Goal: Task Accomplishment & Management: Manage account settings

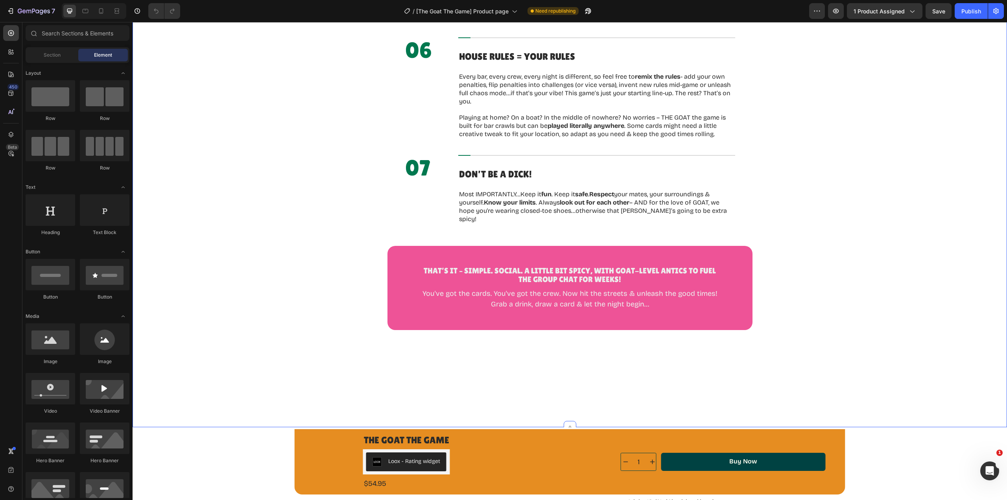
scroll to position [2264, 0]
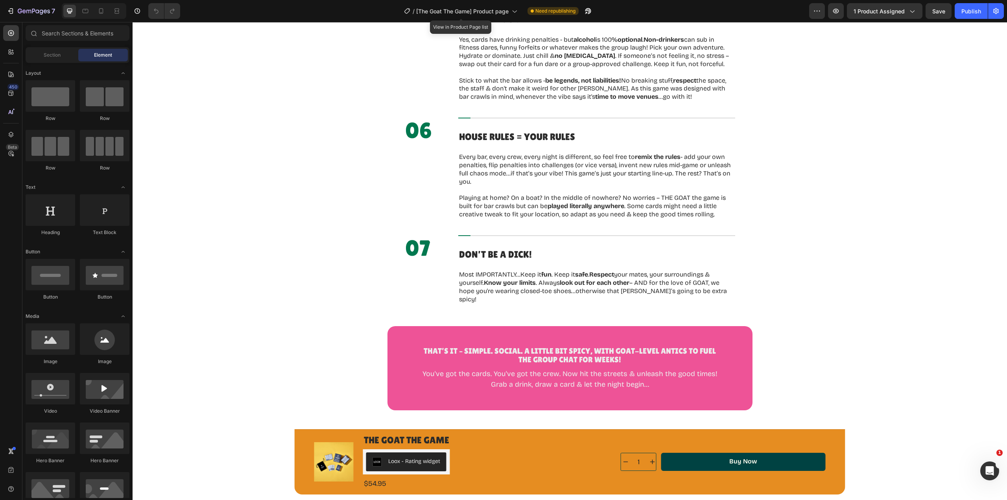
click at [445, 10] on span "[The Goat The Game] Product page" at bounding box center [462, 11] width 92 height 8
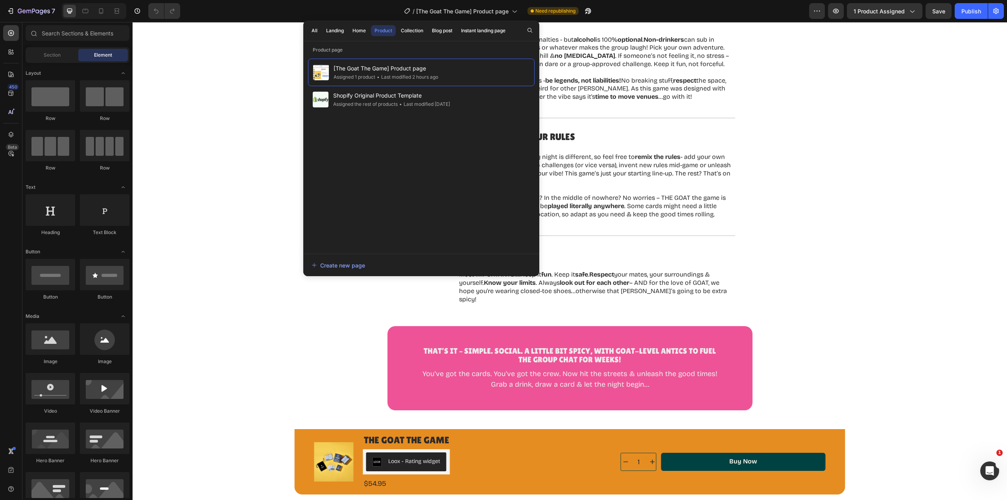
click at [356, 30] on div "Home" at bounding box center [358, 30] width 13 height 7
click at [372, 73] on div "Last modified 2 hours ago" at bounding box center [361, 77] width 57 height 8
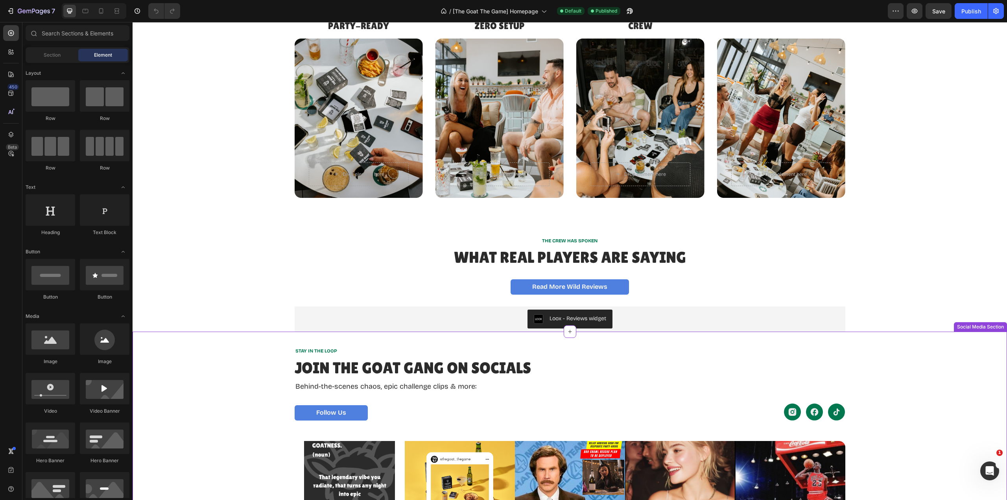
scroll to position [1390, 0]
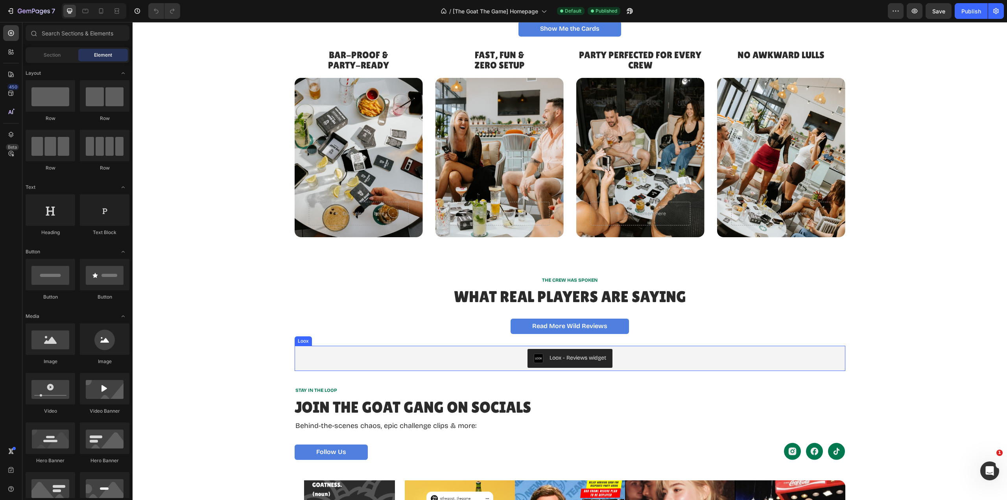
click at [558, 362] on div "Loox - Reviews widget" at bounding box center [577, 358] width 57 height 8
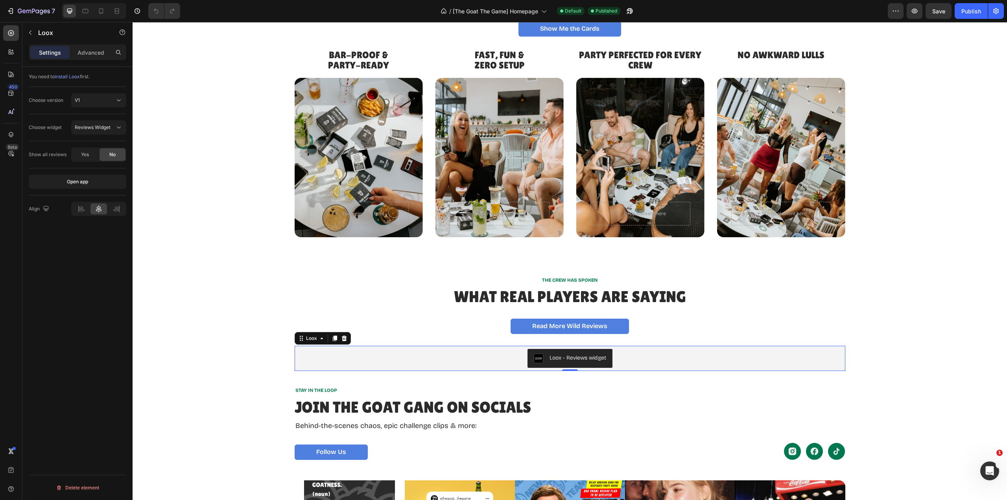
click at [61, 183] on button "Open app" at bounding box center [78, 182] width 98 height 14
click at [499, 12] on span "[The Goat The Game] Homepage" at bounding box center [495, 11] width 85 height 8
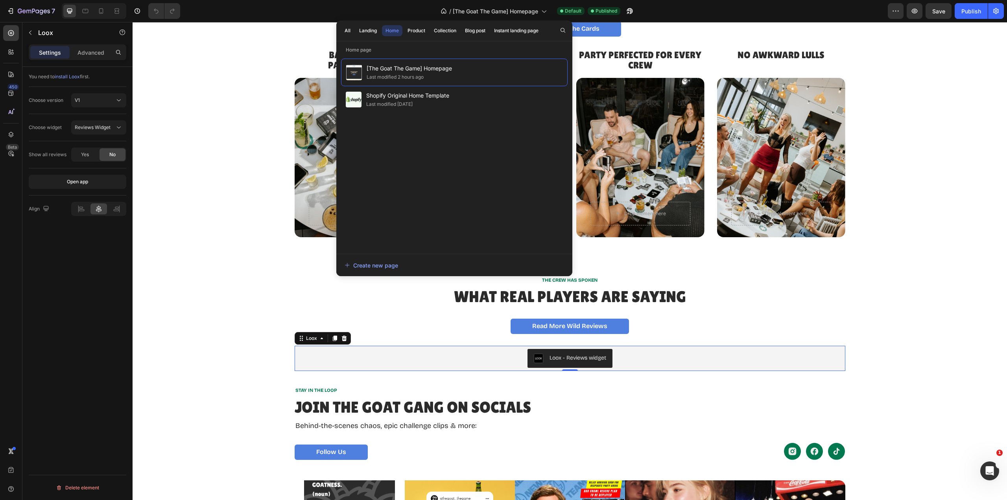
click at [415, 32] on div "Product" at bounding box center [416, 30] width 18 height 7
click at [403, 74] on div "Assigned 1 product" at bounding box center [387, 77] width 42 height 8
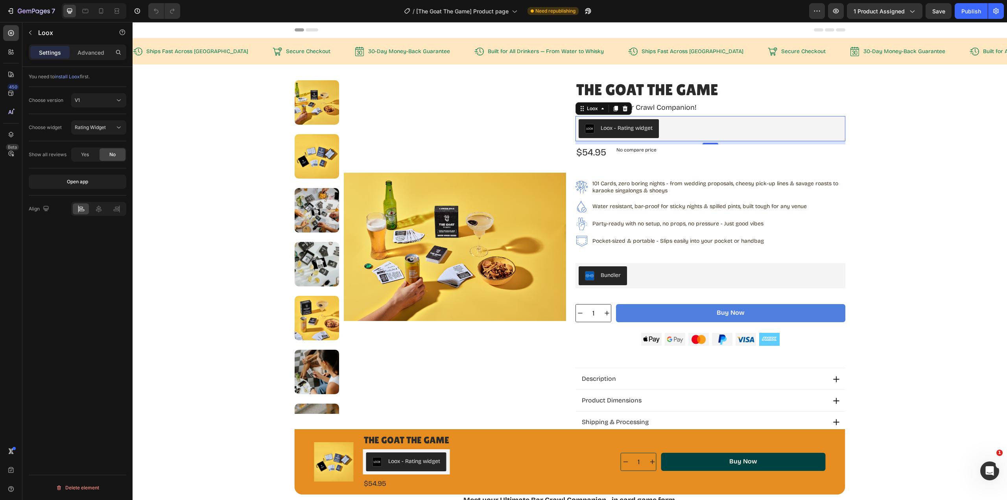
click at [621, 128] on div "Loox - Rating widget" at bounding box center [627, 128] width 52 height 8
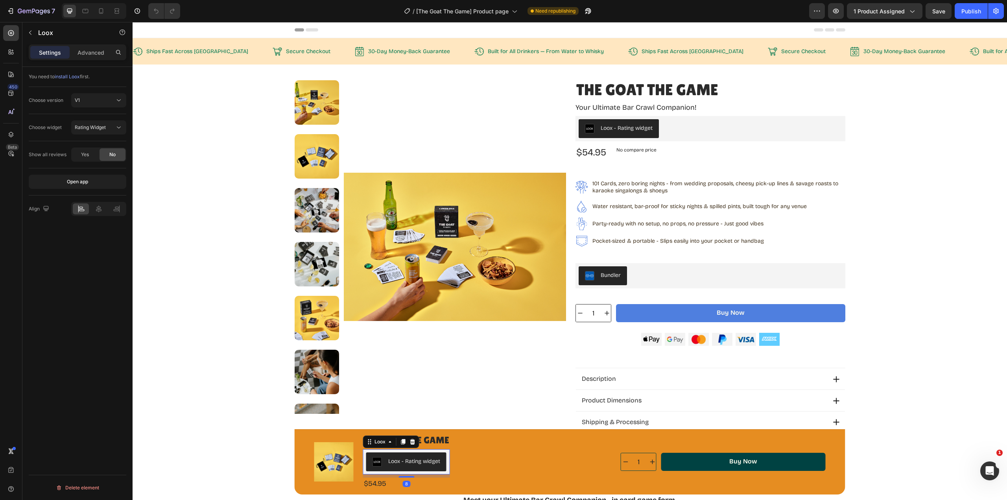
click at [375, 461] on img "Loox - Rating widget" at bounding box center [376, 461] width 9 height 9
click at [386, 445] on div "Loox" at bounding box center [380, 441] width 30 height 9
click at [408, 464] on div "Loox - Rating widget" at bounding box center [414, 461] width 52 height 8
click at [96, 129] on span "Rating Widget" at bounding box center [90, 127] width 31 height 6
click at [50, 111] on div "Choose version V1" at bounding box center [78, 100] width 98 height 27
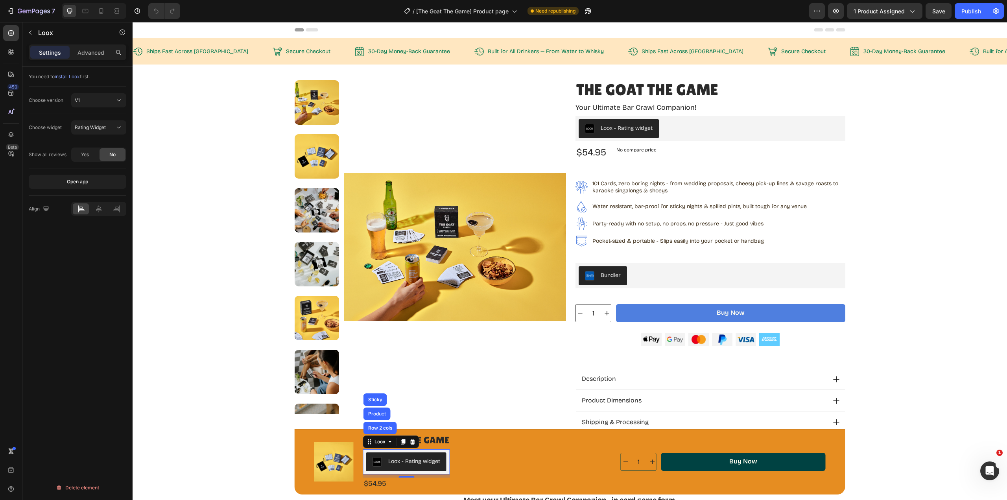
click at [96, 125] on span "Rating Widget" at bounding box center [90, 127] width 31 height 6
click at [96, 151] on div "Reviews Widget" at bounding box center [91, 146] width 64 height 15
click at [101, 127] on span "Reviews Widget" at bounding box center [93, 127] width 36 height 6
click at [99, 159] on span "Rating Widget" at bounding box center [90, 161] width 31 height 7
click at [121, 98] on icon at bounding box center [119, 100] width 8 height 8
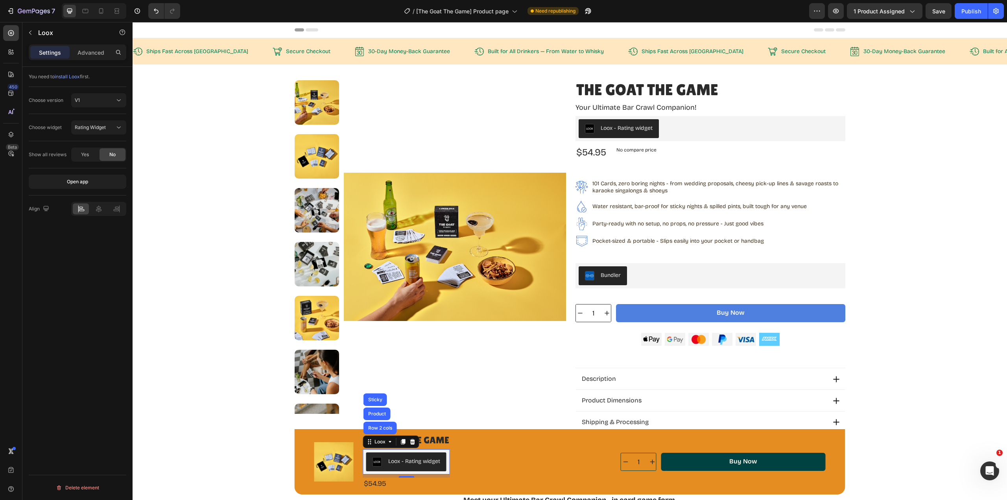
click at [120, 81] on div "You need to install Loox first." at bounding box center [78, 77] width 98 height 20
click at [90, 49] on p "Advanced" at bounding box center [90, 52] width 27 height 8
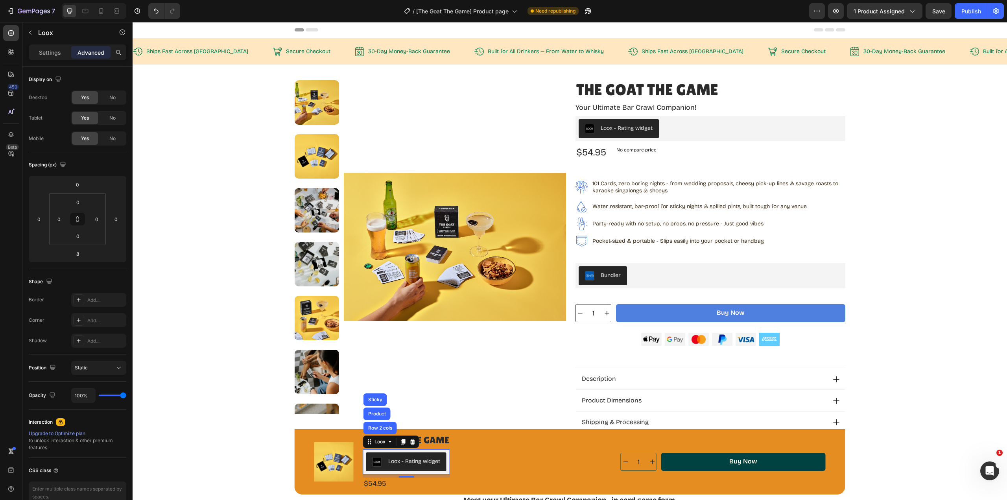
click at [42, 53] on p "Settings" at bounding box center [50, 52] width 22 height 8
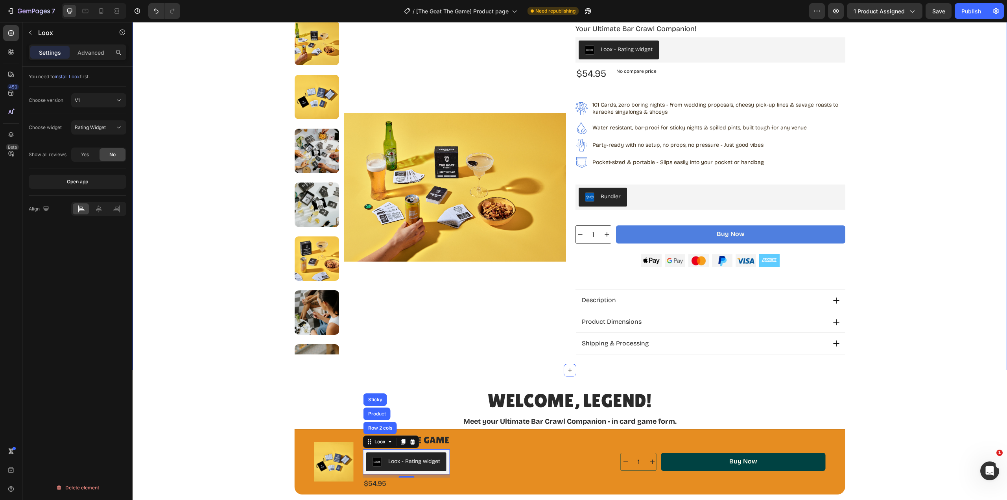
scroll to position [39, 0]
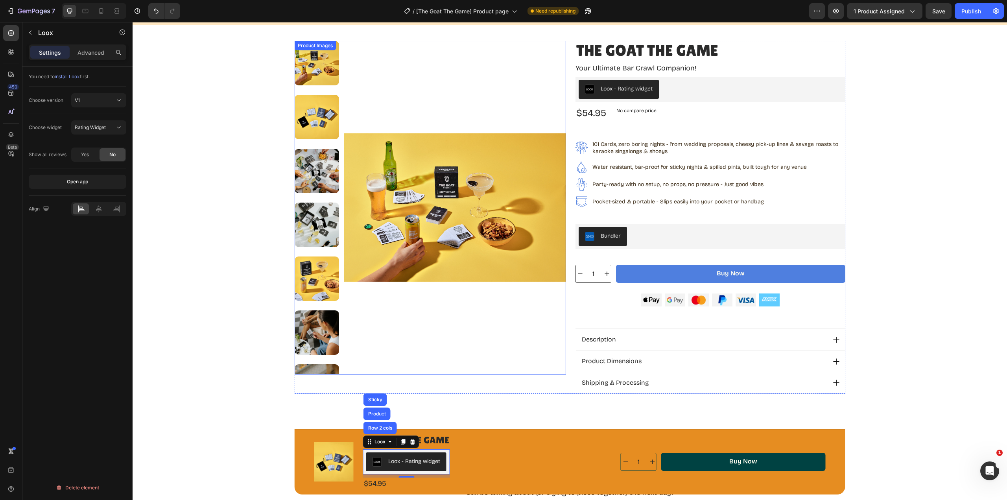
click at [533, 352] on img at bounding box center [455, 207] width 222 height 333
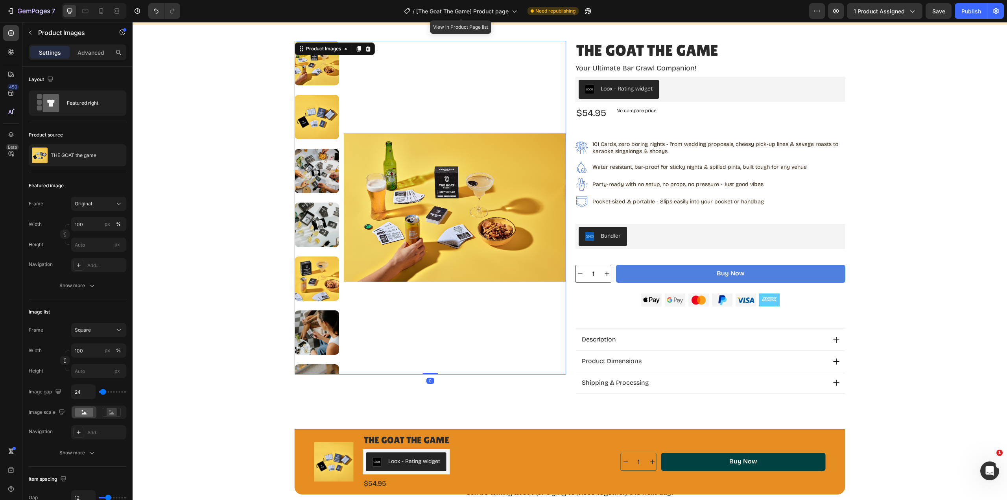
click at [450, 8] on span "[The Goat The Game] Product page" at bounding box center [462, 11] width 92 height 8
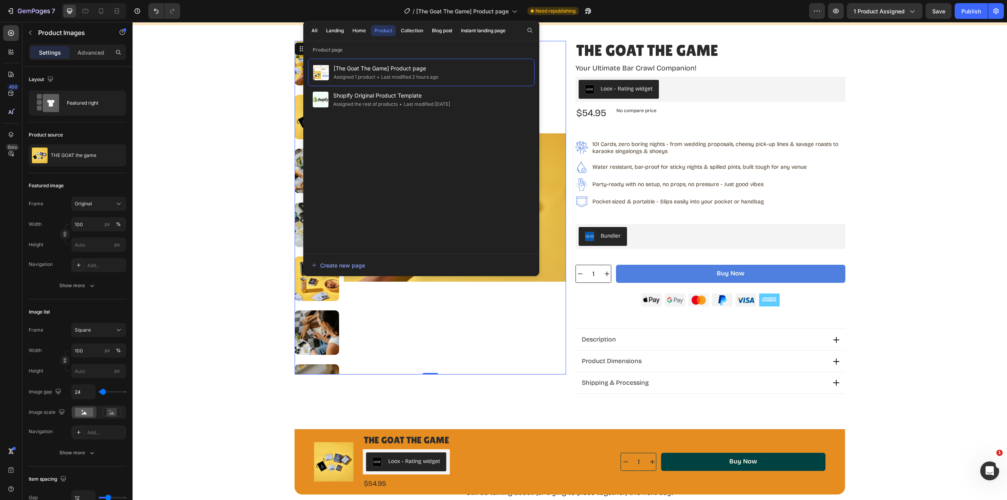
click at [359, 32] on div "Home" at bounding box center [358, 30] width 13 height 7
click at [367, 64] on span "[The Goat The Game] Homepage" at bounding box center [375, 67] width 85 height 9
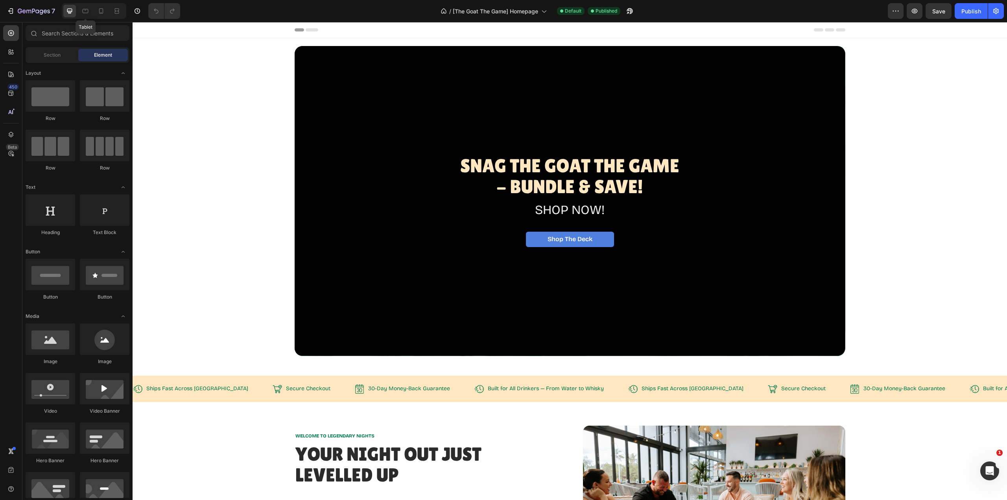
click at [87, 13] on icon at bounding box center [86, 11] width 6 height 4
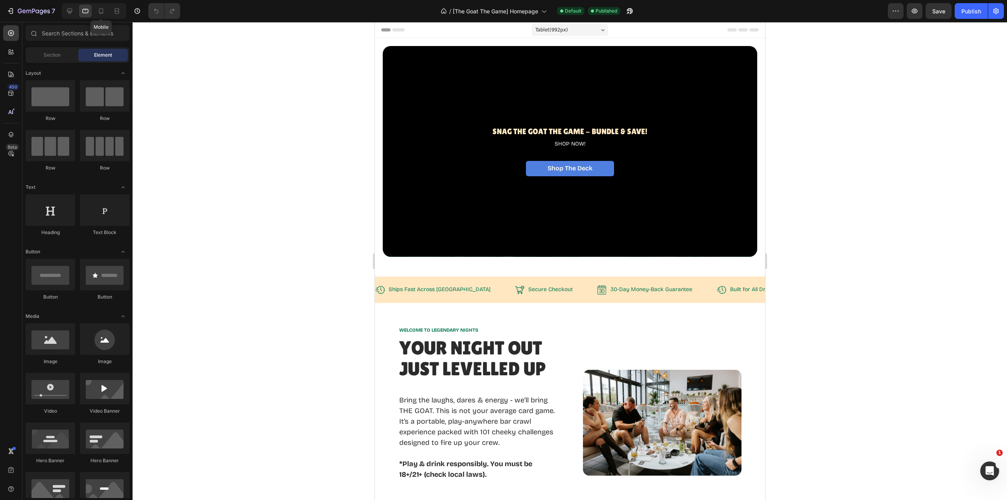
click at [98, 11] on icon at bounding box center [101, 11] width 8 height 8
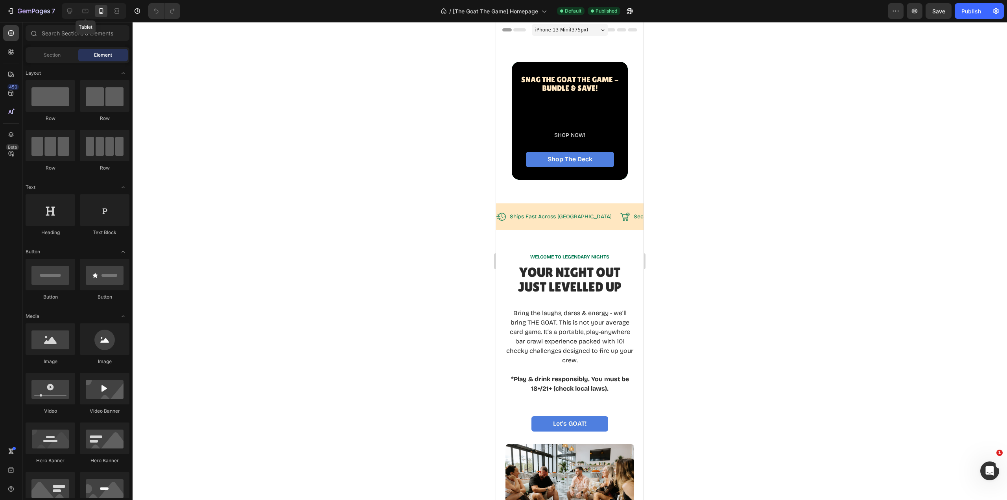
click at [83, 12] on icon at bounding box center [85, 11] width 8 height 8
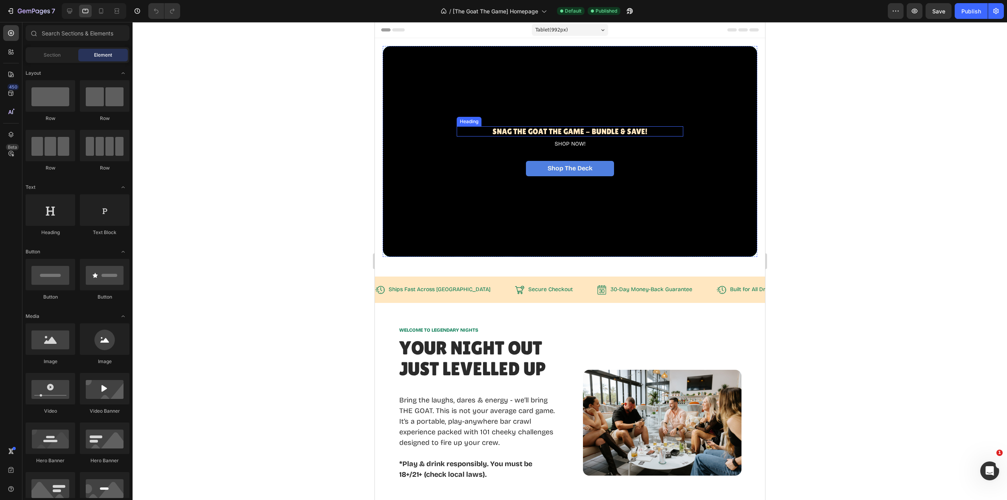
click at [545, 131] on h1 "Snag The GOAT THE Game - BUNDLE & SAVE!" at bounding box center [569, 131] width 227 height 10
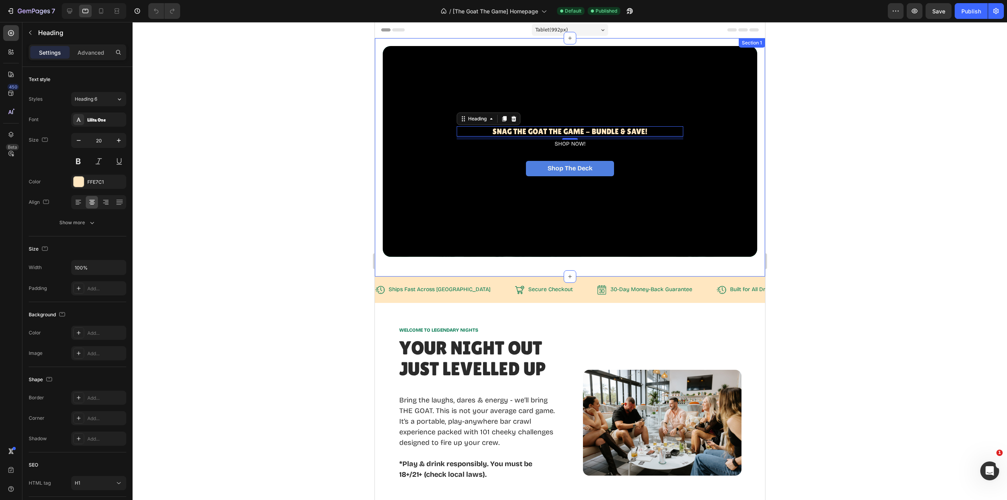
click at [119, 142] on icon "button" at bounding box center [119, 140] width 4 height 4
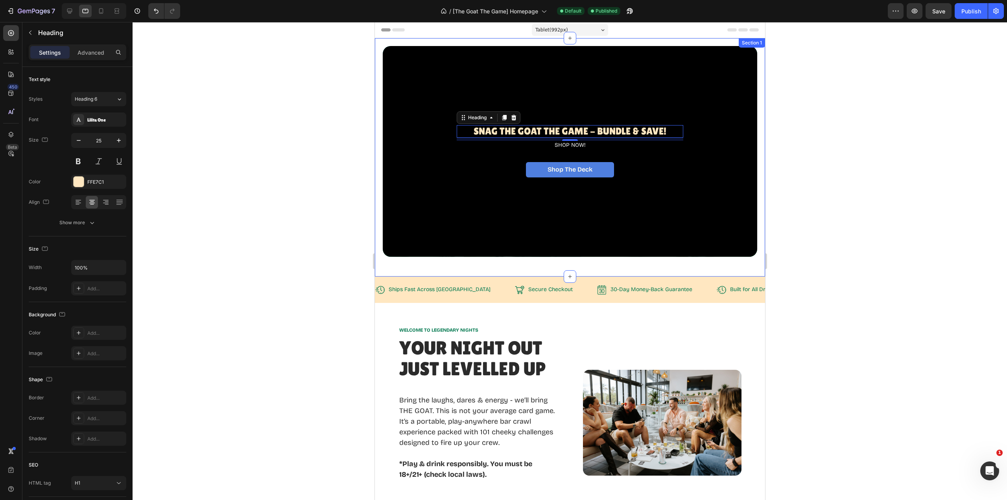
click at [119, 142] on icon "button" at bounding box center [119, 140] width 4 height 4
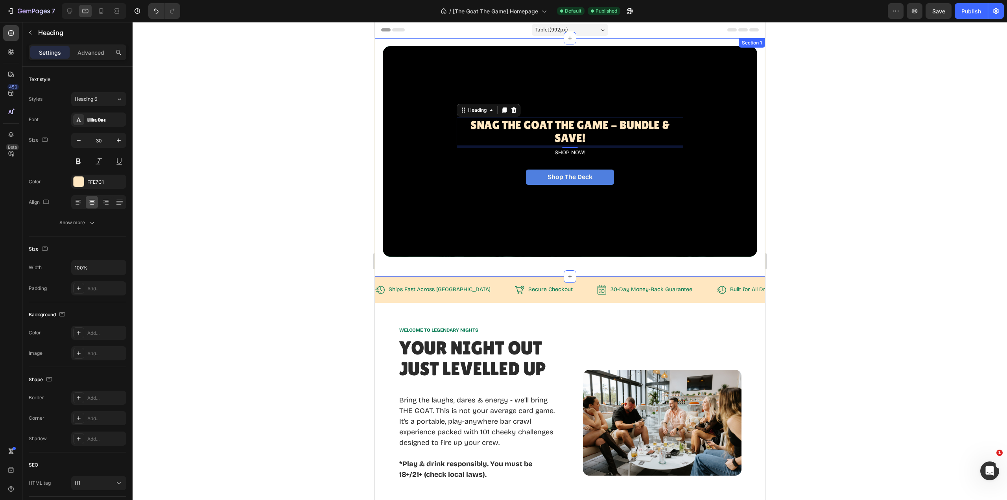
click at [119, 142] on icon "button" at bounding box center [119, 140] width 4 height 4
click at [118, 142] on icon "button" at bounding box center [119, 140] width 8 height 8
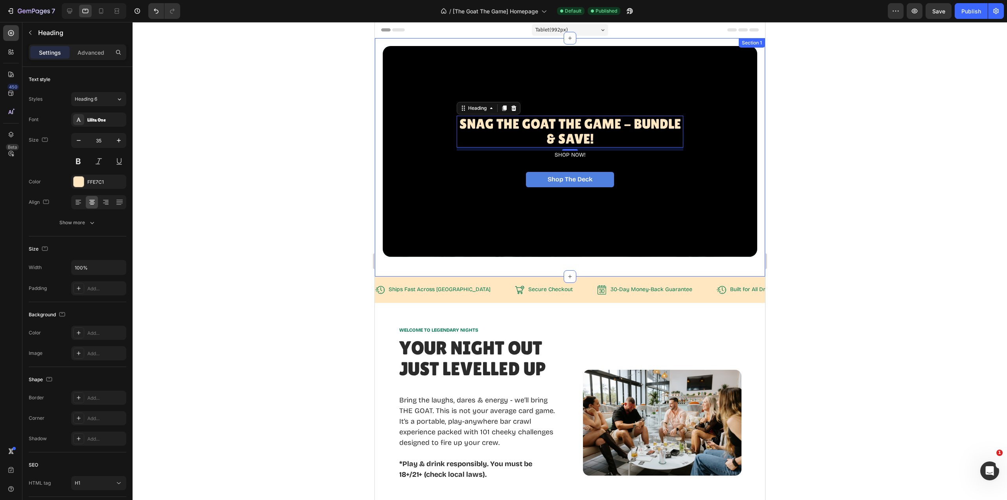
click at [118, 142] on icon "button" at bounding box center [119, 140] width 8 height 8
type input "36"
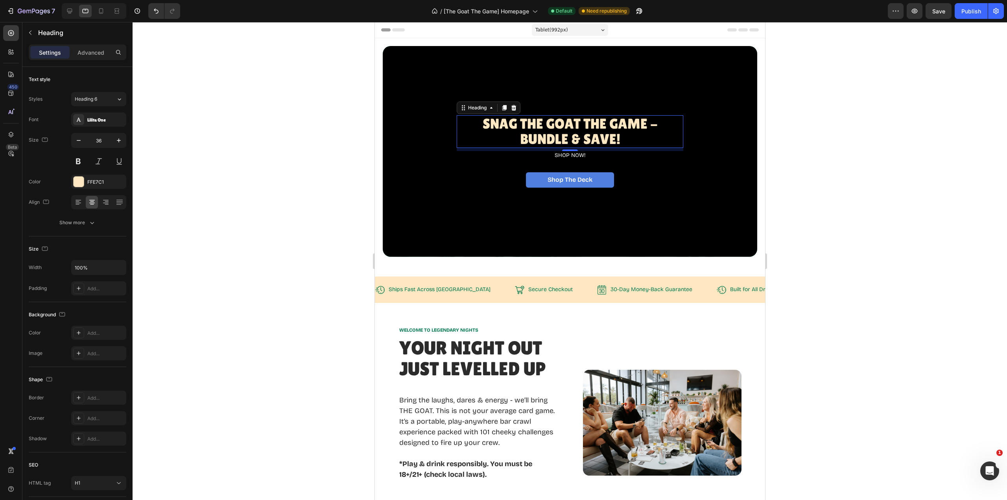
click at [569, 154] on div "8" at bounding box center [570, 157] width 8 height 6
click at [569, 152] on p "SHOP NOW!" at bounding box center [569, 155] width 215 height 7
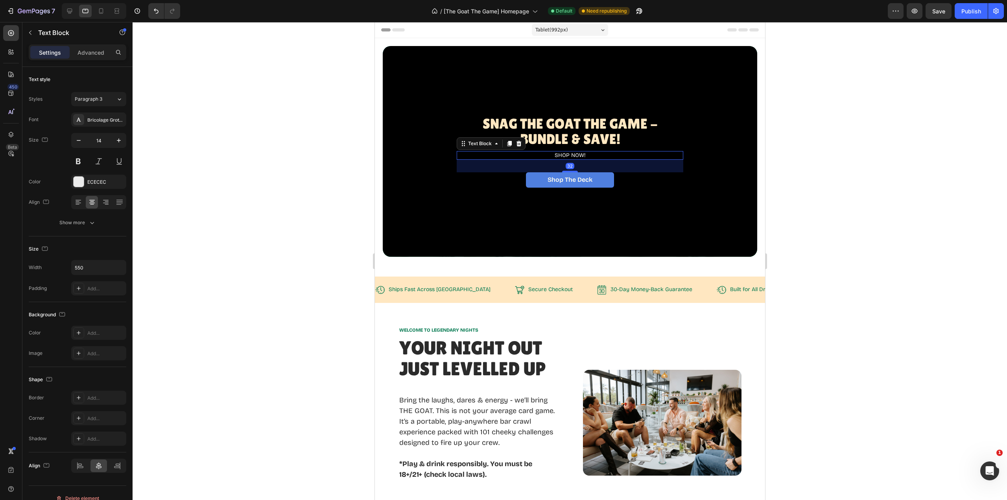
click at [120, 138] on icon "button" at bounding box center [119, 140] width 8 height 8
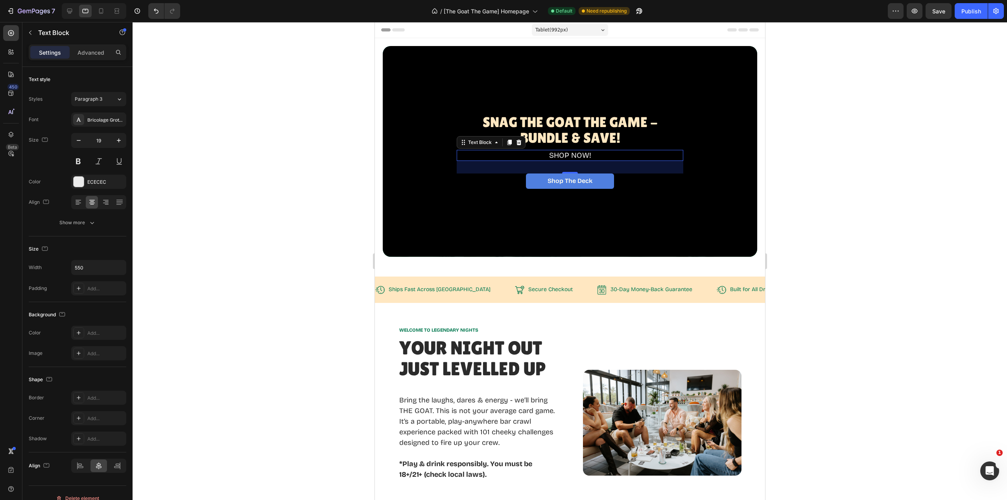
click at [120, 138] on icon "button" at bounding box center [119, 140] width 8 height 8
click at [109, 76] on div "Text style" at bounding box center [78, 79] width 98 height 13
click at [71, 11] on icon at bounding box center [69, 11] width 5 height 5
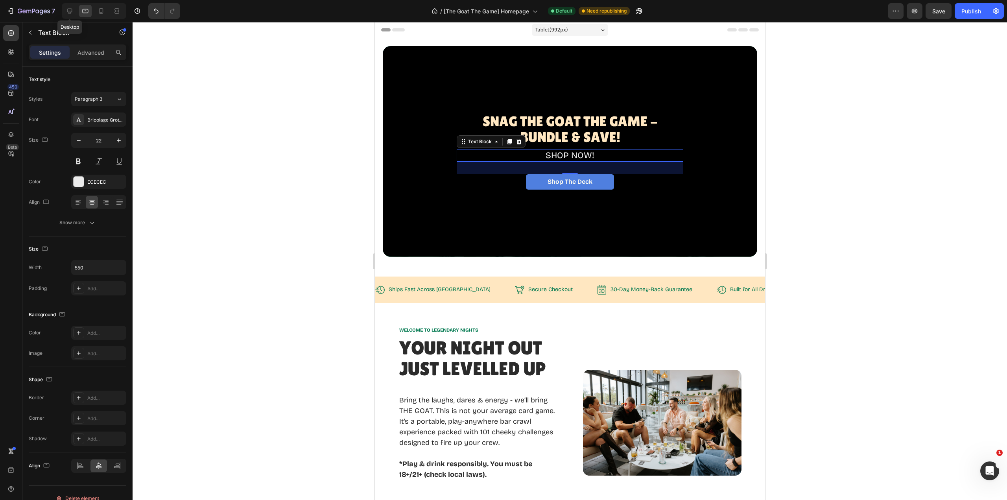
type input "32"
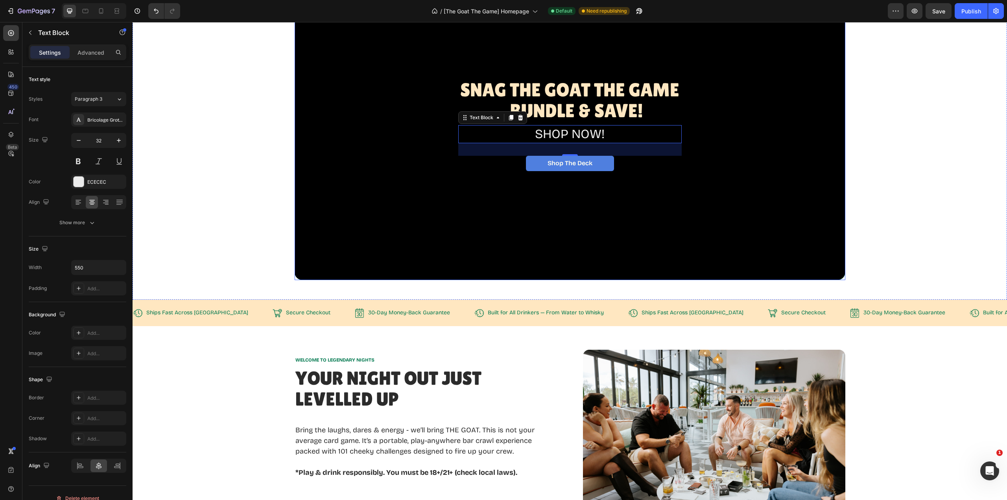
scroll to position [73, 0]
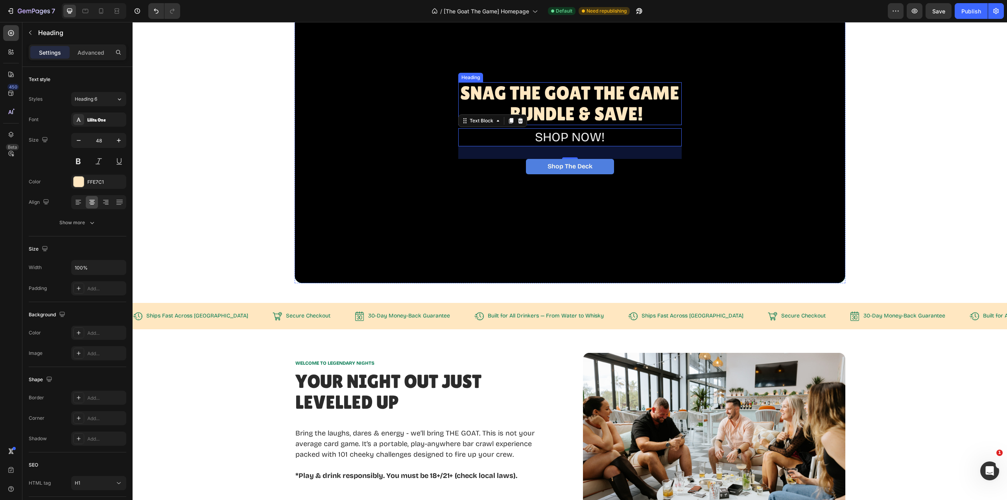
click at [582, 109] on h1 "Snag The GOAT THE Game - BUNDLE & SAVE!" at bounding box center [569, 103] width 223 height 43
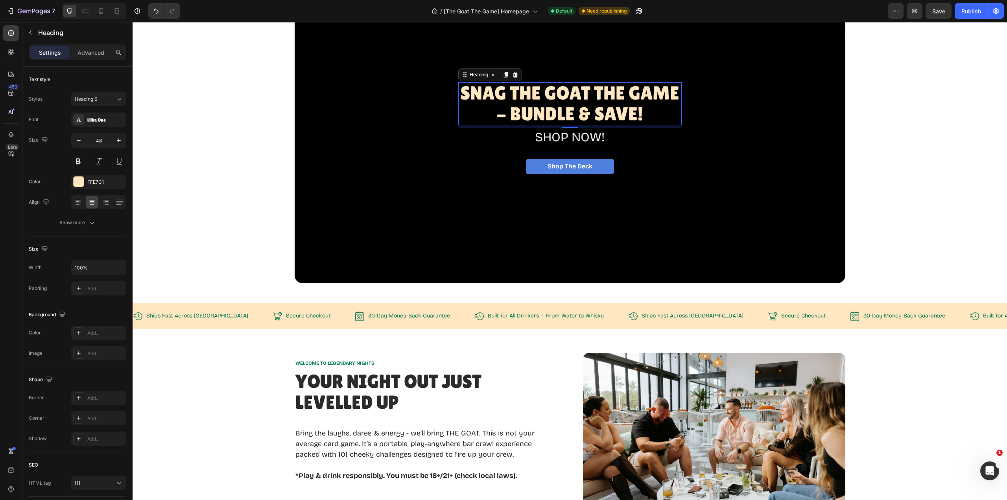
click at [77, 140] on icon "button" at bounding box center [79, 140] width 8 height 8
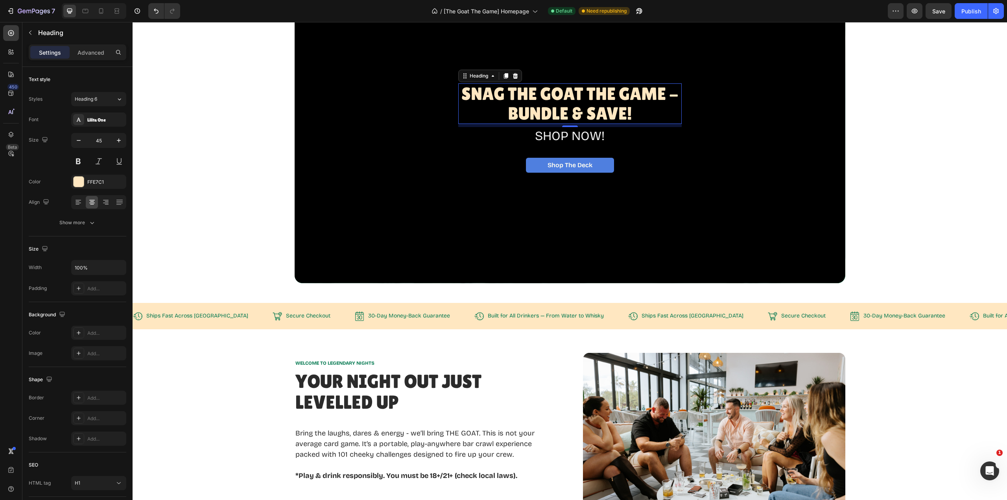
click at [118, 142] on icon "button" at bounding box center [119, 140] width 8 height 8
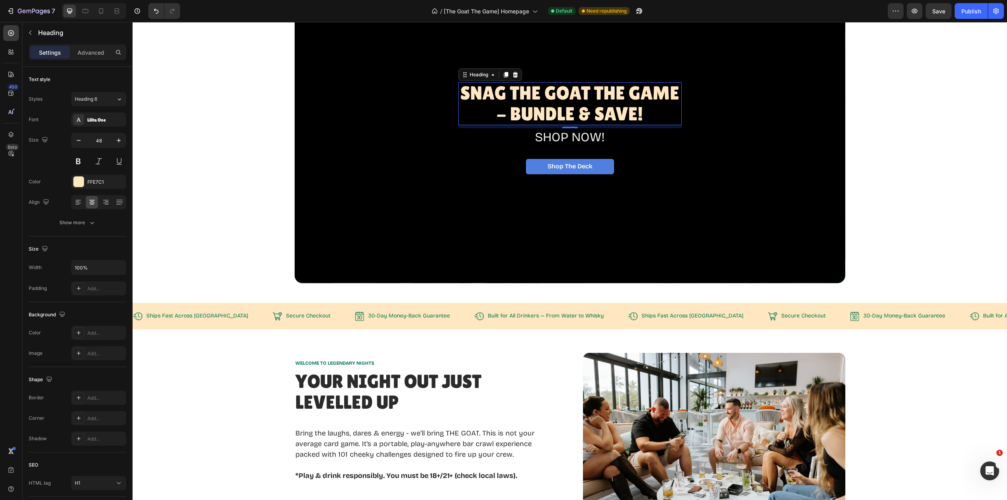
click at [494, 113] on h1 "Snag The GOAT THE Game - BUNDLE & SAVE!" at bounding box center [569, 103] width 223 height 43
click at [79, 141] on icon "button" at bounding box center [79, 140] width 8 height 8
click at [79, 142] on icon "button" at bounding box center [79, 140] width 8 height 8
type input "45"
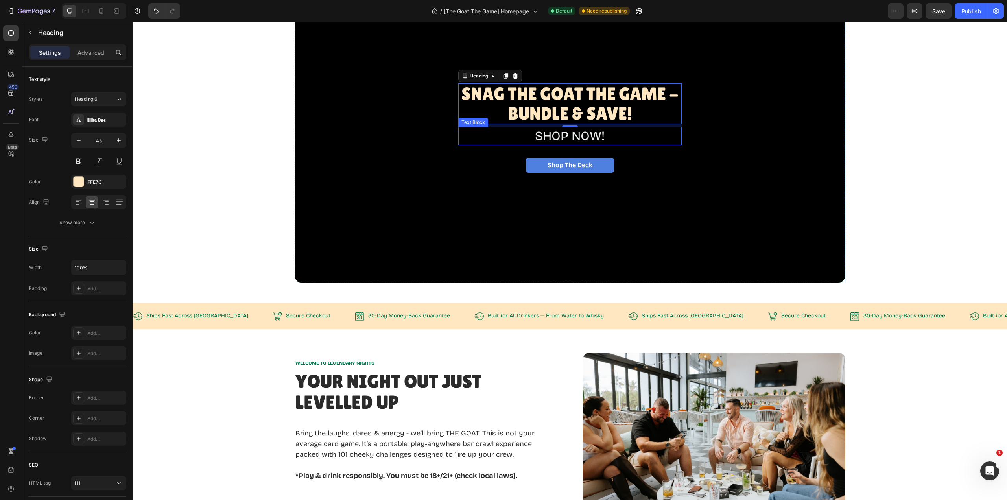
click at [583, 132] on p "SHOP NOW!" at bounding box center [569, 136] width 215 height 17
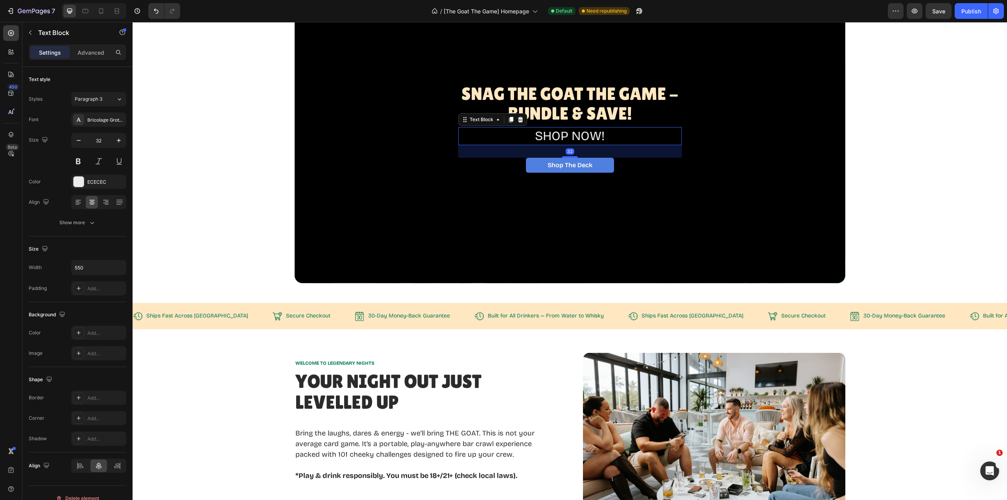
click at [77, 142] on icon "button" at bounding box center [79, 140] width 8 height 8
click at [77, 141] on icon "button" at bounding box center [79, 140] width 8 height 8
type input "28"
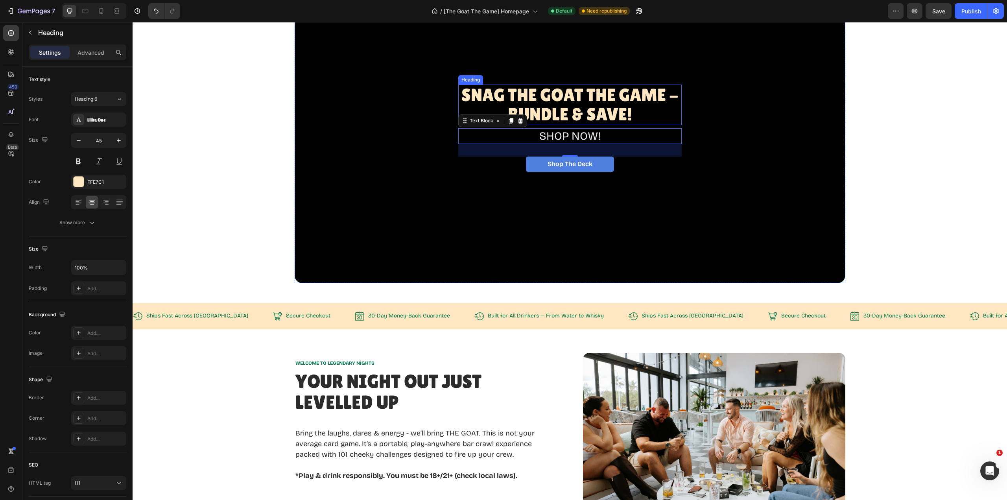
click at [532, 111] on p "Snag The GOAT THE Game - BUNDLE & SAVE!" at bounding box center [570, 104] width 222 height 39
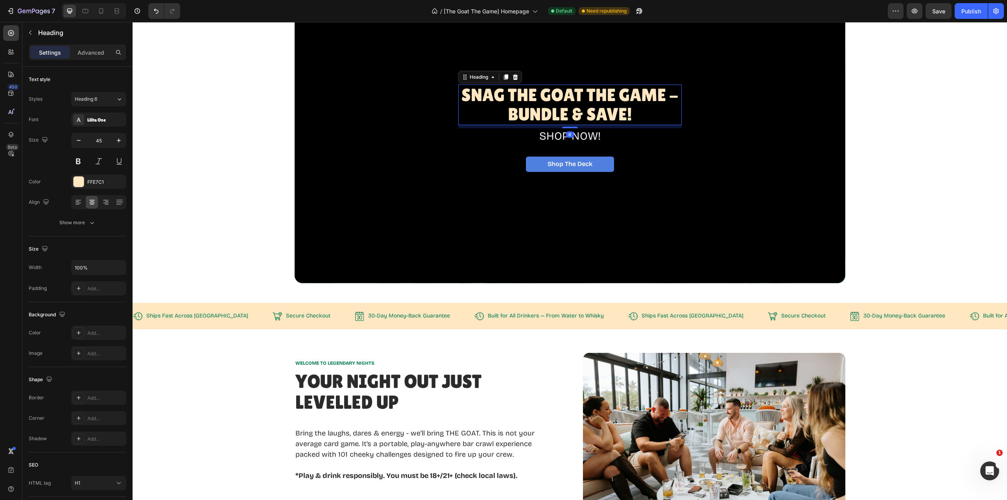
click at [118, 140] on icon "button" at bounding box center [119, 140] width 4 height 4
click at [76, 141] on icon "button" at bounding box center [79, 140] width 8 height 8
type input "45"
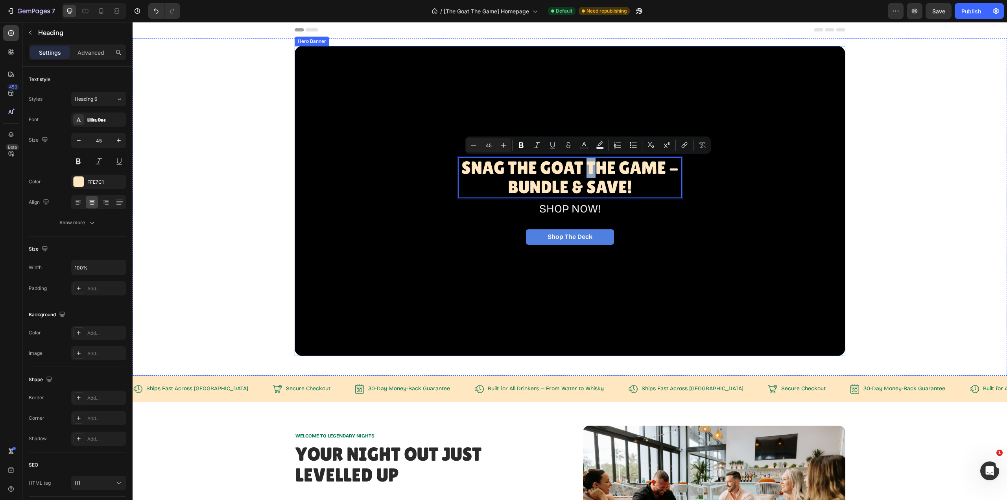
drag, startPoint x: 588, startPoint y: 166, endPoint x: 585, endPoint y: 135, distance: 30.9
click at [689, 187] on div "Overlay" at bounding box center [570, 201] width 551 height 310
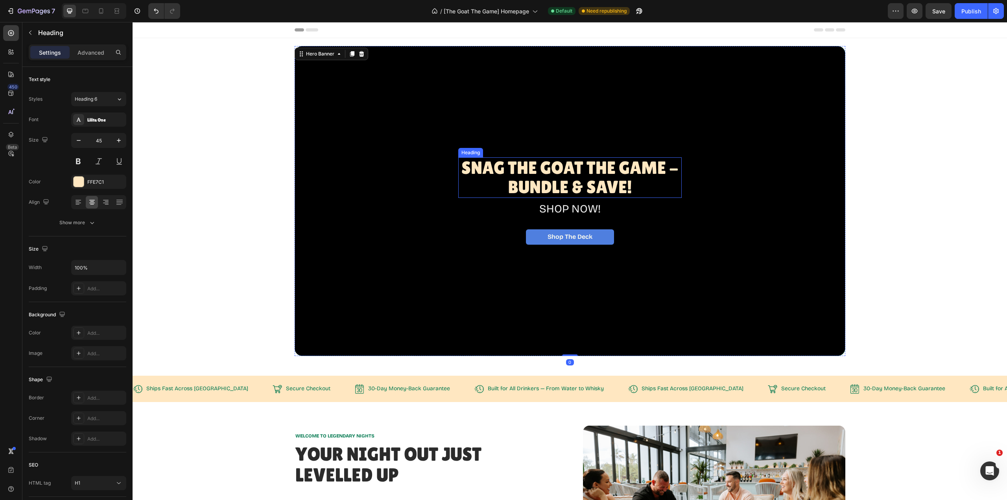
click at [646, 184] on p "Snag The GOAT THE Game - BUNDLE & SAVE!" at bounding box center [570, 177] width 222 height 39
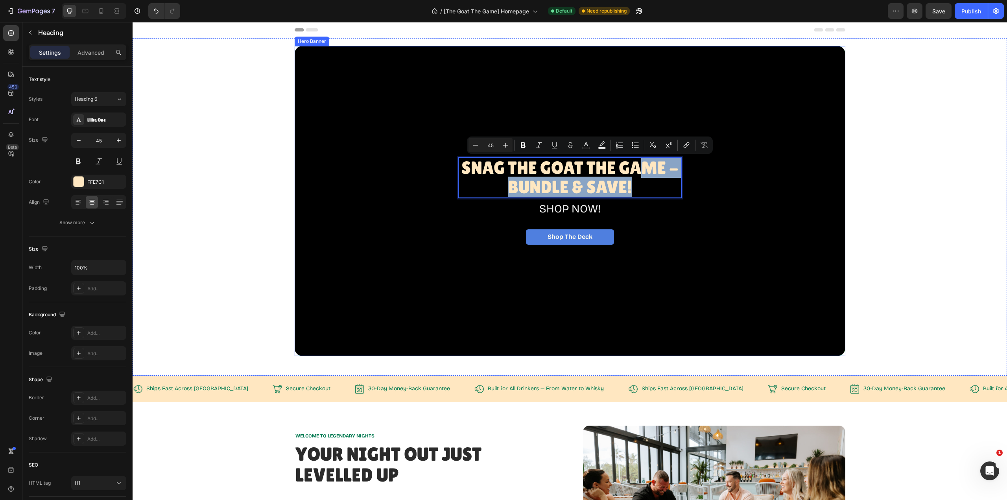
drag, startPoint x: 647, startPoint y: 190, endPoint x: 633, endPoint y: 92, distance: 99.0
click at [710, 219] on div "Overlay" at bounding box center [570, 201] width 551 height 310
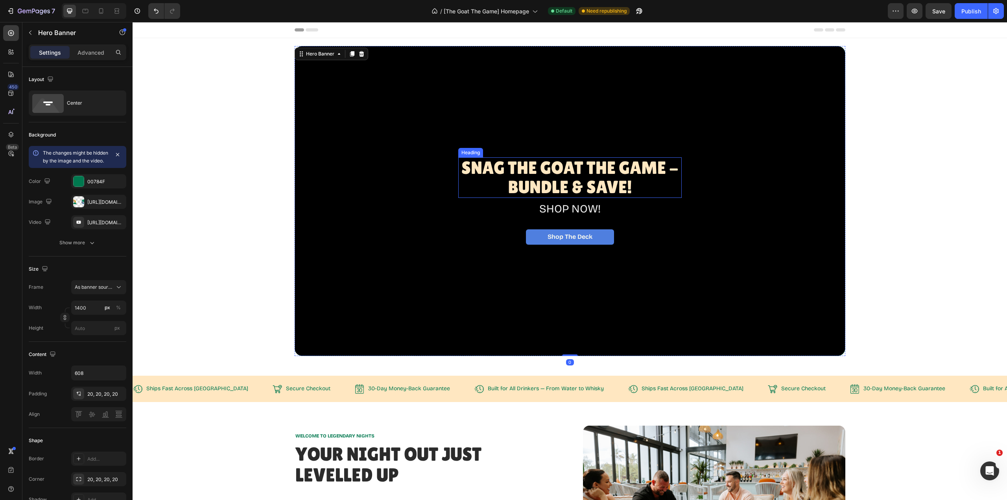
click at [586, 168] on p "Snag The GOAT THE Game - BUNDLE & SAVE!" at bounding box center [570, 177] width 222 height 39
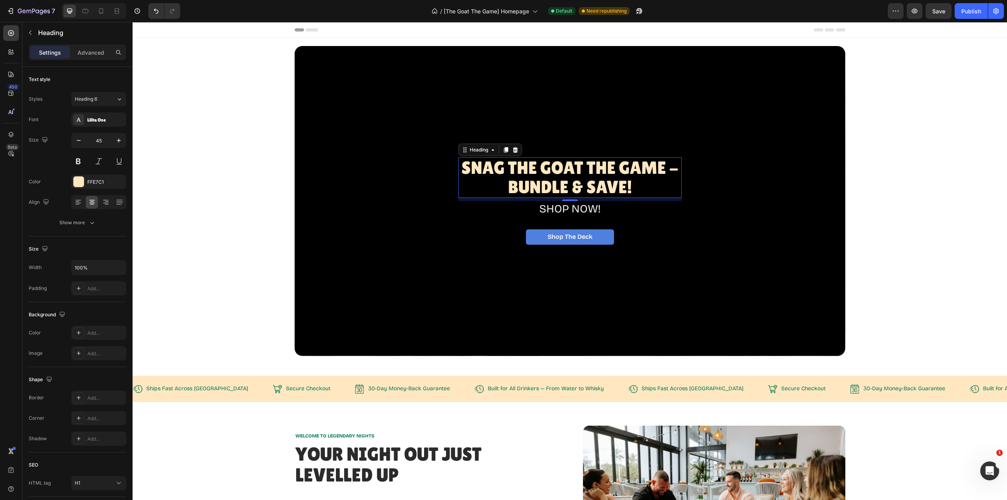
click at [85, 287] on div "Add..." at bounding box center [98, 288] width 55 height 14
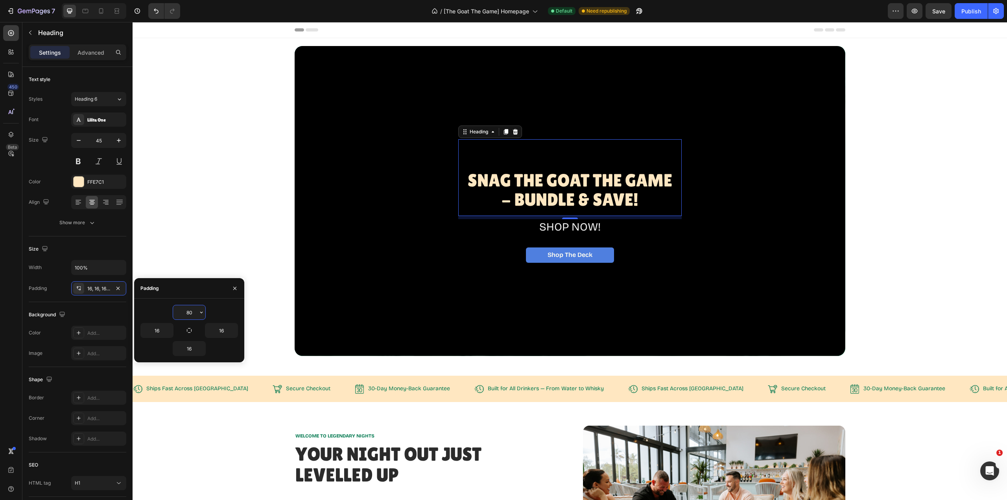
type input "8"
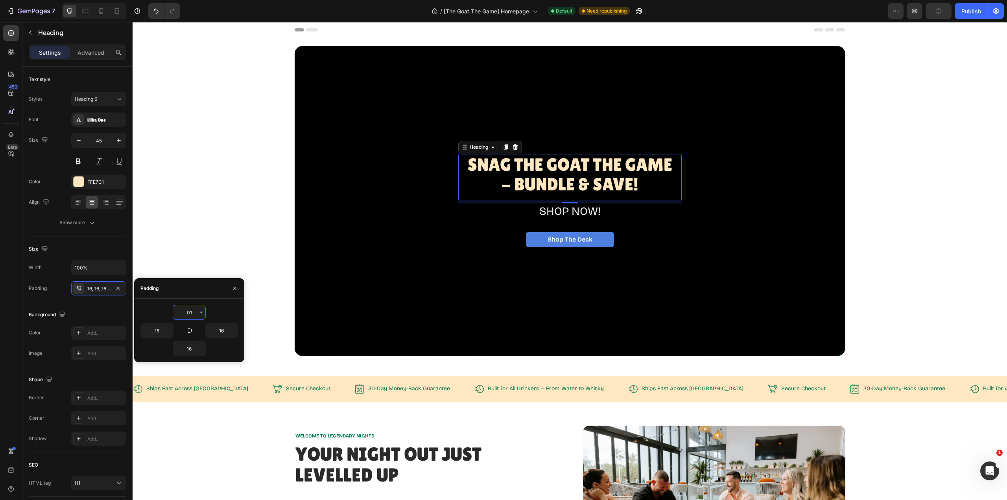
type input "0"
type input "16"
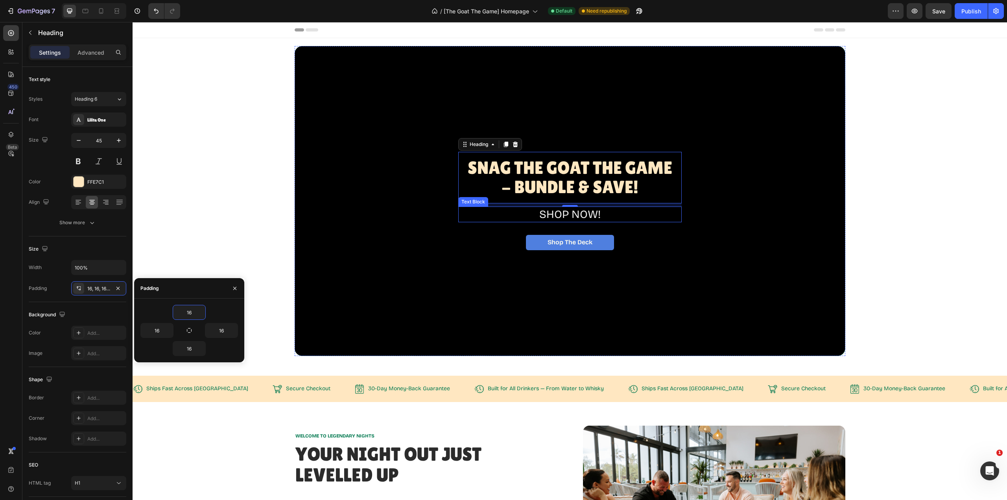
click at [573, 213] on p "SHOP NOW!" at bounding box center [569, 214] width 215 height 14
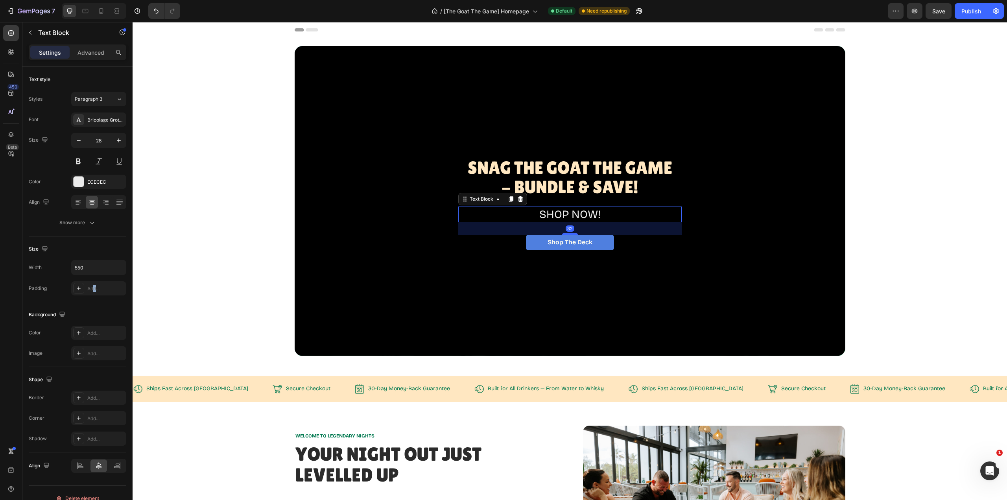
click at [95, 292] on div "Add..." at bounding box center [105, 288] width 37 height 7
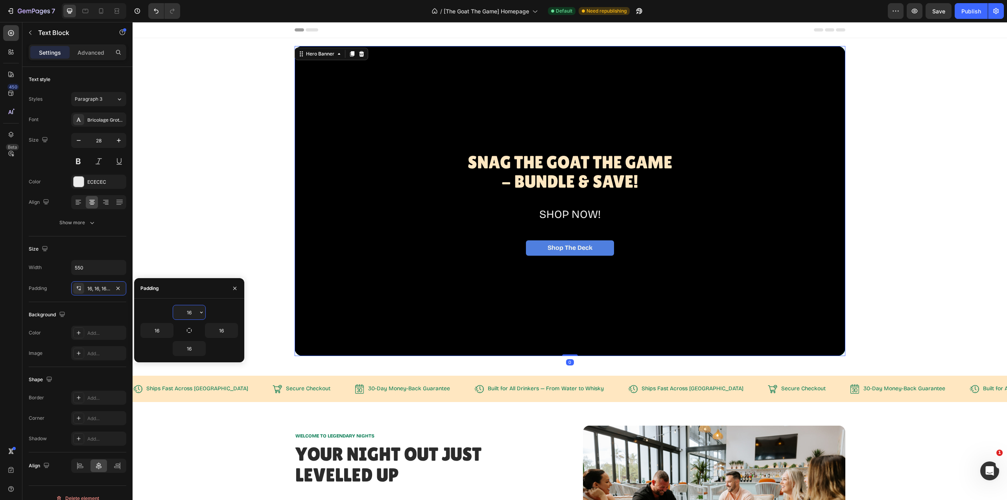
click at [785, 251] on div "Overlay" at bounding box center [570, 201] width 551 height 310
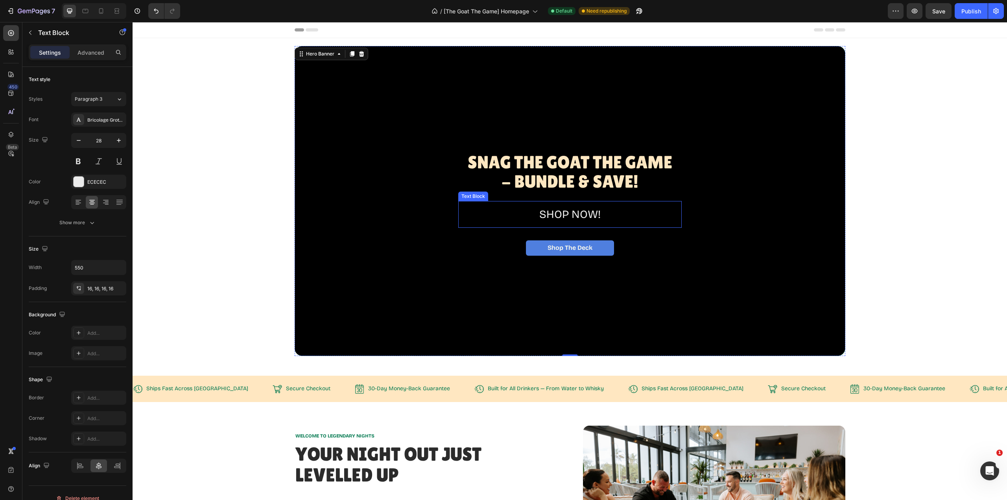
click at [582, 216] on p "SHOP NOW!" at bounding box center [570, 214] width 204 height 14
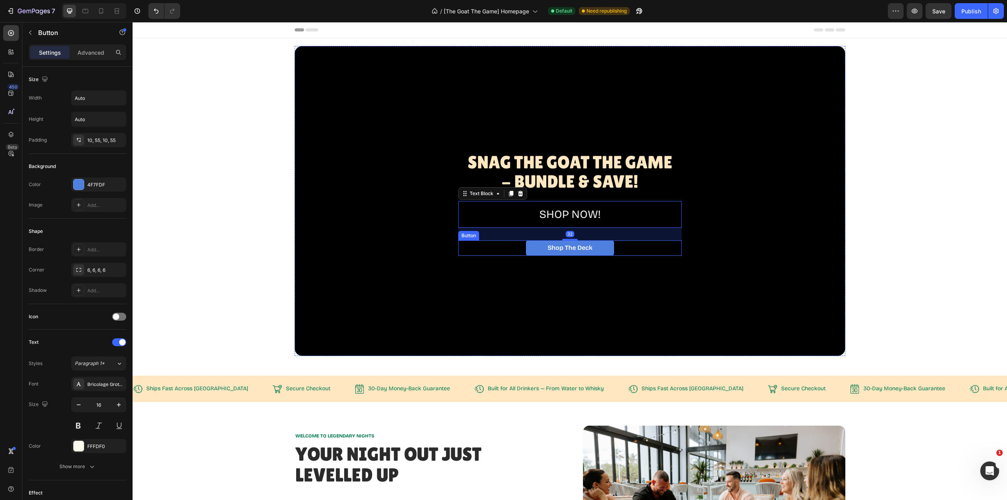
click at [573, 245] on p "Shop The Deck" at bounding box center [569, 247] width 45 height 7
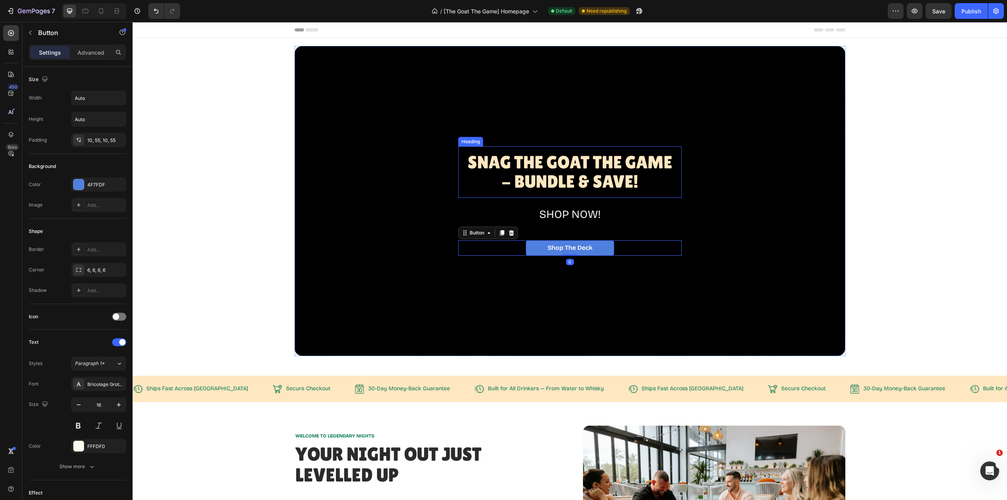
click at [581, 159] on p "Snag The GOAT THE Game - BUNDLE & SAVE!" at bounding box center [569, 172] width 211 height 39
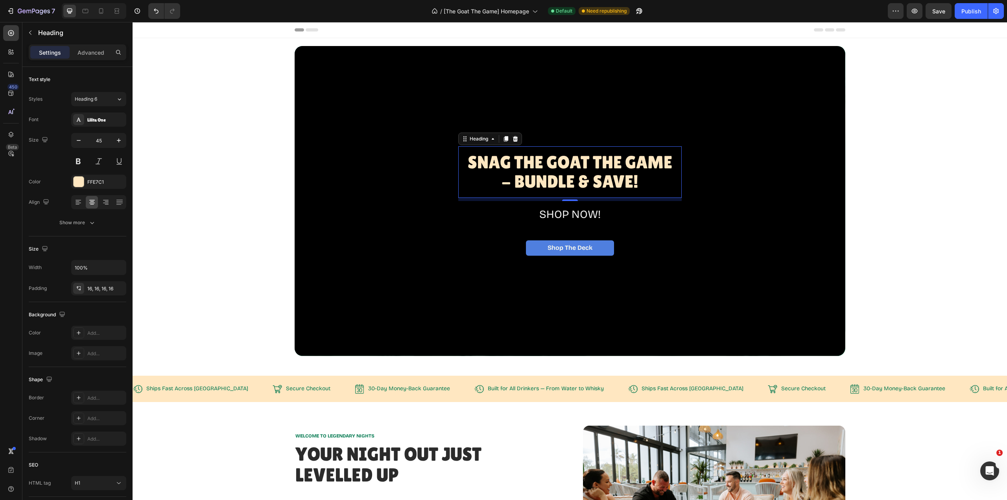
click at [120, 144] on icon "button" at bounding box center [119, 140] width 8 height 8
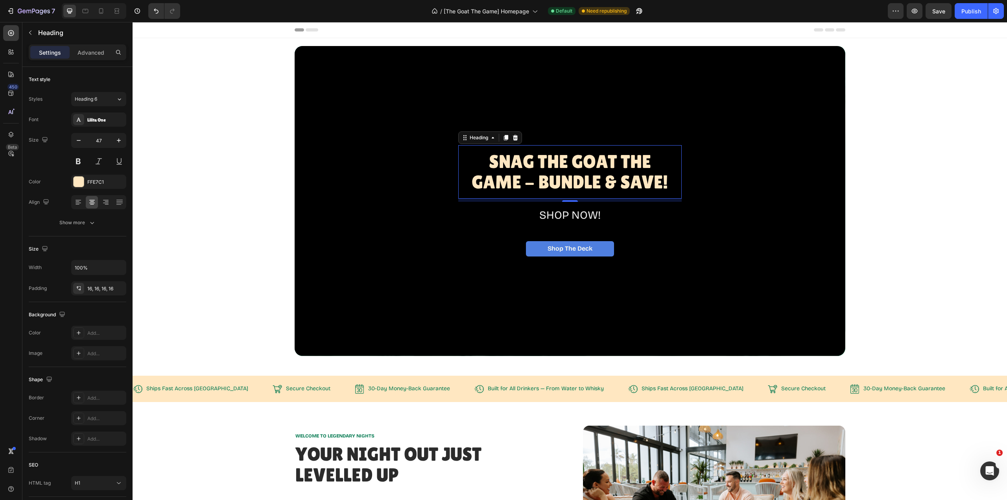
click at [120, 144] on icon "button" at bounding box center [119, 140] width 8 height 8
click at [78, 140] on icon "button" at bounding box center [79, 140] width 4 height 1
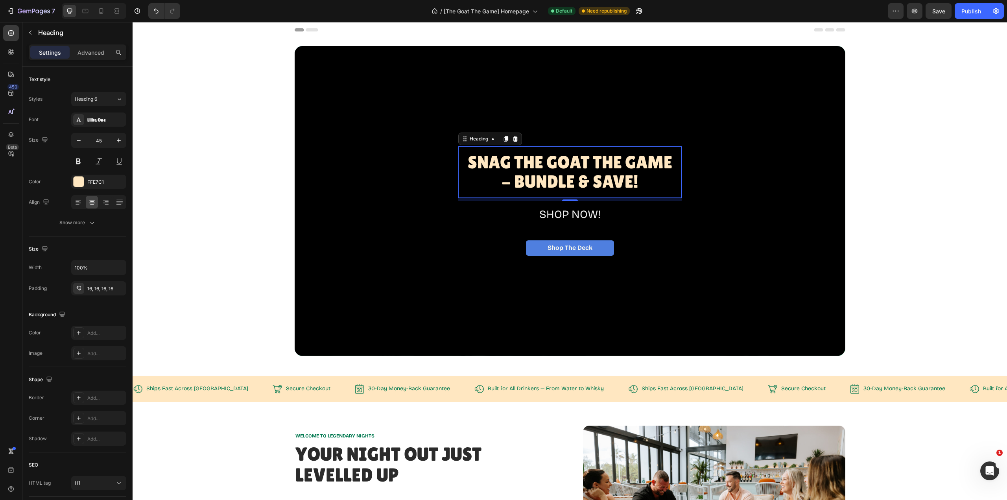
click at [78, 140] on icon "button" at bounding box center [79, 140] width 4 height 1
click at [88, 13] on icon at bounding box center [85, 11] width 8 height 8
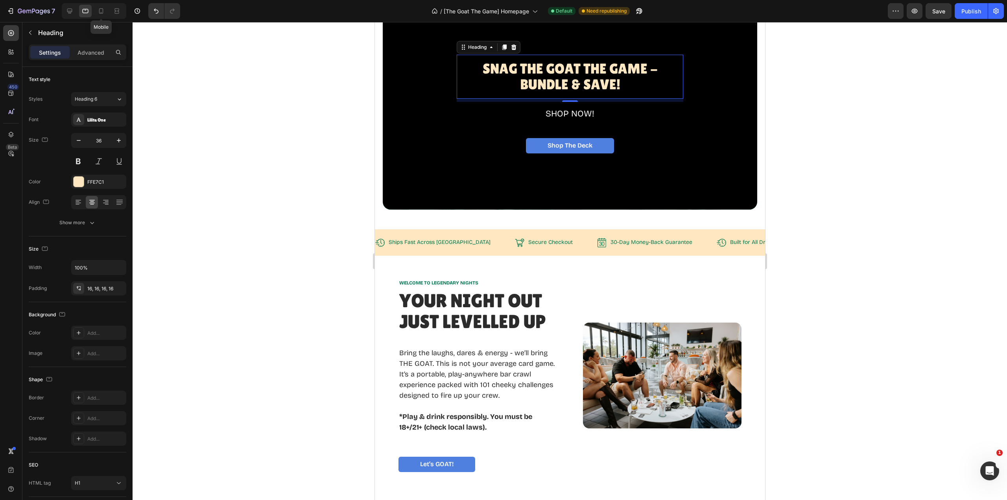
scroll to position [51, 0]
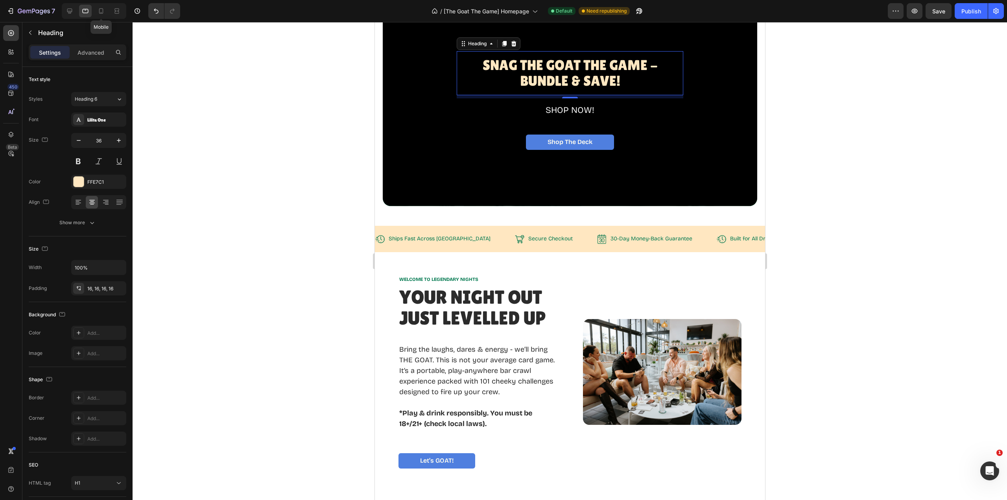
click at [103, 13] on icon at bounding box center [101, 11] width 8 height 8
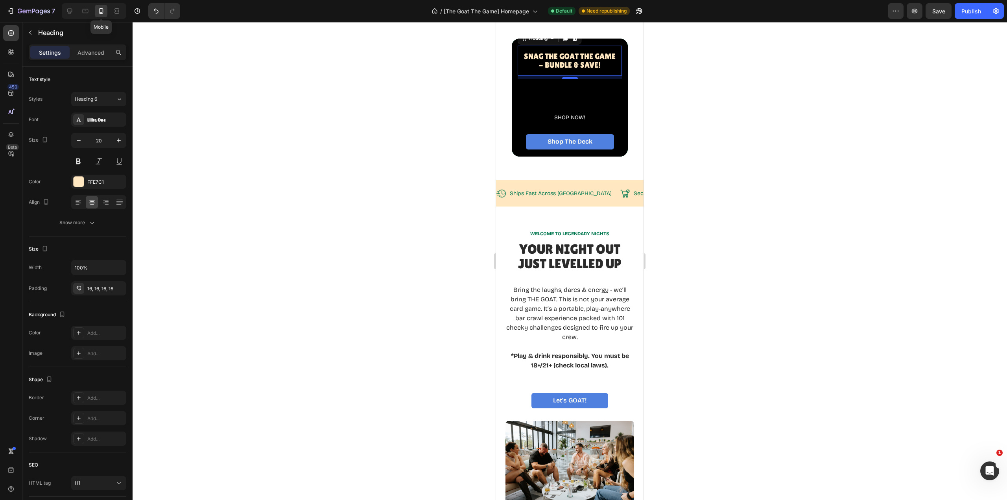
scroll to position [19, 0]
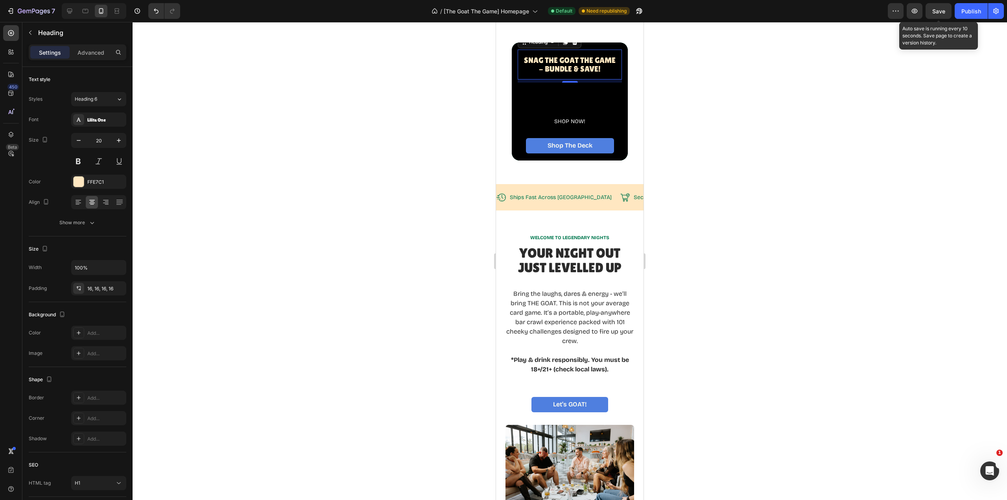
click at [942, 13] on span "Save" at bounding box center [938, 11] width 13 height 7
click at [963, 12] on div "Publish" at bounding box center [971, 11] width 20 height 8
click at [70, 11] on icon at bounding box center [70, 11] width 8 height 8
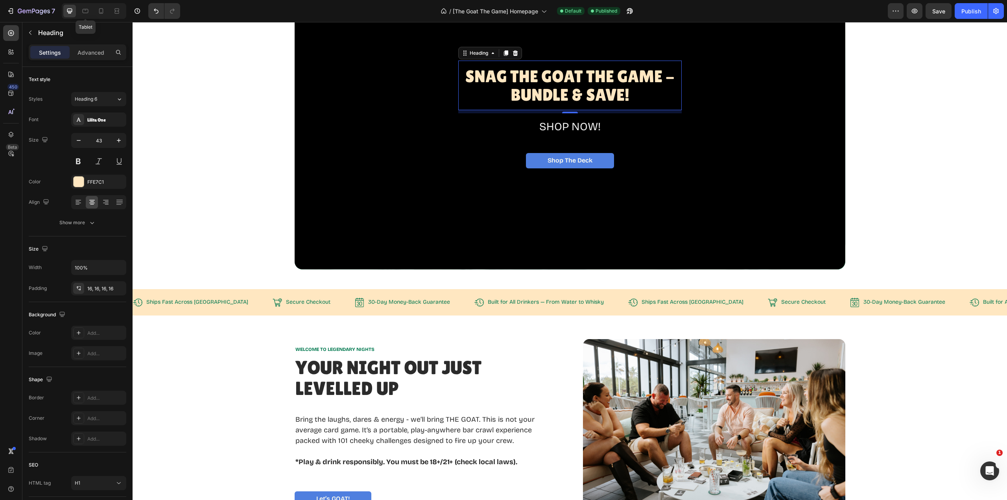
click at [85, 10] on icon at bounding box center [86, 10] width 2 height 1
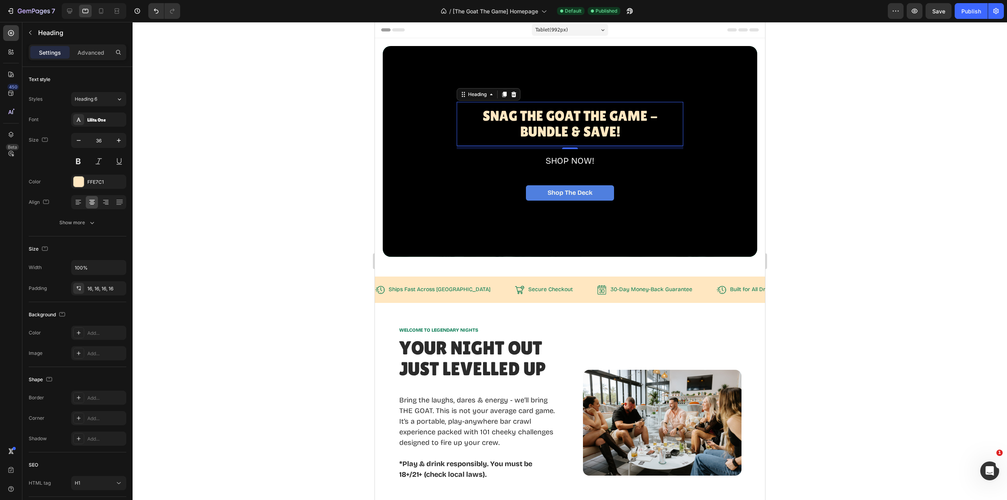
click at [121, 140] on icon "button" at bounding box center [119, 140] width 8 height 8
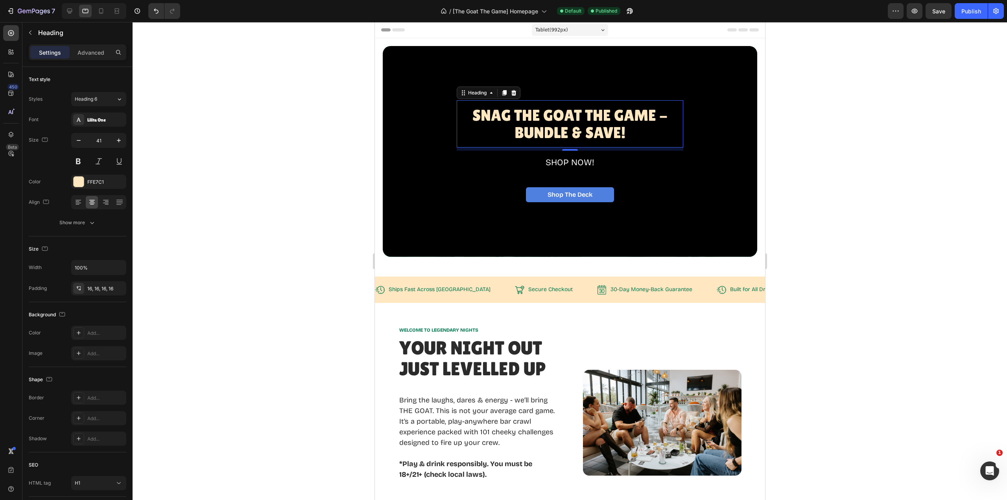
click at [121, 140] on icon "button" at bounding box center [119, 140] width 8 height 8
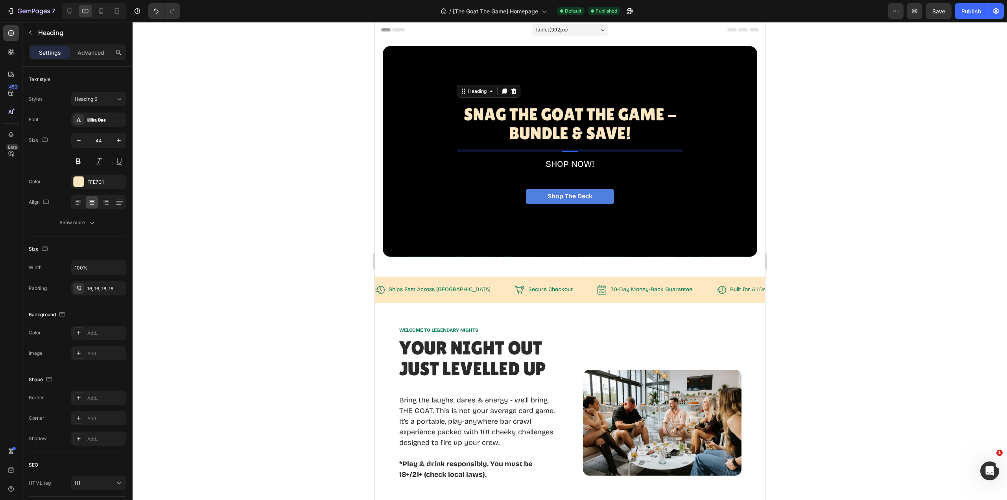
click at [121, 140] on icon "button" at bounding box center [119, 140] width 8 height 8
click at [76, 142] on icon "button" at bounding box center [79, 140] width 8 height 8
click at [98, 11] on div at bounding box center [101, 11] width 13 height 13
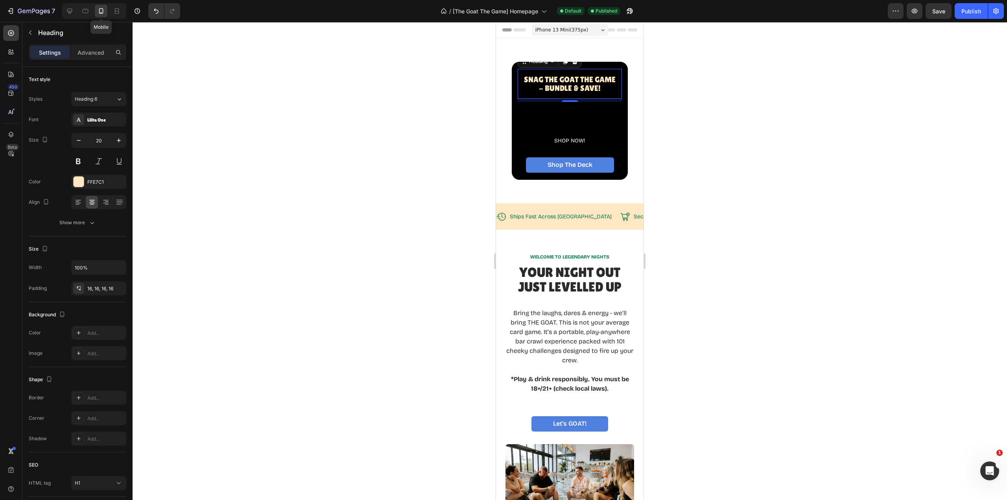
scroll to position [19, 0]
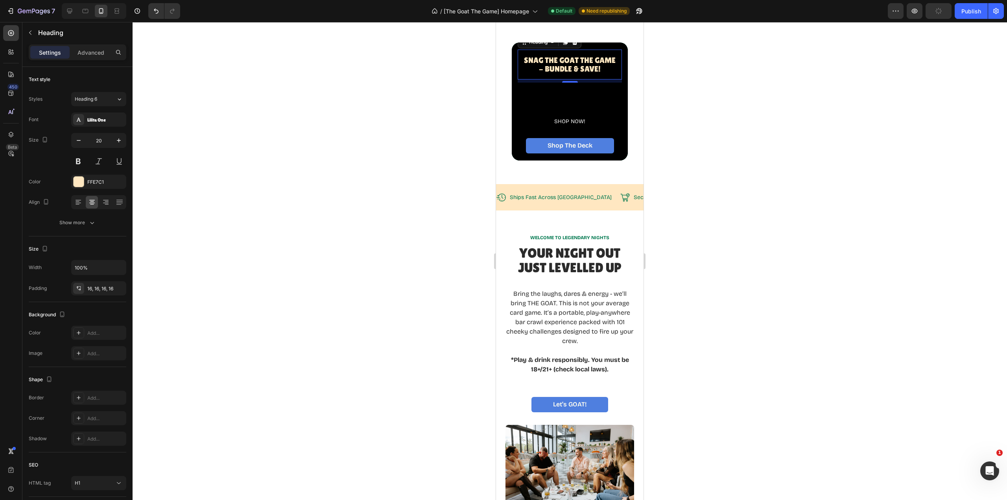
click at [117, 138] on icon "button" at bounding box center [119, 140] width 8 height 8
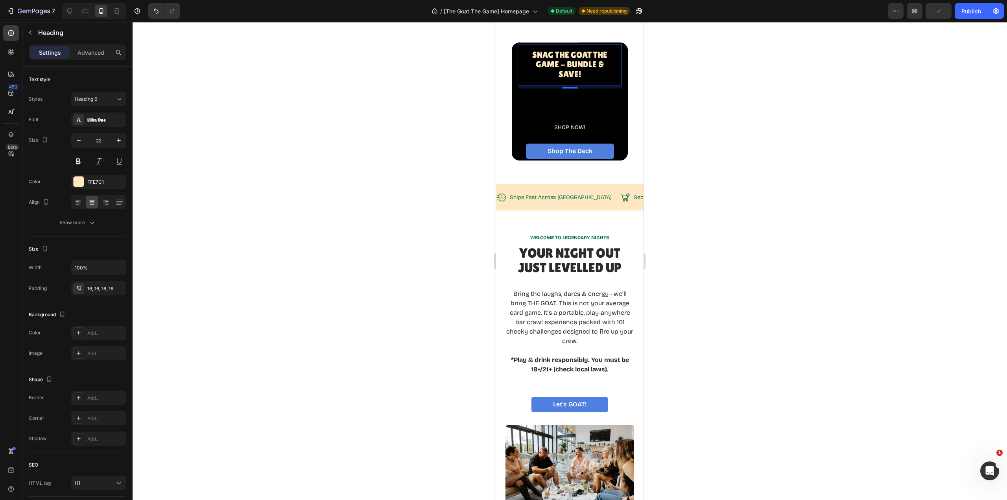
click at [117, 138] on icon "button" at bounding box center [119, 140] width 8 height 8
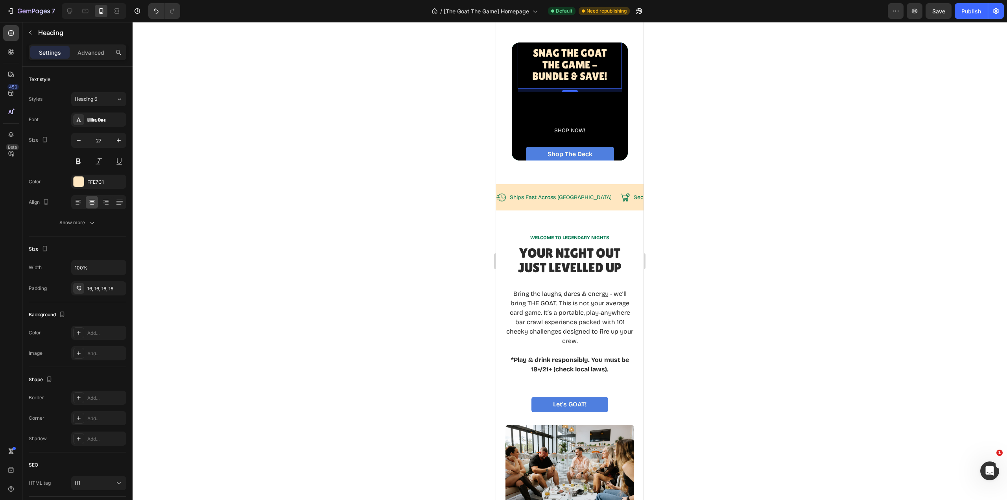
click at [77, 141] on icon "button" at bounding box center [79, 140] width 8 height 8
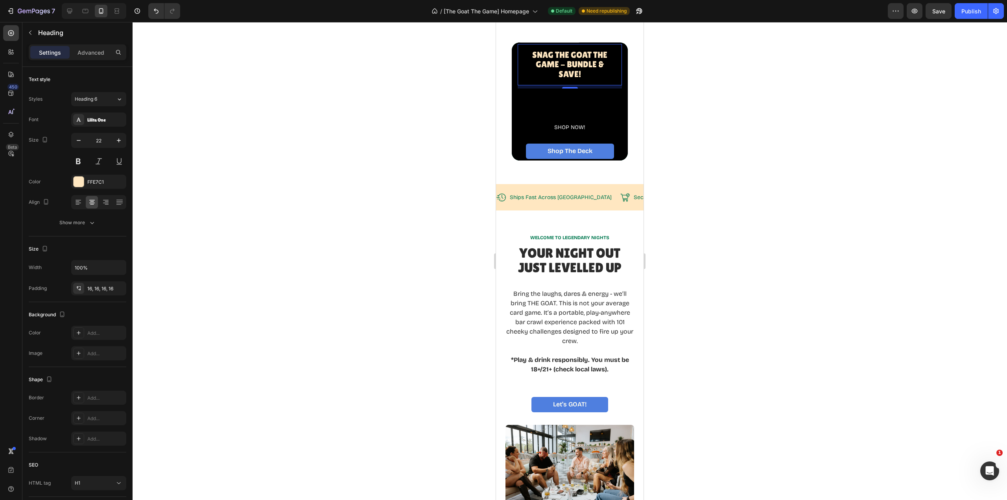
click at [77, 141] on icon "button" at bounding box center [79, 140] width 8 height 8
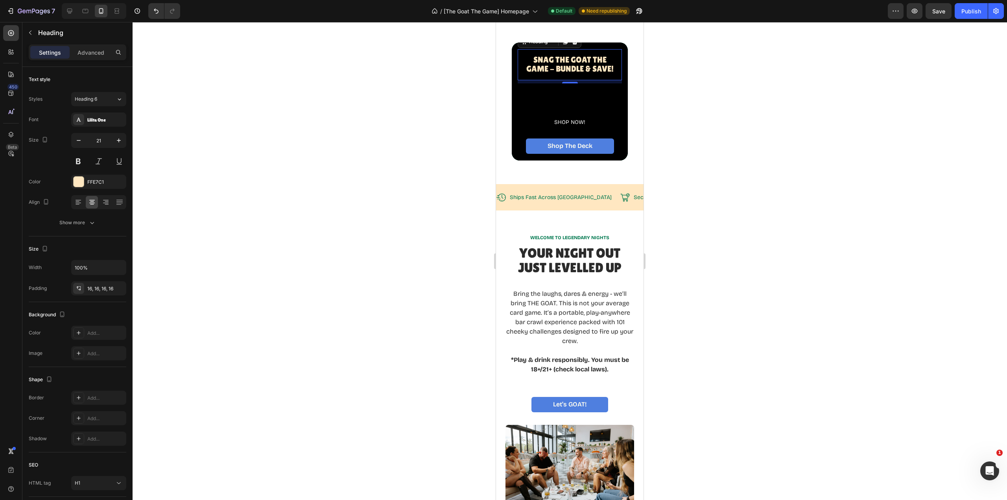
click at [77, 141] on icon "button" at bounding box center [79, 140] width 8 height 8
type input "17"
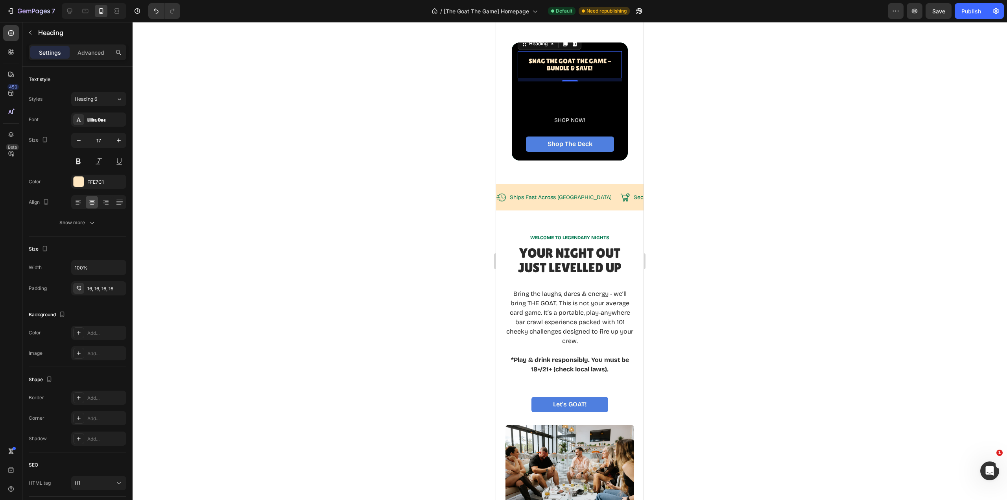
click at [584, 73] on h1 "Snag The GOAT THE Game - BUNDLE & SAVE!" at bounding box center [570, 64] width 104 height 27
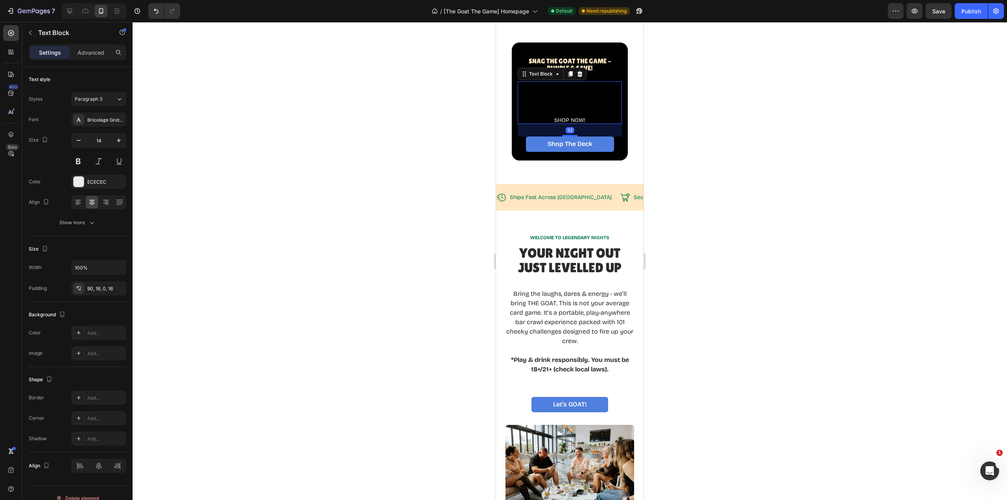
click at [576, 108] on div "SHOP NOW!" at bounding box center [570, 102] width 104 height 42
click at [99, 289] on div "90, 16, 0, 16" at bounding box center [105, 288] width 37 height 7
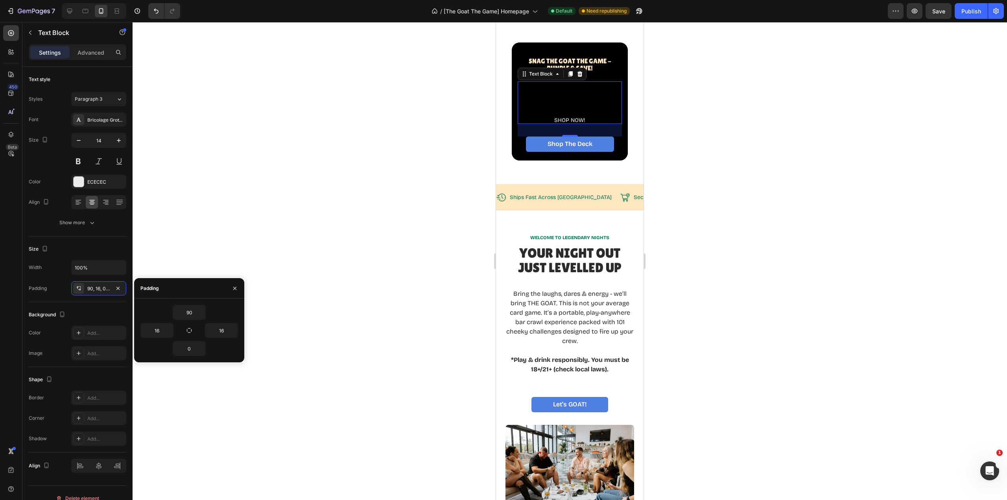
drag, startPoint x: 205, startPoint y: 308, endPoint x: 169, endPoint y: 309, distance: 35.4
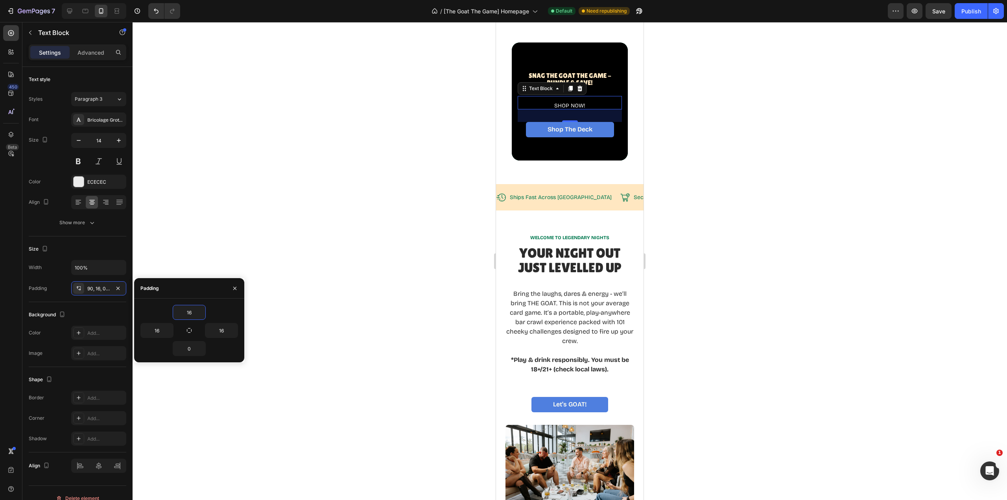
type input "16"
click at [186, 346] on input "0" at bounding box center [189, 348] width 32 height 14
type input "16"
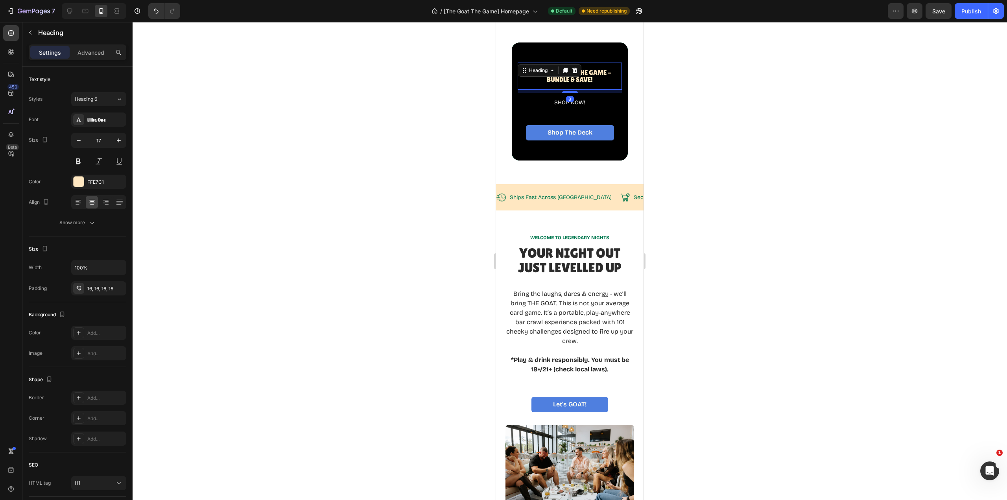
click at [604, 77] on p "Snag The GOAT THE Game - BUNDLE & SAVE!" at bounding box center [570, 76] width 92 height 15
click at [598, 104] on p "SHOP NOW!" at bounding box center [570, 102] width 92 height 7
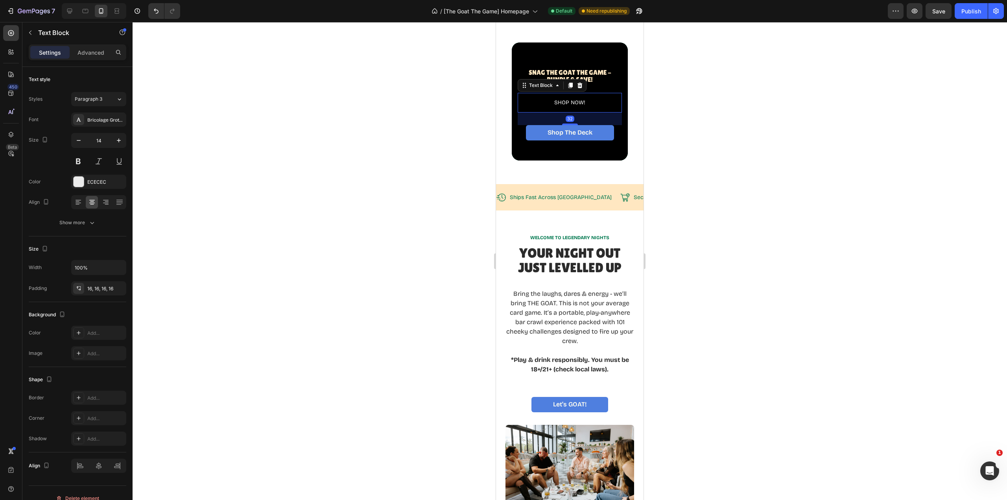
click at [594, 116] on div "32" at bounding box center [570, 118] width 104 height 13
click at [592, 118] on div "32" at bounding box center [570, 118] width 104 height 13
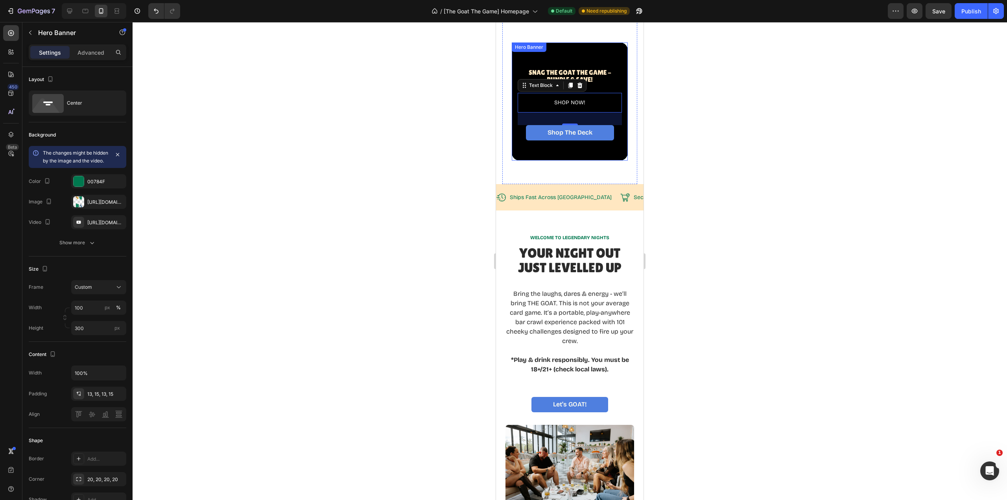
click at [598, 146] on div "Snag The GOAT THE Game - BUNDLE & SAVE! Heading SHOP NOW! Text Block 32 Shop Th…" at bounding box center [570, 101] width 116 height 88
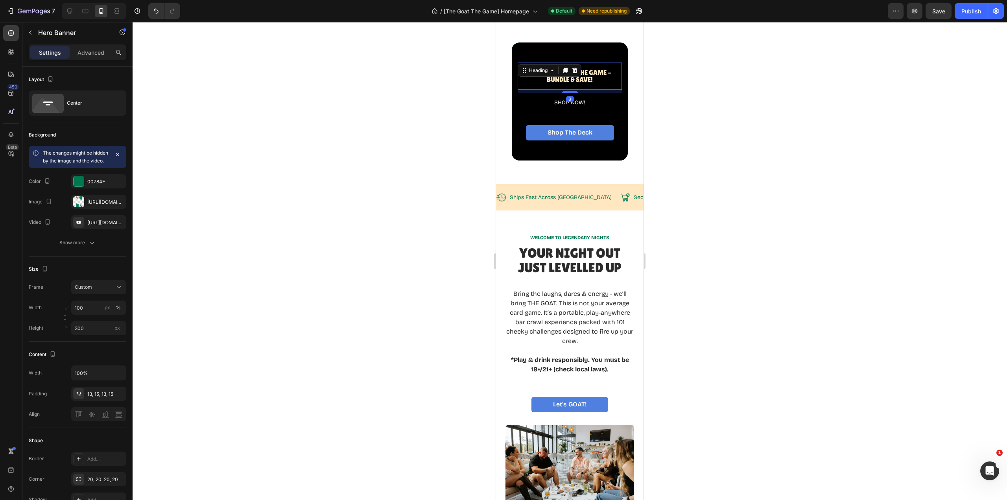
click at [582, 75] on p "Snag The GOAT THE Game - BUNDLE & SAVE!" at bounding box center [570, 76] width 92 height 15
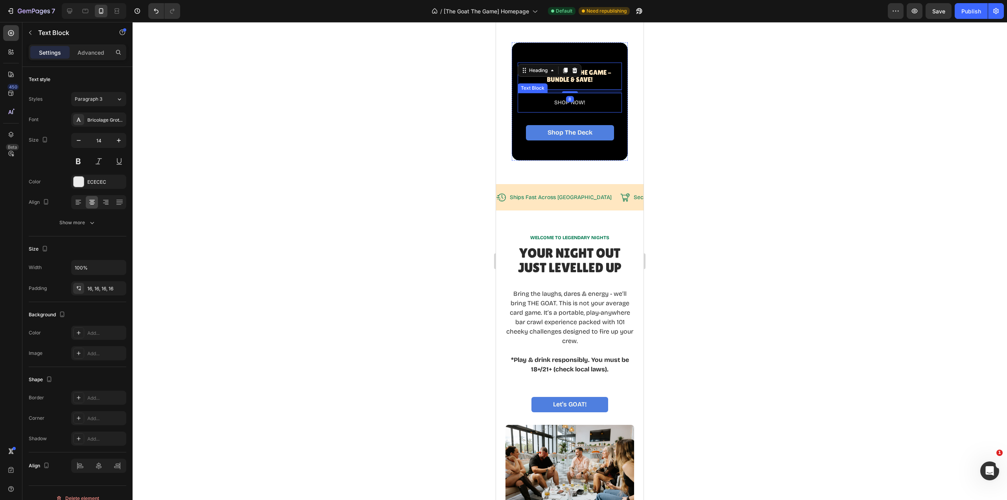
click at [592, 101] on p "SHOP NOW!" at bounding box center [570, 102] width 92 height 7
click at [591, 72] on p "Snag The GOAT THE Game - BUNDLE & SAVE!" at bounding box center [570, 76] width 92 height 15
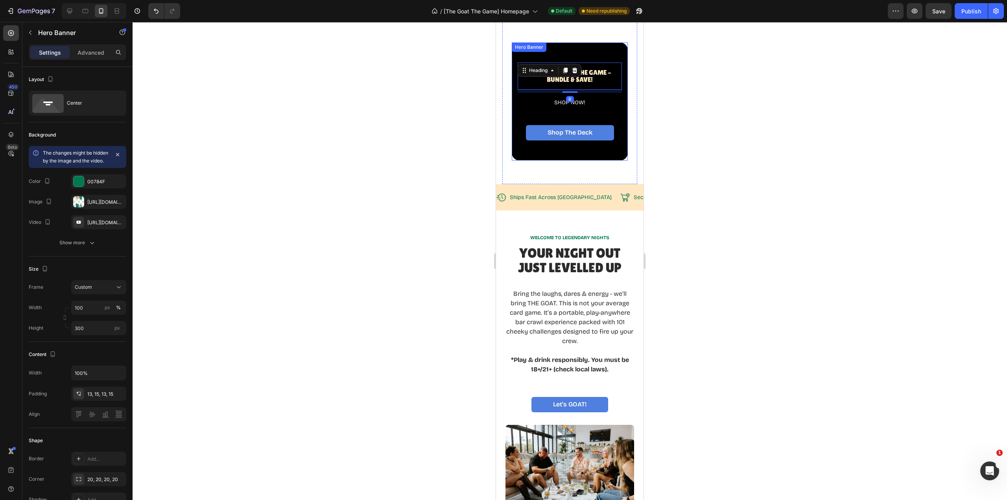
click at [616, 52] on div "Overlay" at bounding box center [570, 101] width 116 height 118
click at [83, 12] on icon at bounding box center [86, 11] width 6 height 4
type input "1400"
type input "608"
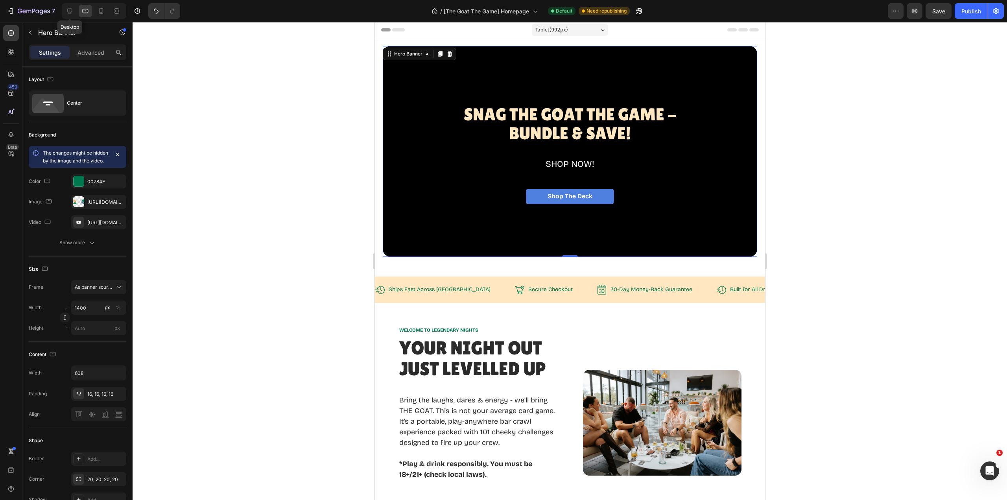
click at [71, 11] on icon at bounding box center [69, 11] width 5 height 5
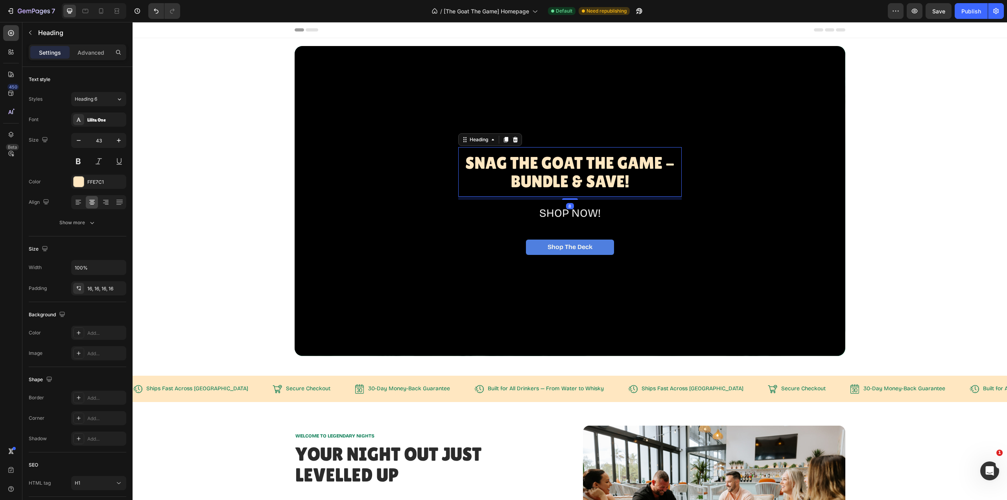
click at [538, 165] on p "Snag The GOAT THE Game - BUNDLE & SAVE!" at bounding box center [569, 171] width 211 height 37
click at [120, 140] on icon "button" at bounding box center [119, 140] width 8 height 8
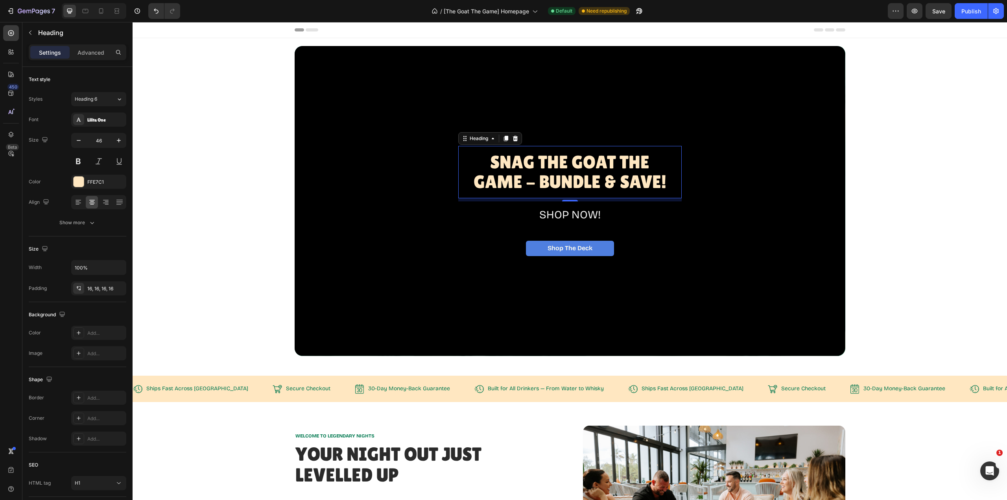
click at [120, 140] on icon "button" at bounding box center [119, 140] width 8 height 8
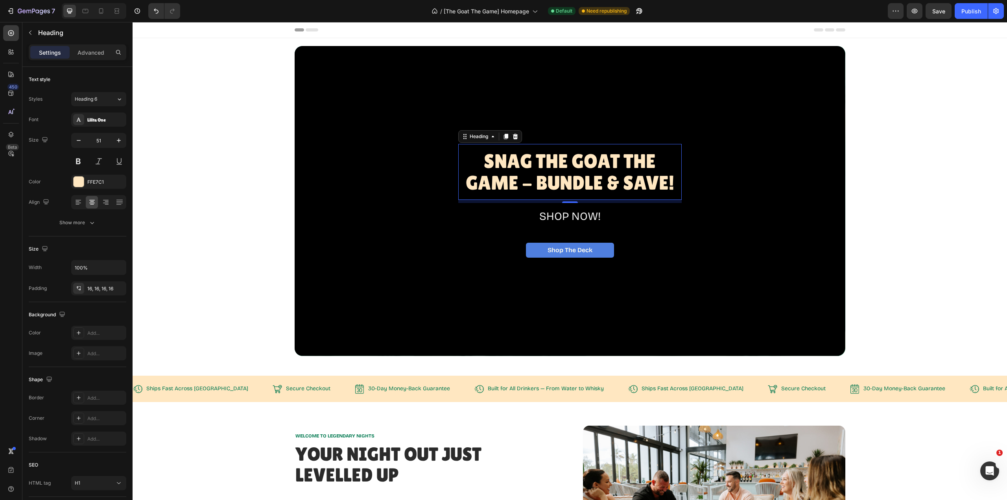
click at [120, 140] on icon "button" at bounding box center [119, 140] width 8 height 8
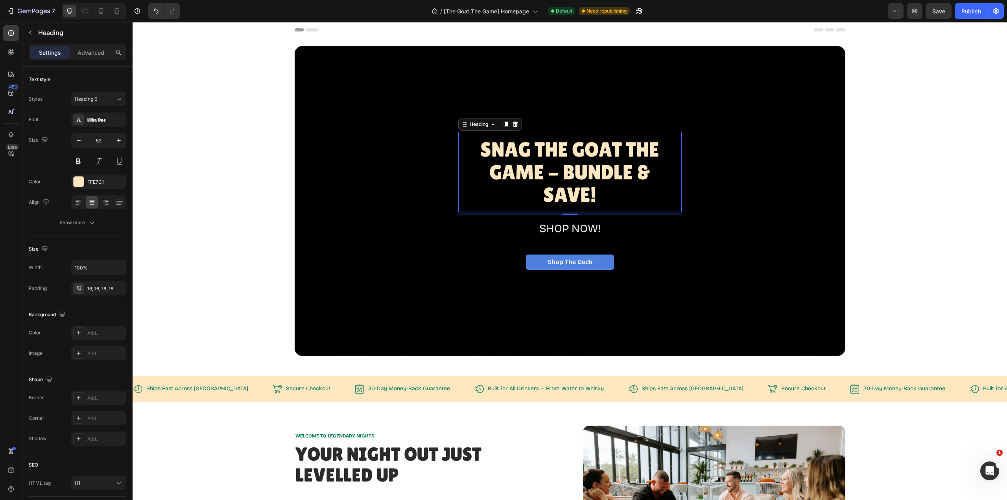
click at [120, 140] on icon "button" at bounding box center [119, 140] width 8 height 8
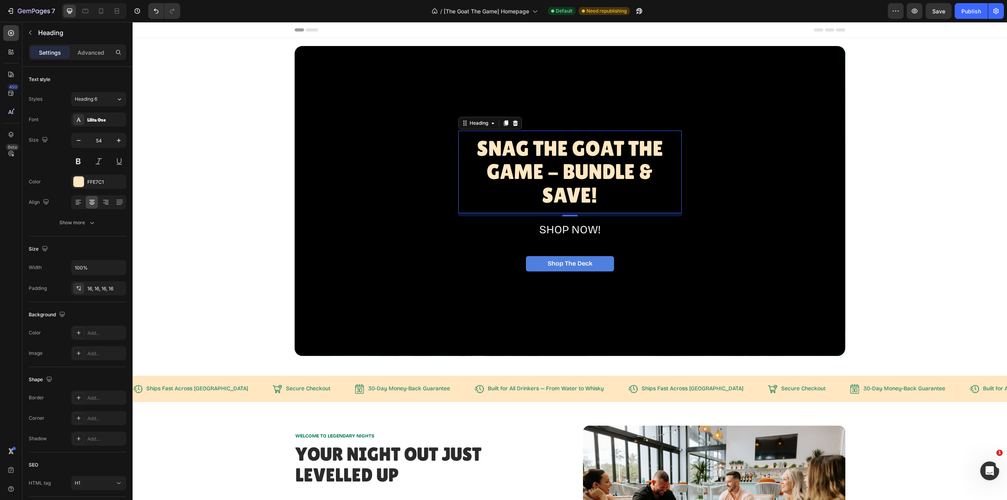
click at [120, 140] on icon "button" at bounding box center [119, 140] width 8 height 8
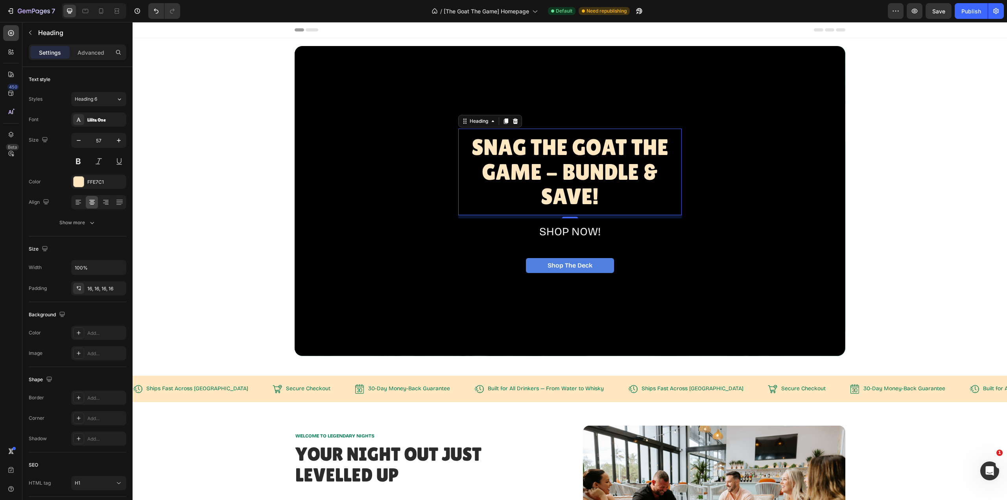
click at [120, 140] on icon "button" at bounding box center [119, 140] width 8 height 8
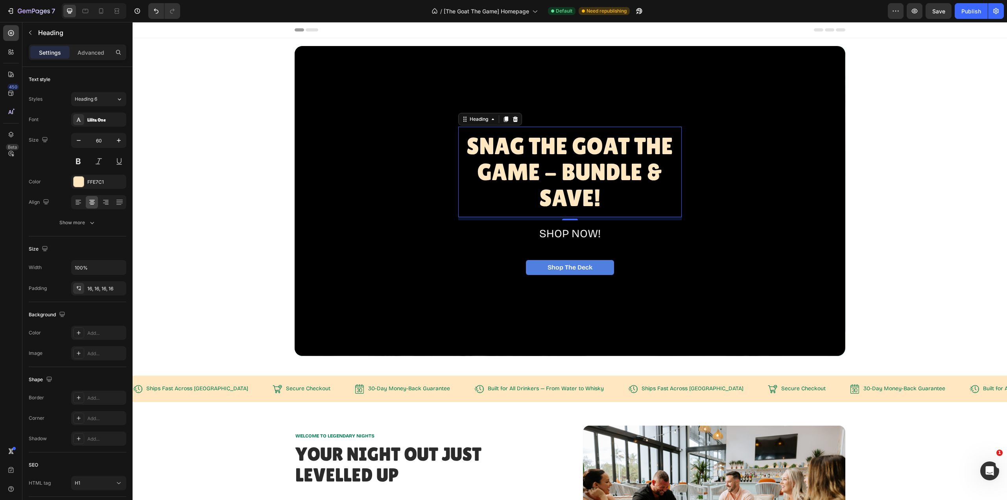
click at [120, 140] on icon "button" at bounding box center [119, 140] width 8 height 8
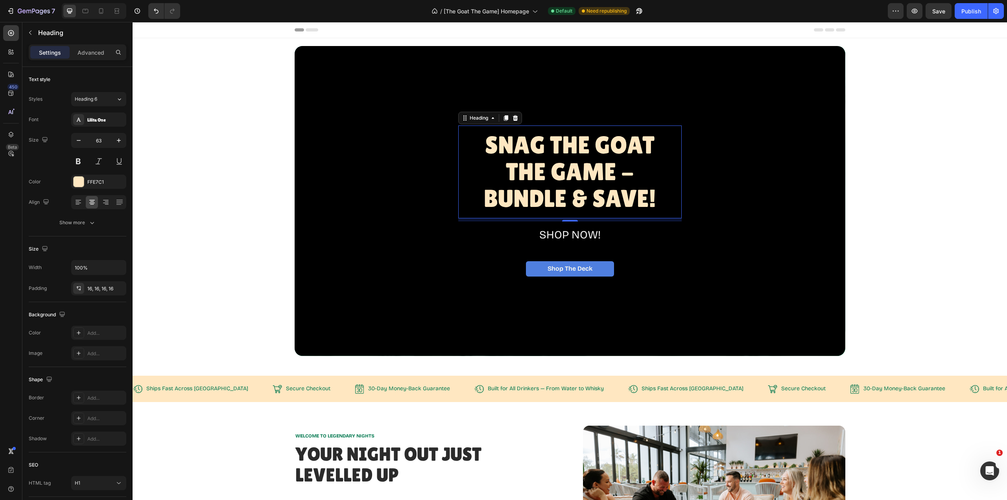
click at [120, 140] on icon "button" at bounding box center [119, 140] width 8 height 8
click at [106, 99] on div "Heading 6" at bounding box center [91, 99] width 32 height 7
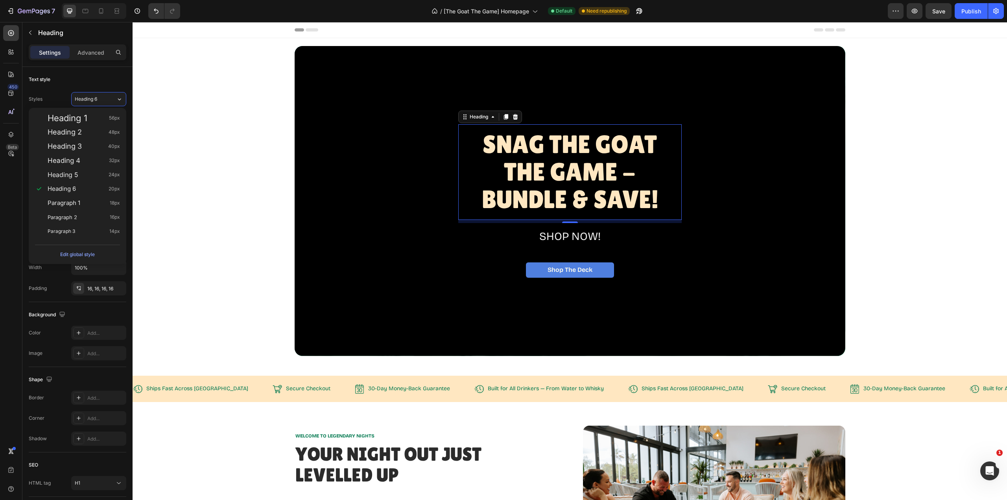
click at [89, 130] on div "Heading 2 48px" at bounding box center [84, 132] width 72 height 8
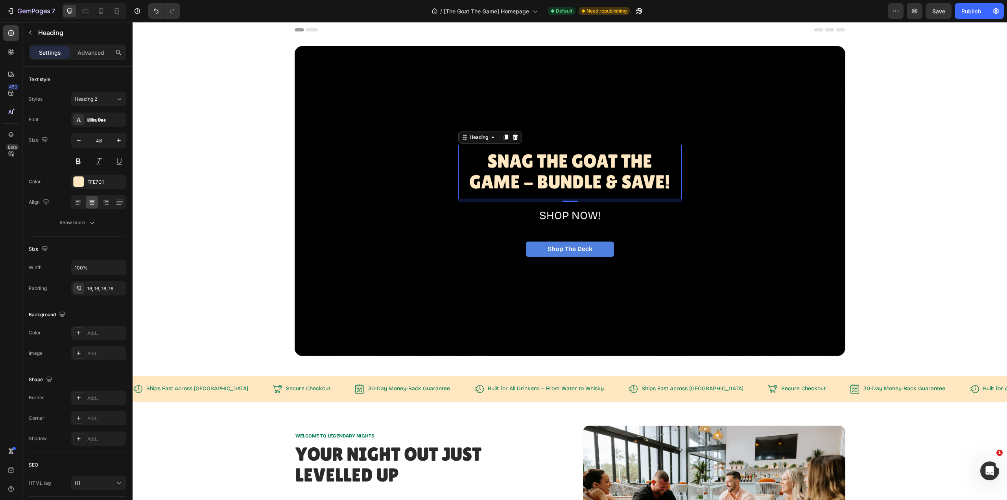
click at [122, 142] on icon "button" at bounding box center [119, 140] width 8 height 8
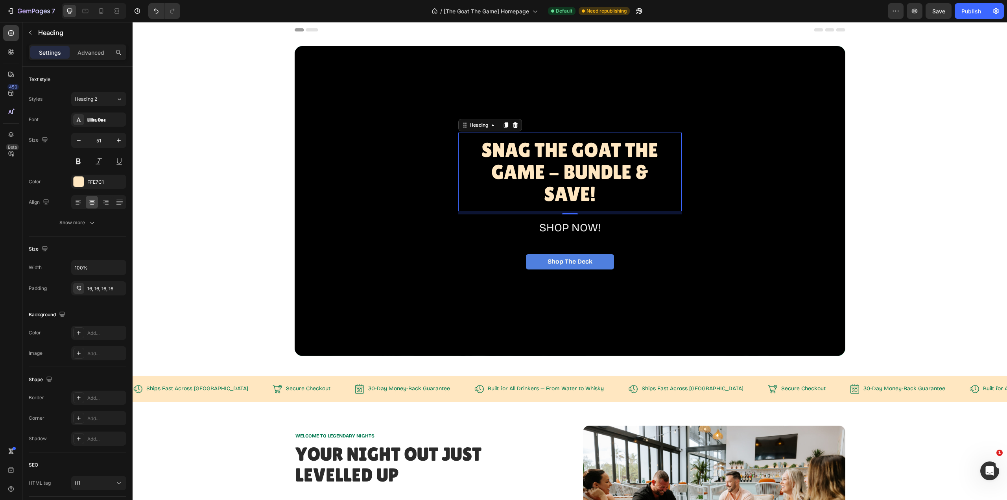
click at [122, 142] on icon "button" at bounding box center [119, 140] width 8 height 8
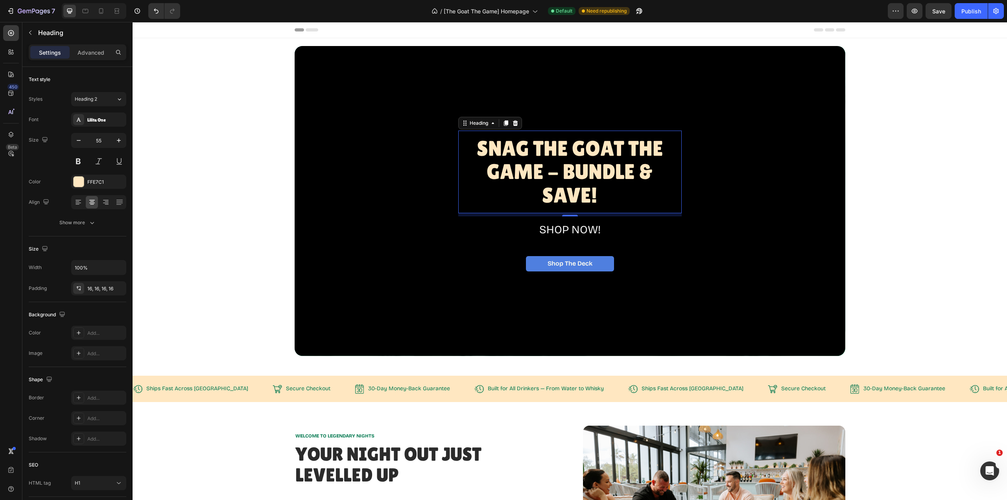
click at [122, 142] on icon "button" at bounding box center [119, 140] width 8 height 8
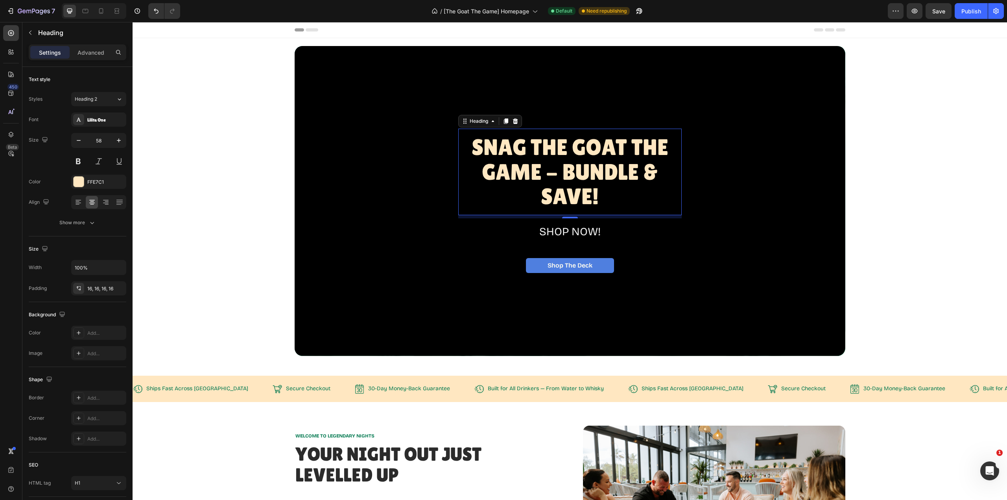
click at [122, 142] on icon "button" at bounding box center [119, 140] width 8 height 8
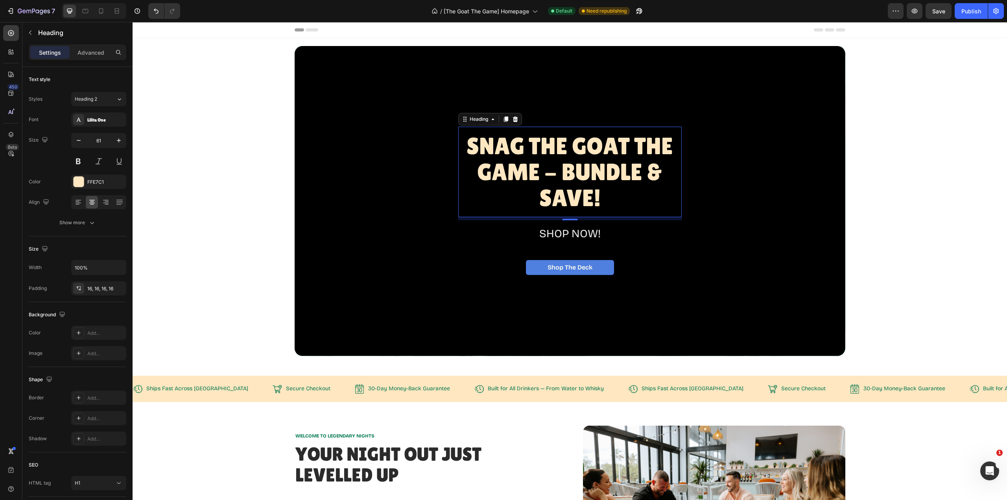
click at [122, 142] on icon "button" at bounding box center [119, 140] width 8 height 8
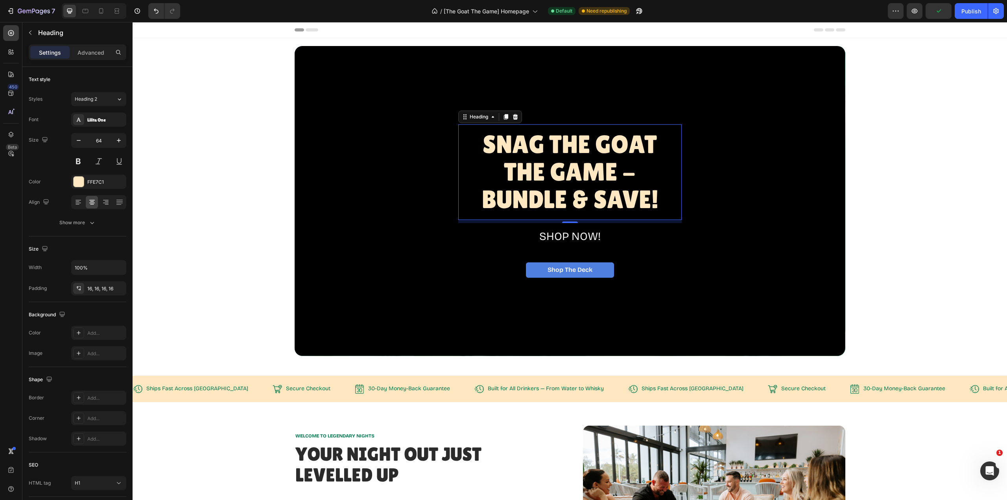
click at [77, 138] on icon "button" at bounding box center [79, 140] width 8 height 8
click at [119, 102] on icon at bounding box center [119, 99] width 7 height 8
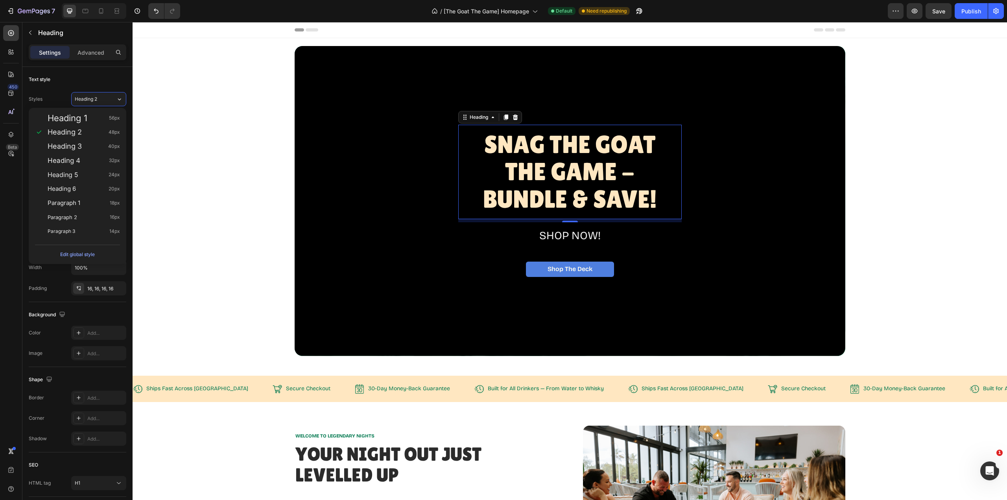
click at [92, 147] on div "Heading 3 40px" at bounding box center [84, 146] width 72 height 8
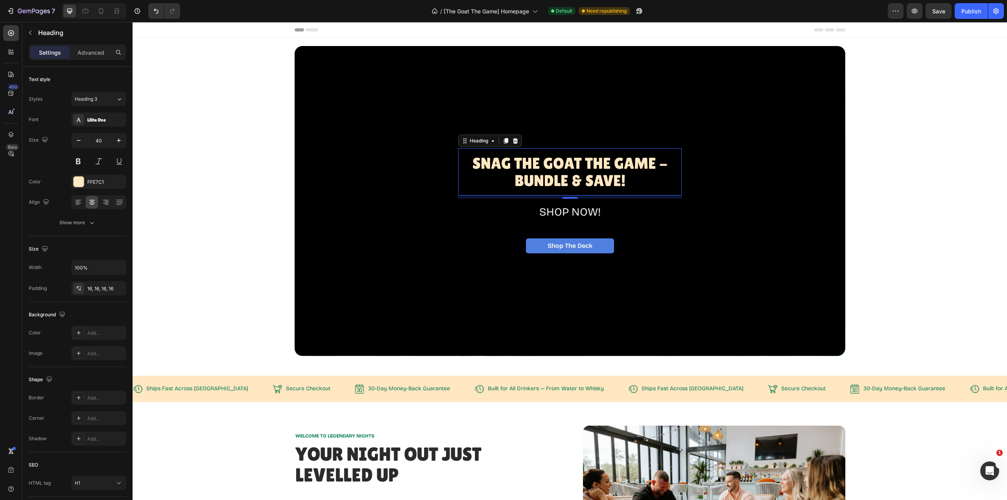
click at [93, 140] on input "40" at bounding box center [99, 140] width 26 height 14
click at [114, 101] on div "Heading 3" at bounding box center [95, 99] width 41 height 7
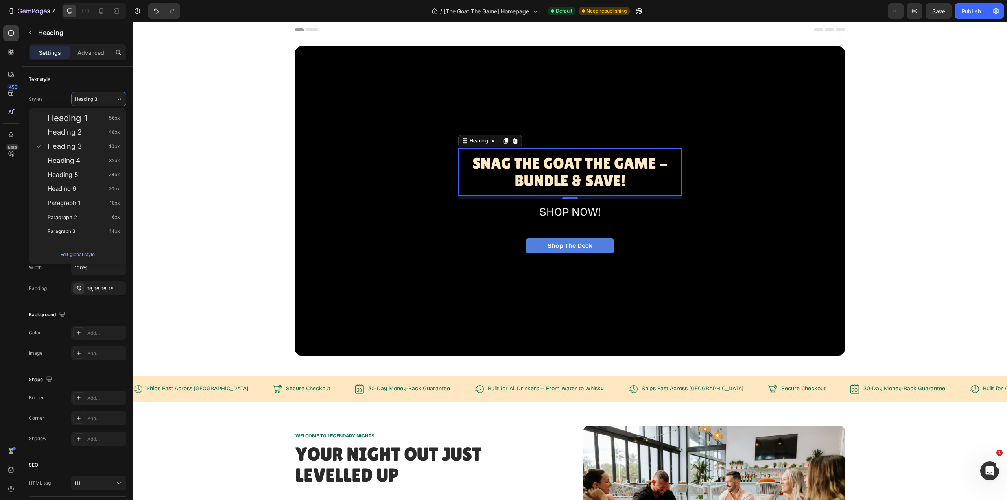
click at [83, 157] on div "Heading 4 32px" at bounding box center [84, 161] width 72 height 8
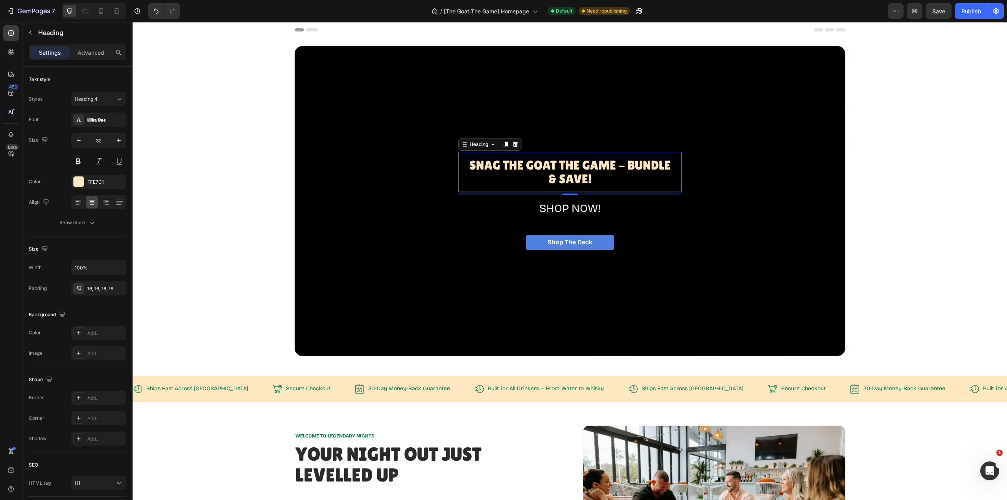
click at [124, 101] on button "Heading 4" at bounding box center [98, 99] width 55 height 14
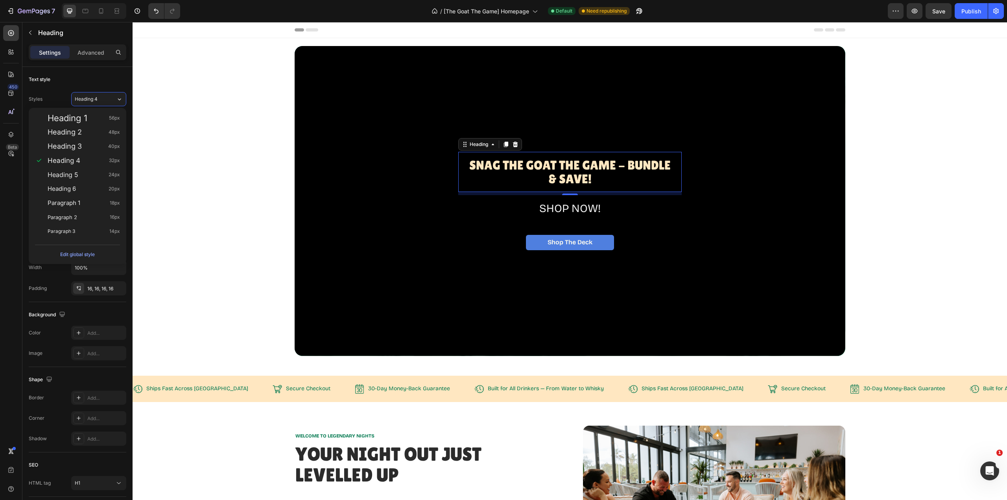
click at [96, 120] on div "Heading 1 56px" at bounding box center [84, 118] width 72 height 8
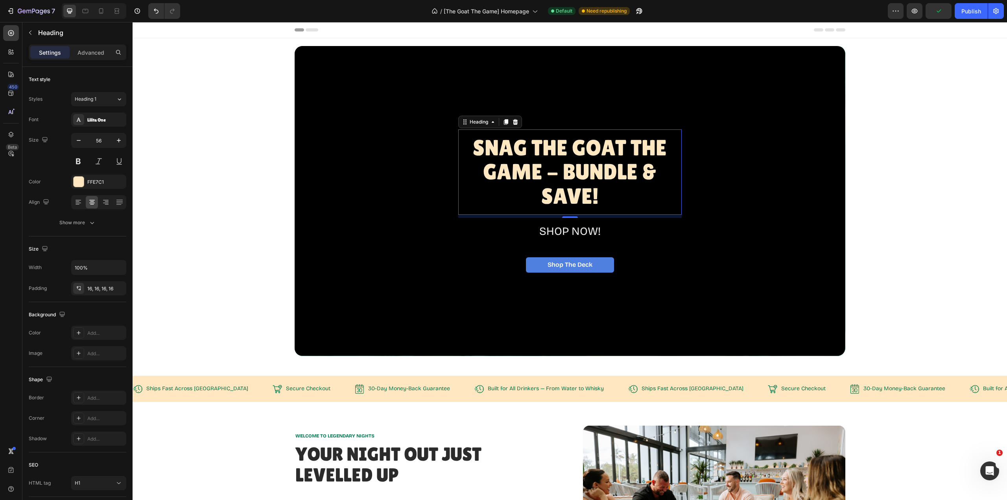
click at [81, 138] on icon "button" at bounding box center [79, 140] width 8 height 8
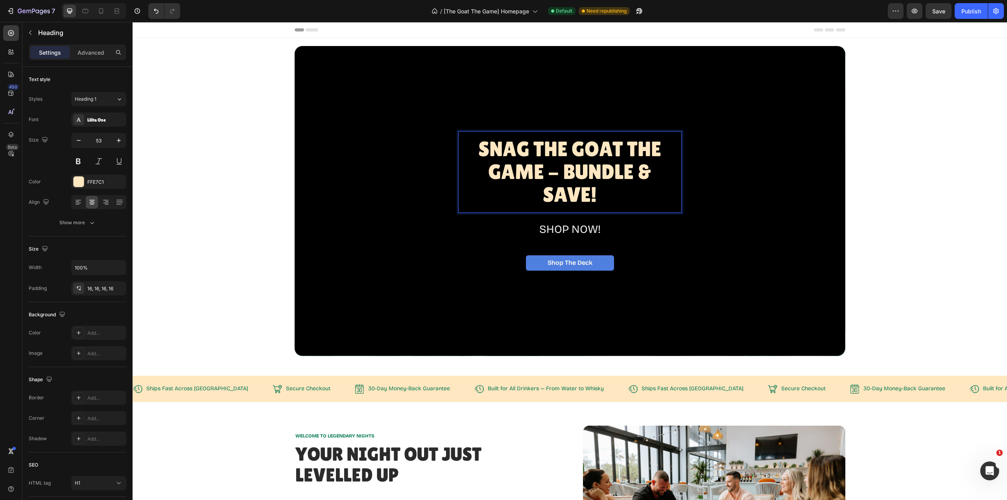
click at [560, 172] on p "Snag The GOAT THE Game - BUNDLE & SAVE!" at bounding box center [569, 172] width 211 height 69
click at [557, 169] on p "Snag The GOAT THE Game - BUNDLE & SAVE!" at bounding box center [569, 172] width 211 height 69
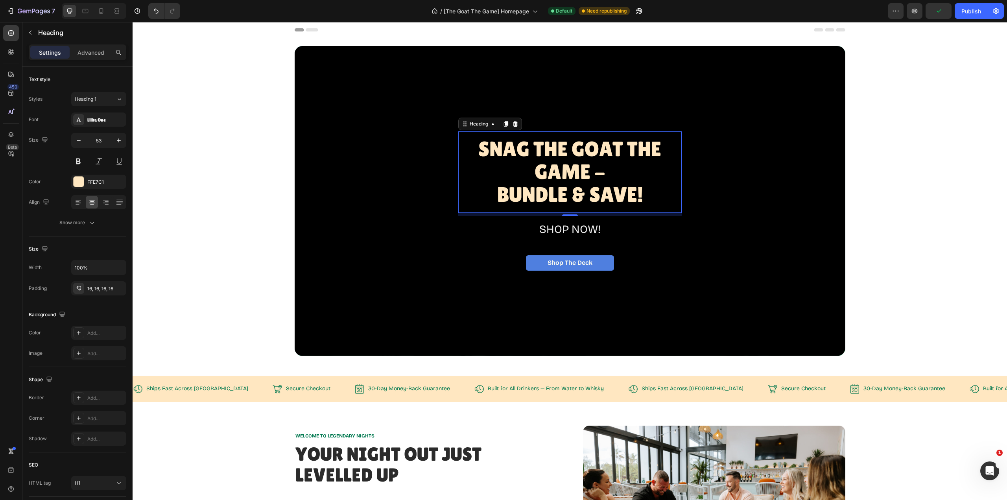
click at [79, 141] on icon "button" at bounding box center [79, 140] width 8 height 8
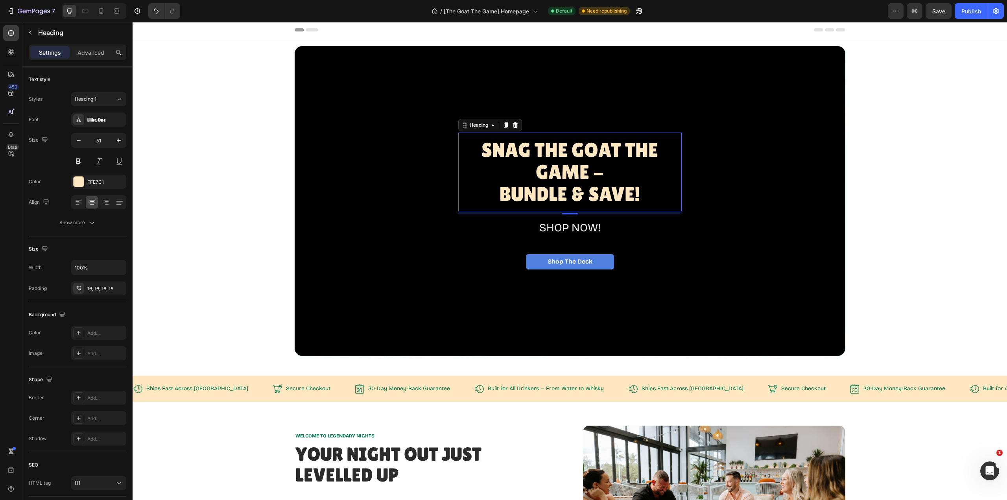
click at [79, 141] on icon "button" at bounding box center [79, 140] width 8 height 8
click at [79, 140] on icon "button" at bounding box center [79, 140] width 8 height 8
click at [79, 140] on icon "button" at bounding box center [79, 140] width 4 height 1
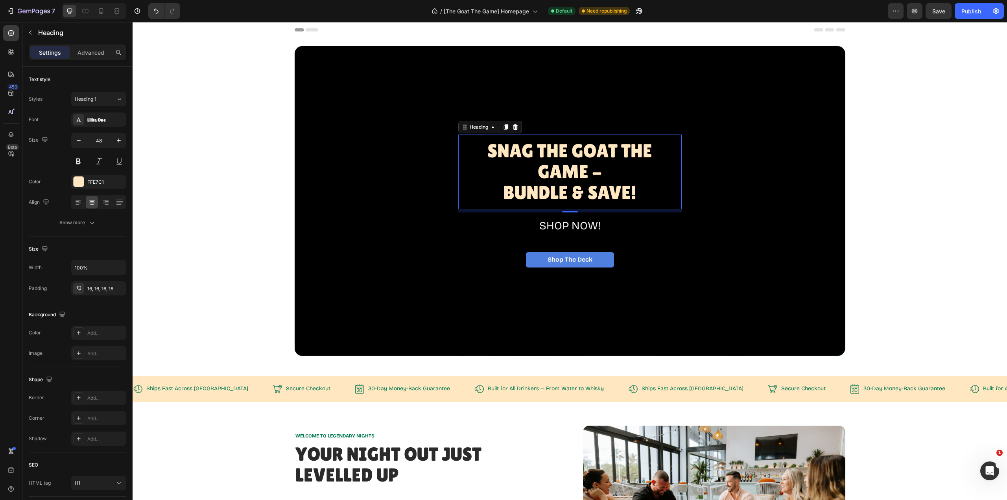
click at [79, 140] on icon "button" at bounding box center [79, 140] width 4 height 1
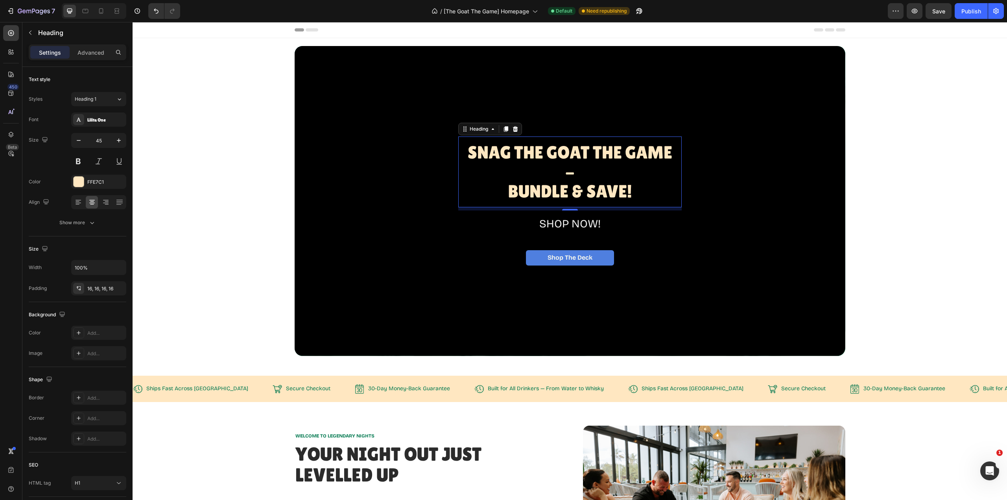
click at [79, 140] on icon "button" at bounding box center [79, 140] width 4 height 1
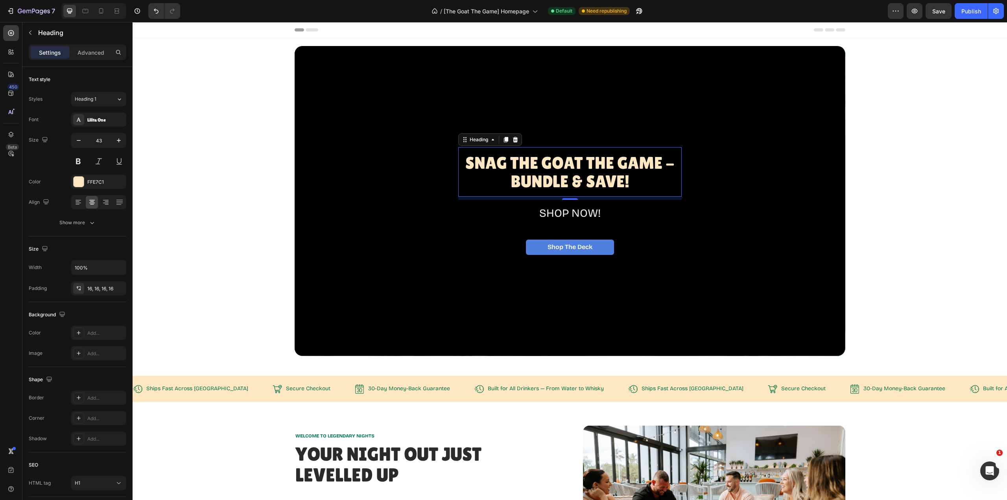
click at [120, 142] on icon "button" at bounding box center [119, 140] width 8 height 8
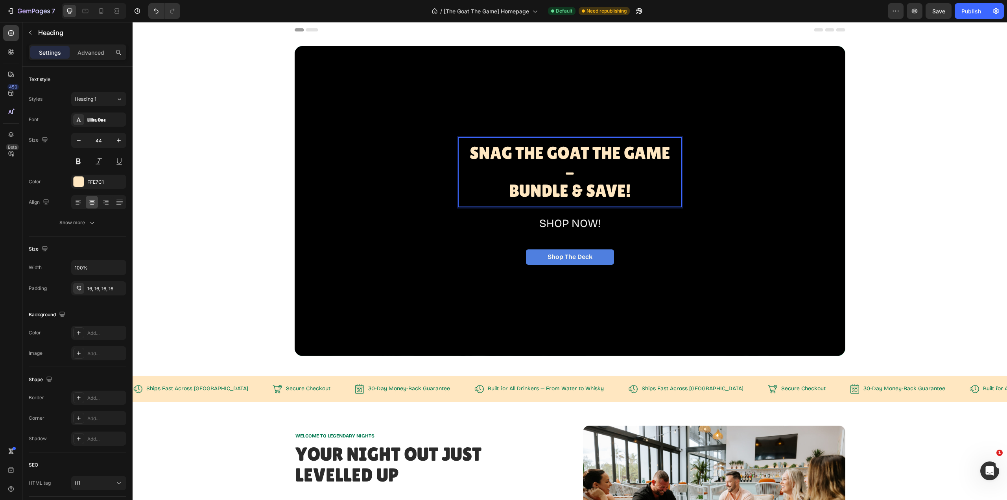
click at [559, 171] on p "Snag The GOAT THE Game - BUNDLE & SAVE!" at bounding box center [569, 172] width 211 height 57
click at [78, 138] on icon "button" at bounding box center [79, 140] width 8 height 8
type input "43"
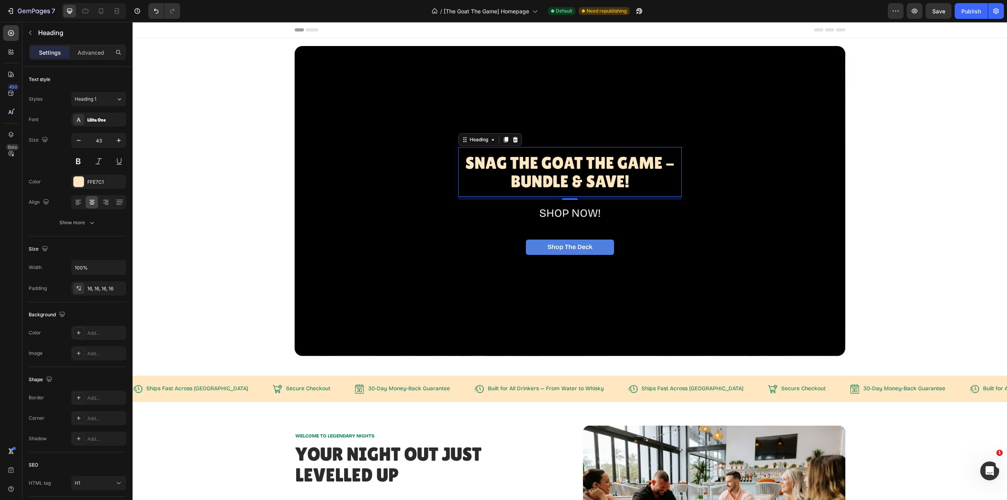
click at [89, 223] on icon "button" at bounding box center [92, 223] width 8 height 8
click at [122, 244] on icon "button" at bounding box center [119, 243] width 8 height 8
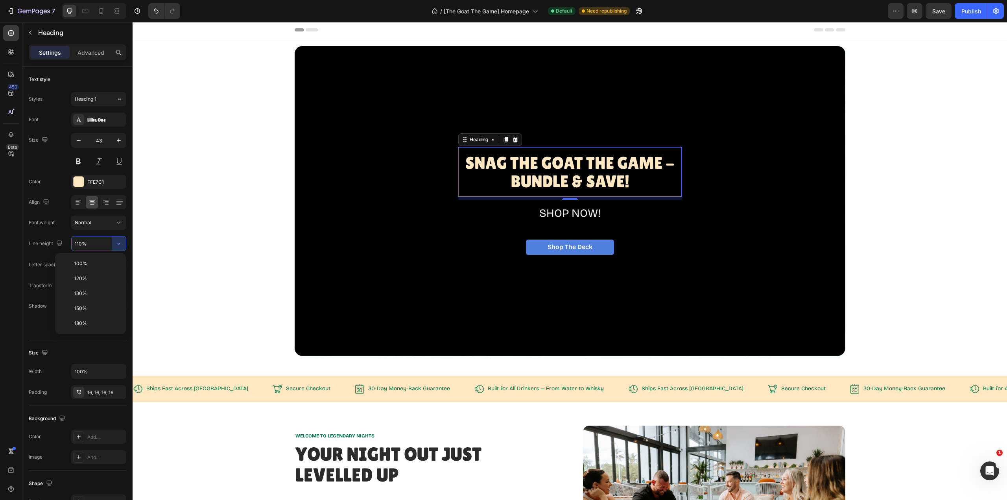
click at [95, 276] on p "120%" at bounding box center [96, 278] width 45 height 7
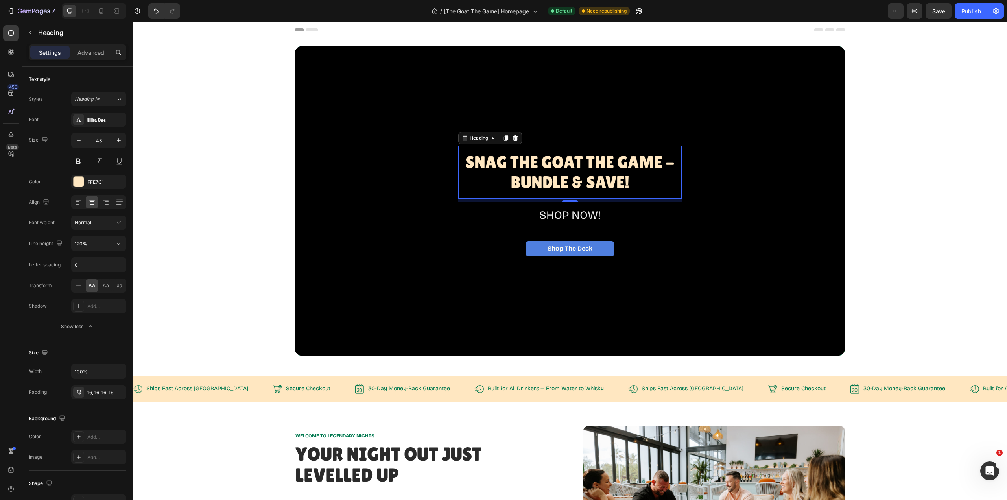
click at [95, 246] on input "120%" at bounding box center [99, 243] width 54 height 14
click at [121, 243] on icon "button" at bounding box center [119, 243] width 8 height 8
click at [92, 289] on div "130%" at bounding box center [90, 293] width 64 height 15
click at [120, 242] on icon "button" at bounding box center [119, 243] width 8 height 8
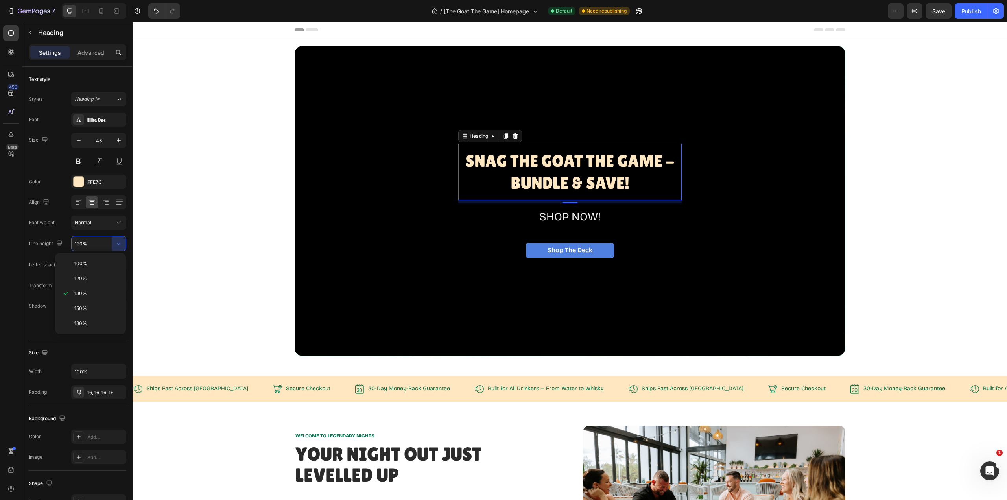
click at [96, 307] on p "150%" at bounding box center [96, 308] width 45 height 7
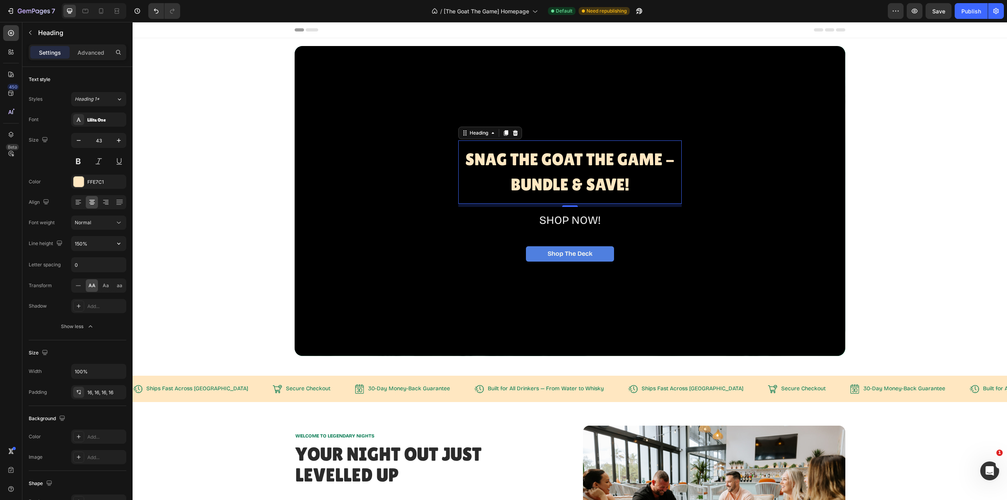
click at [120, 241] on icon "button" at bounding box center [119, 243] width 8 height 8
click at [111, 262] on p "100%" at bounding box center [96, 263] width 45 height 7
type input "100%"
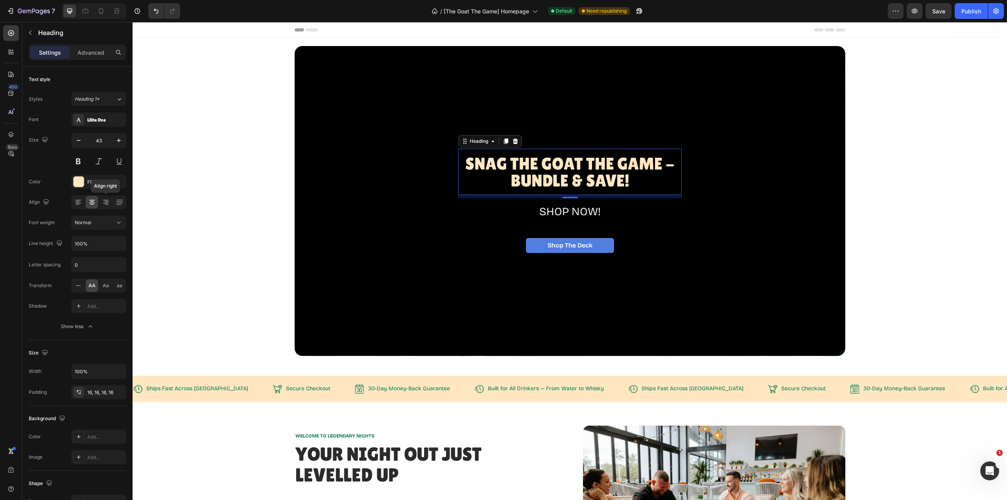
click at [107, 204] on icon at bounding box center [106, 202] width 8 height 8
click at [92, 202] on icon at bounding box center [92, 202] width 8 height 8
click at [84, 263] on input "0" at bounding box center [99, 265] width 54 height 14
click at [96, 391] on div "16, 16, 16, 16" at bounding box center [105, 392] width 37 height 7
click at [96, 224] on div "Normal" at bounding box center [95, 222] width 40 height 7
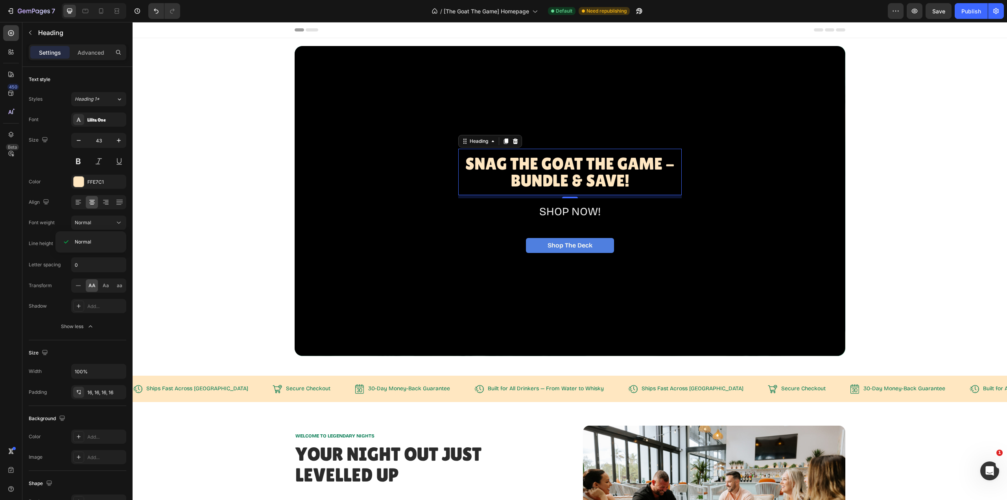
click at [58, 177] on div "Color FFE7C1" at bounding box center [78, 182] width 98 height 14
click at [936, 9] on span "Save" at bounding box center [938, 11] width 13 height 7
click at [968, 14] on div "Publish" at bounding box center [971, 11] width 20 height 8
click at [473, 9] on span "[The Goat The Game] Homepage" at bounding box center [495, 11] width 85 height 8
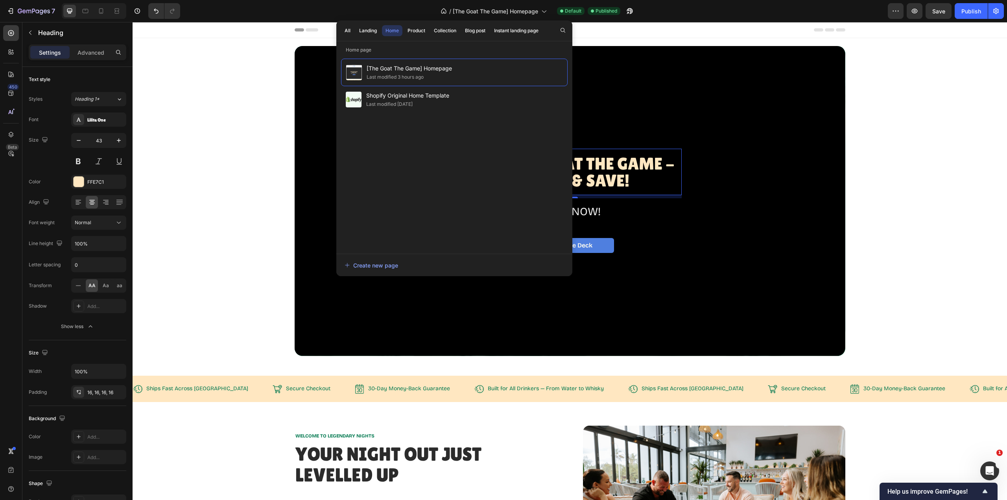
click at [414, 33] on div "Product" at bounding box center [416, 30] width 18 height 7
click at [416, 70] on span "[The Goat The Game] Product page" at bounding box center [418, 67] width 105 height 9
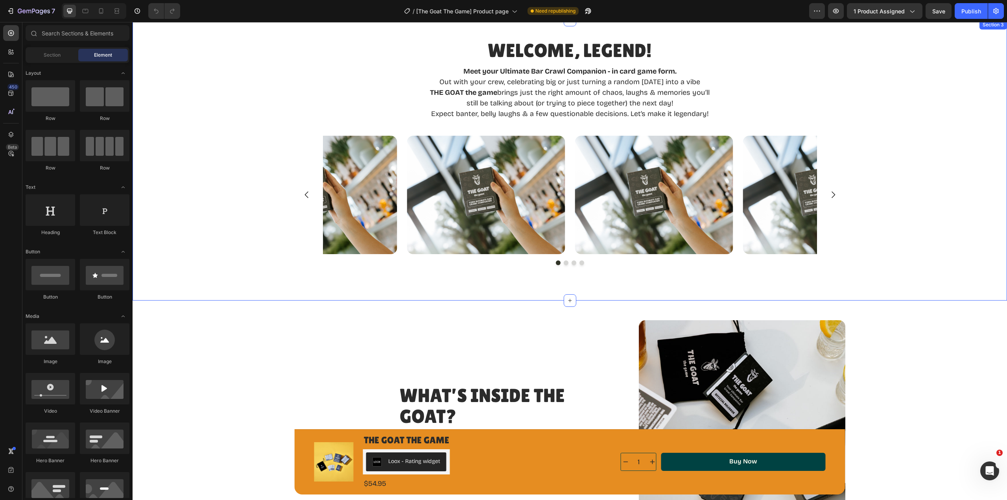
scroll to position [433, 0]
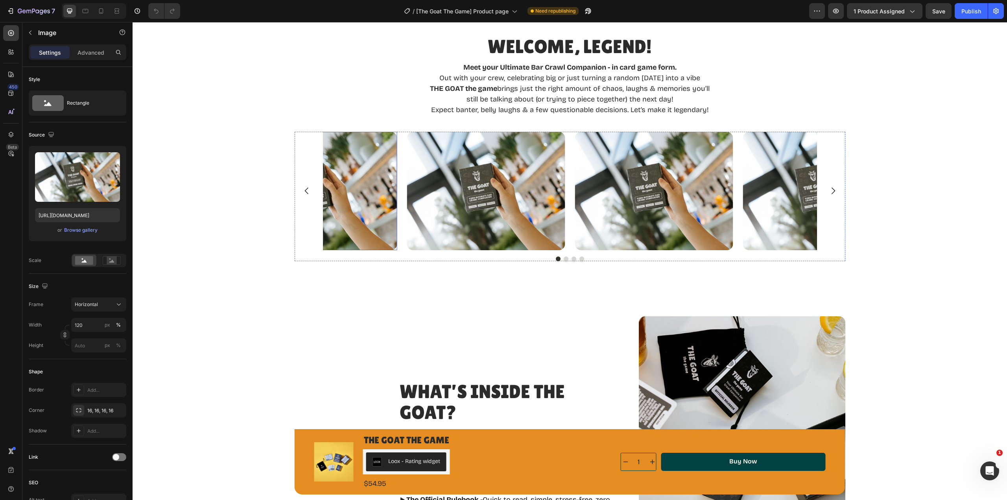
click at [369, 209] on img at bounding box center [318, 191] width 158 height 119
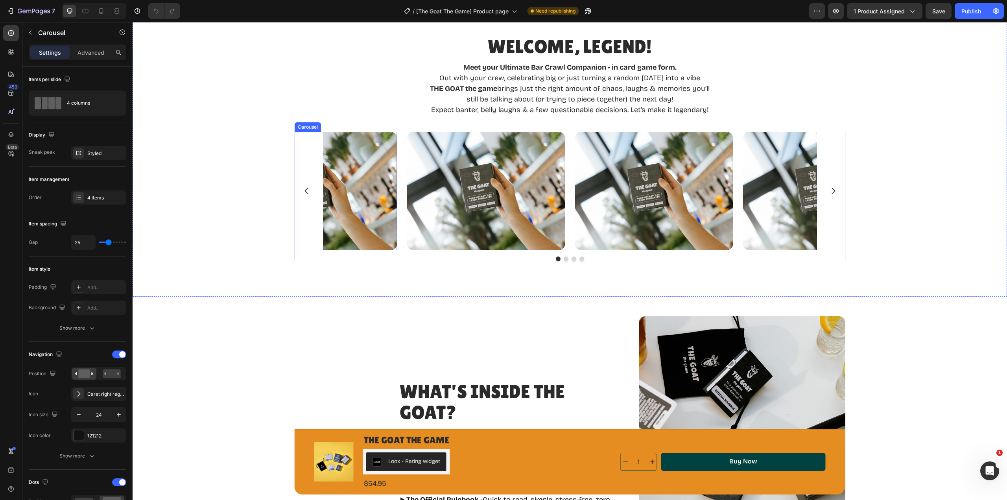
click at [305, 189] on icon "Carousel Back Arrow" at bounding box center [306, 190] width 9 height 9
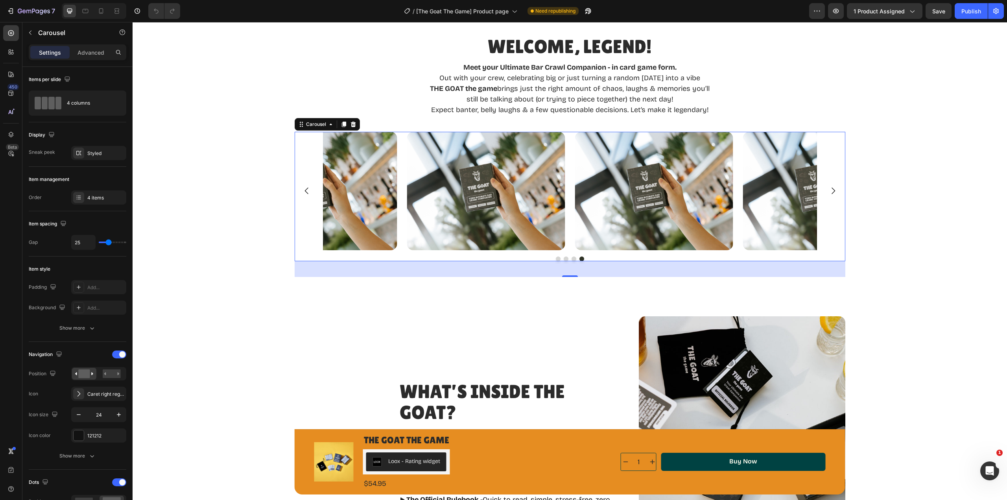
click at [304, 188] on icon "Carousel Back Arrow" at bounding box center [306, 191] width 4 height 7
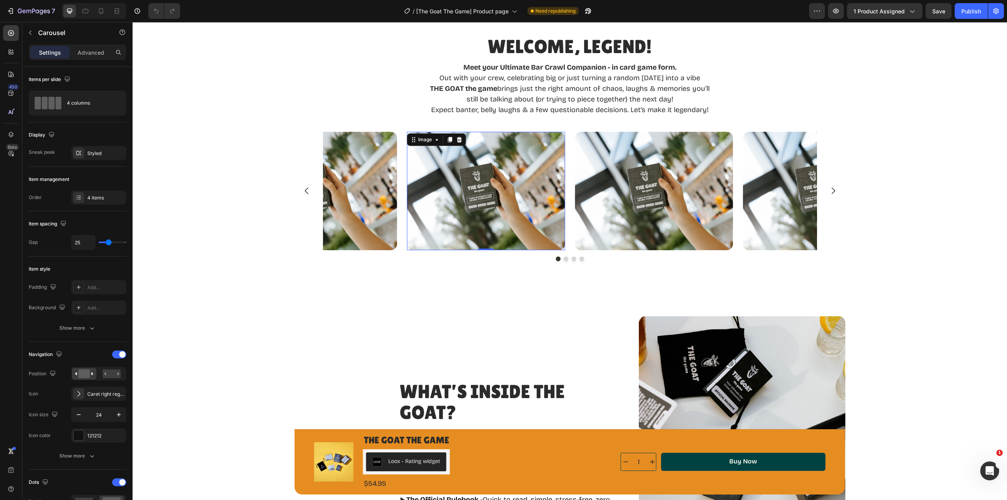
click at [473, 225] on img at bounding box center [486, 191] width 158 height 119
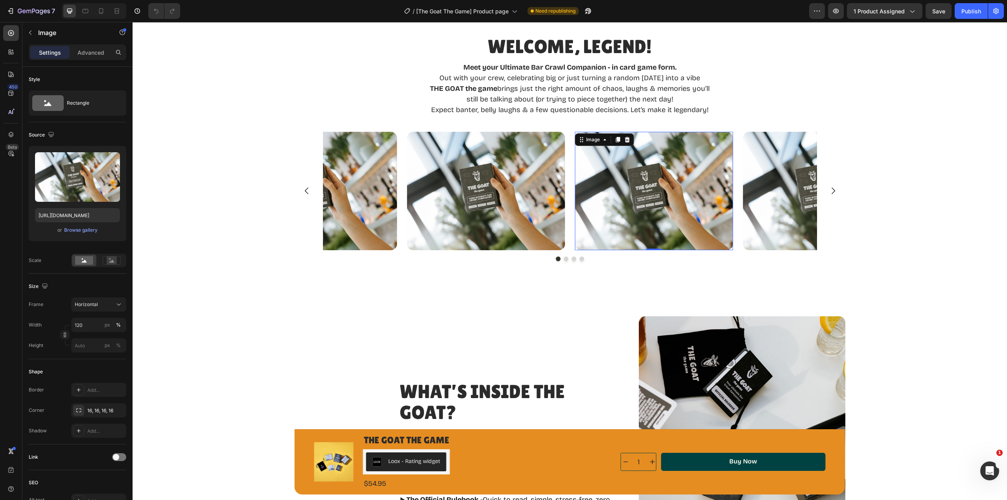
click at [634, 210] on img at bounding box center [654, 191] width 158 height 119
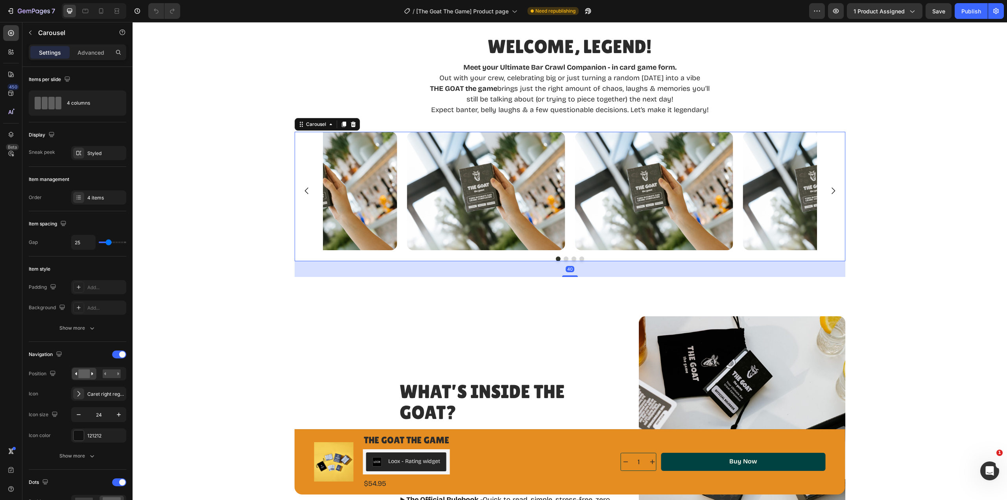
click at [829, 190] on icon "Carousel Next Arrow" at bounding box center [832, 190] width 9 height 9
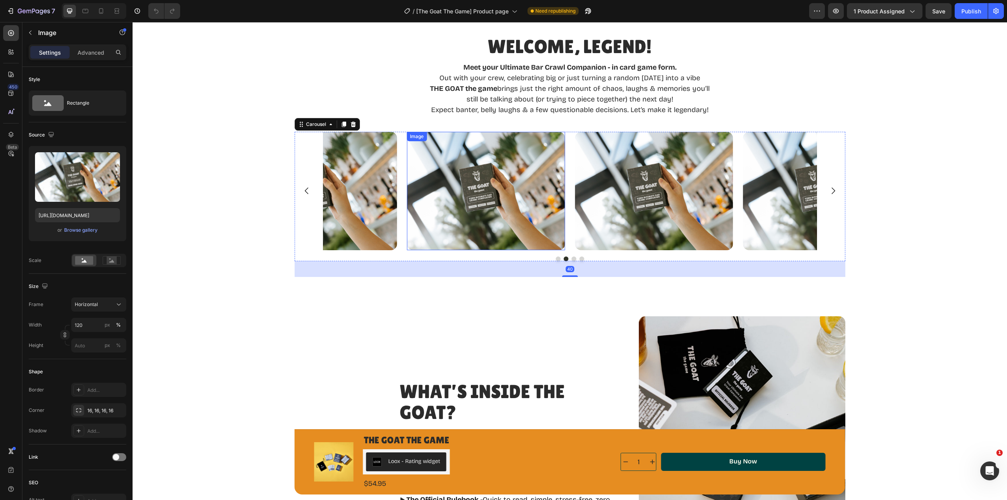
click at [463, 187] on img at bounding box center [486, 191] width 158 height 119
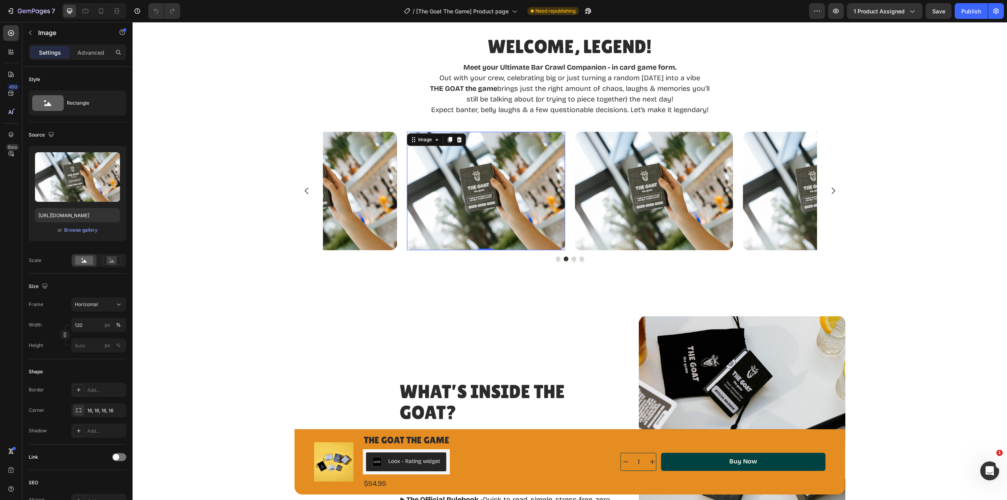
click at [82, 230] on div "Browse gallery" at bounding box center [80, 230] width 33 height 7
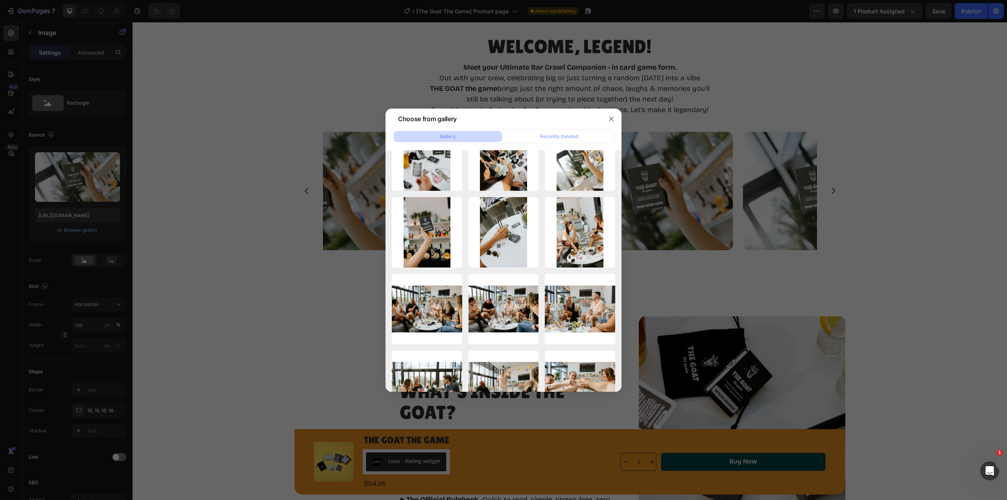
scroll to position [803, 0]
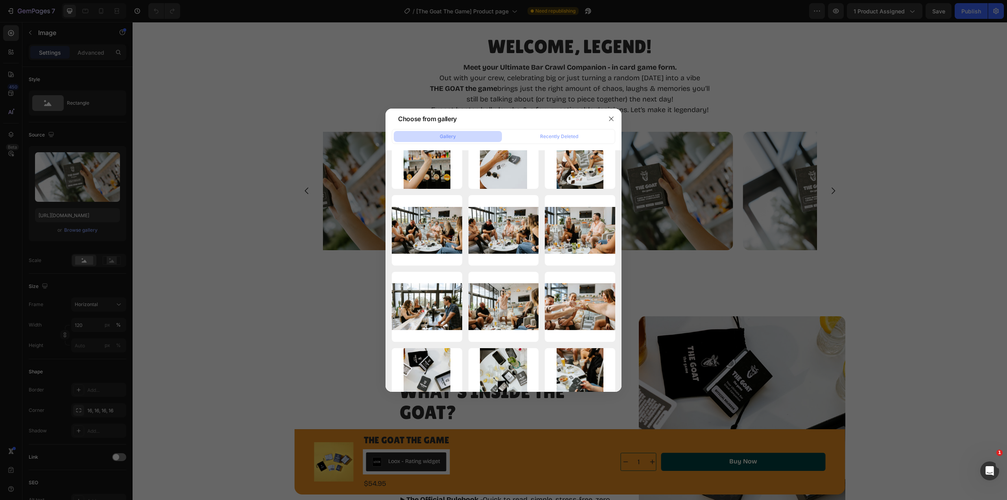
click at [0, 0] on div "TheGoatTheGame-129 (1).jpg 493.88 kb" at bounding box center [0, 0] width 0 height 0
type input "https://cdn.shopify.com/s/files/1/0700/5156/1638/files/gempages_576833835258348…"
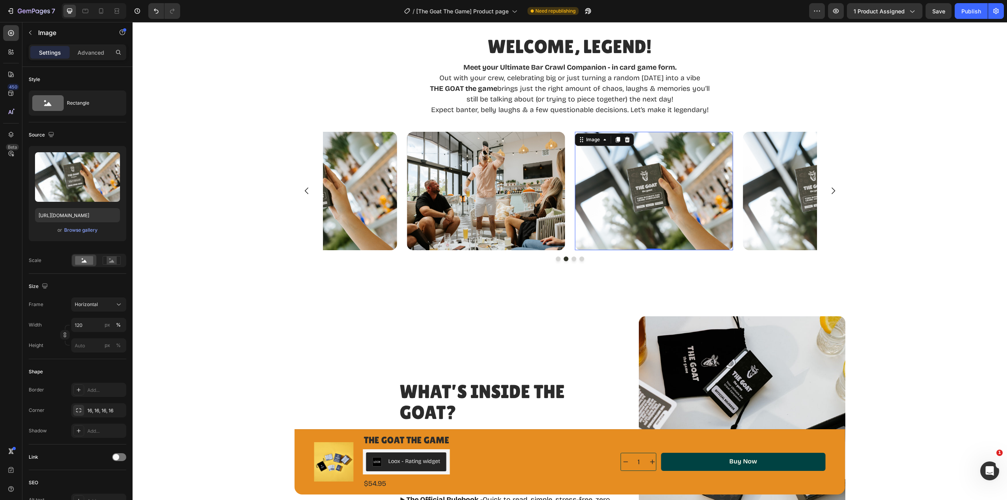
click at [657, 223] on img at bounding box center [654, 191] width 158 height 119
click at [80, 232] on div "Browse gallery" at bounding box center [80, 230] width 33 height 7
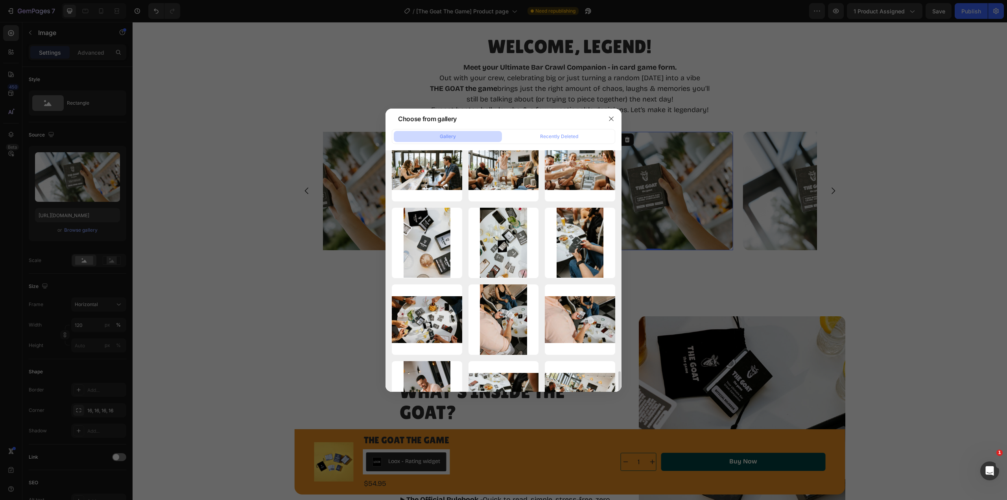
scroll to position [983, 0]
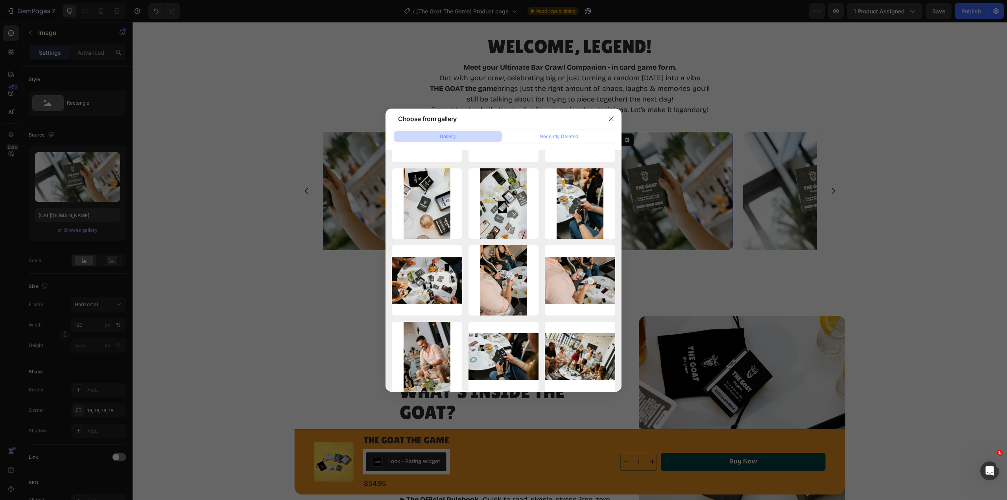
click at [608, 118] on icon "button" at bounding box center [611, 119] width 6 height 6
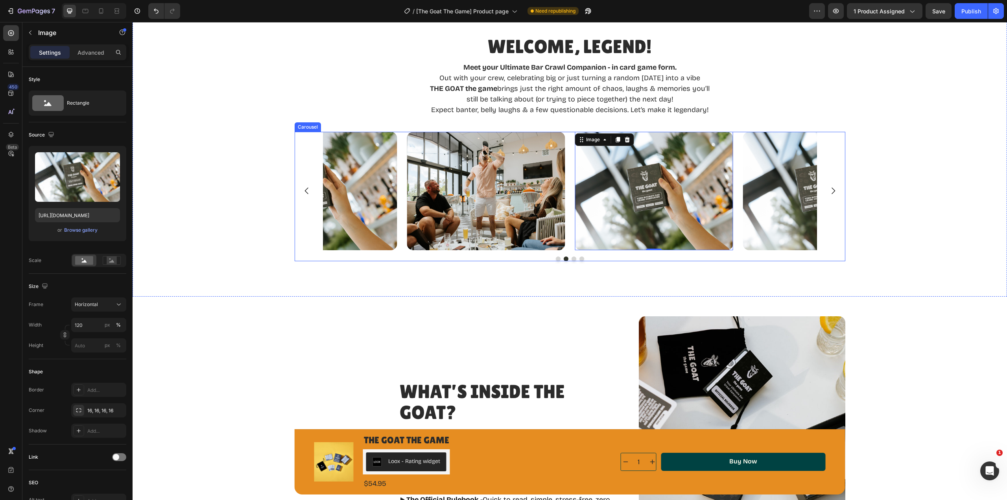
click at [831, 190] on icon "Carousel Next Arrow" at bounding box center [833, 191] width 4 height 7
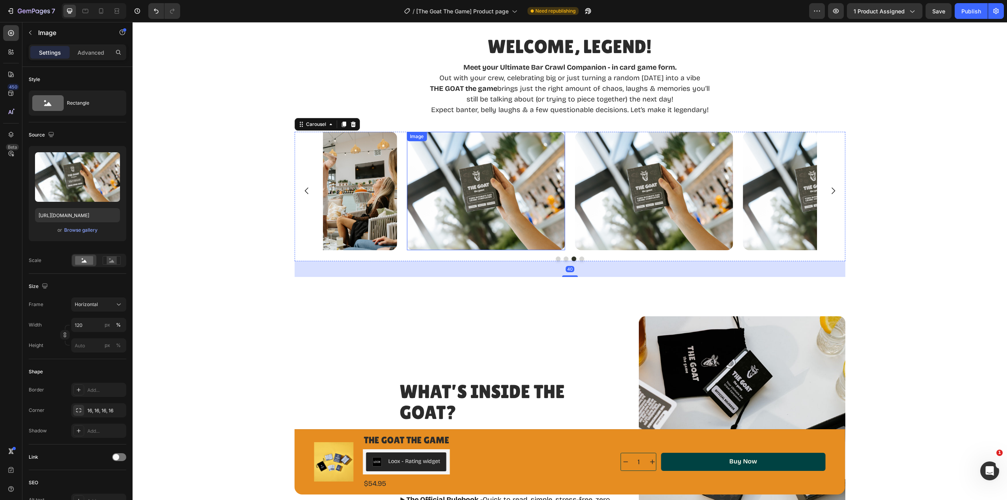
click at [456, 187] on img at bounding box center [486, 191] width 158 height 119
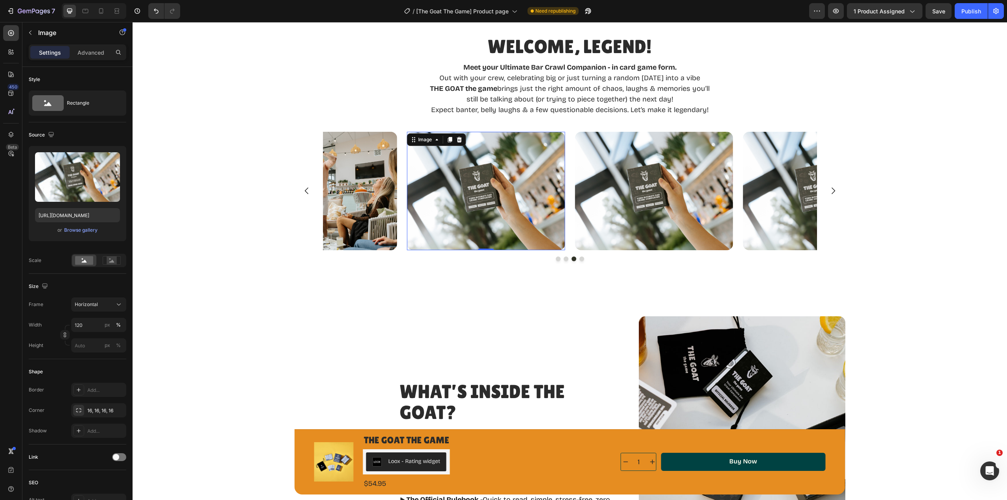
click at [73, 230] on div "Browse gallery" at bounding box center [80, 230] width 33 height 7
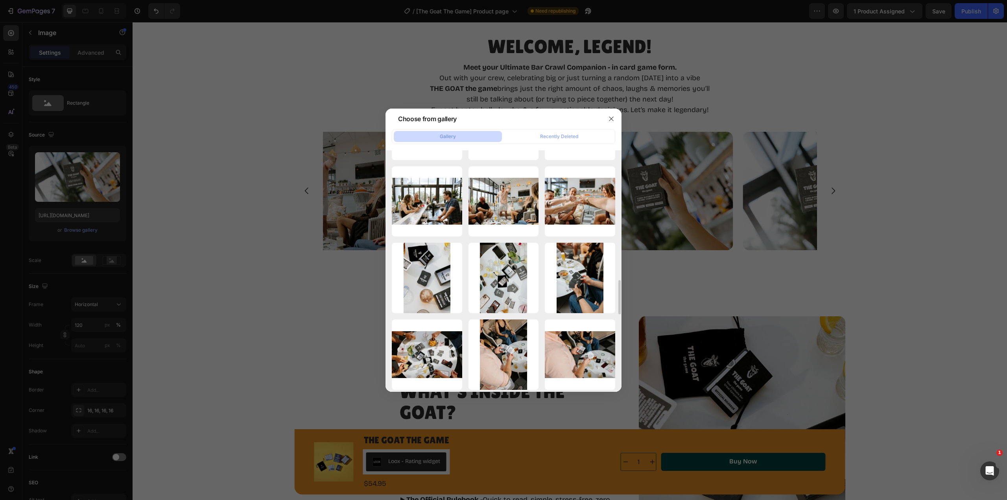
scroll to position [948, 0]
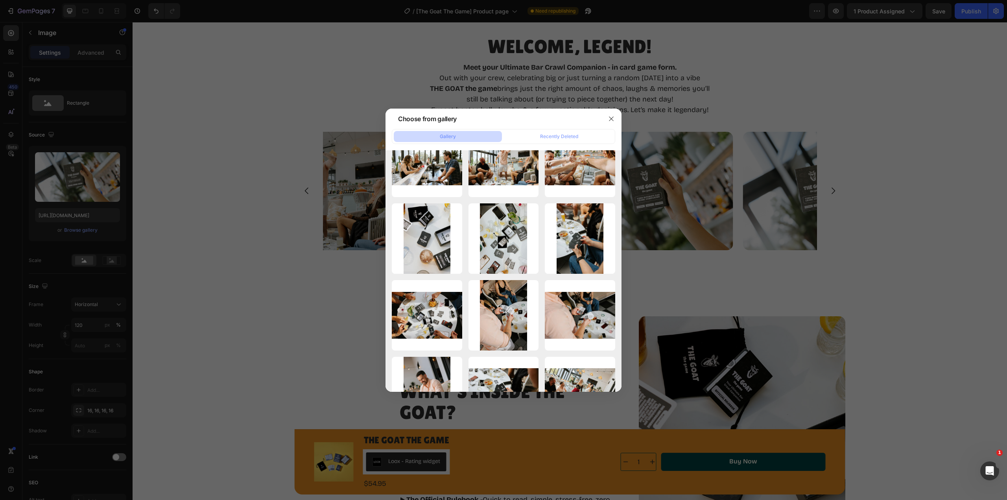
click at [0, 0] on div "TheGoatTheGame-137 (1).jpg 317.42 kb" at bounding box center [0, 0] width 0 height 0
type input "https://cdn.shopify.com/s/files/1/0700/5156/1638/files/gempages_576833835258348…"
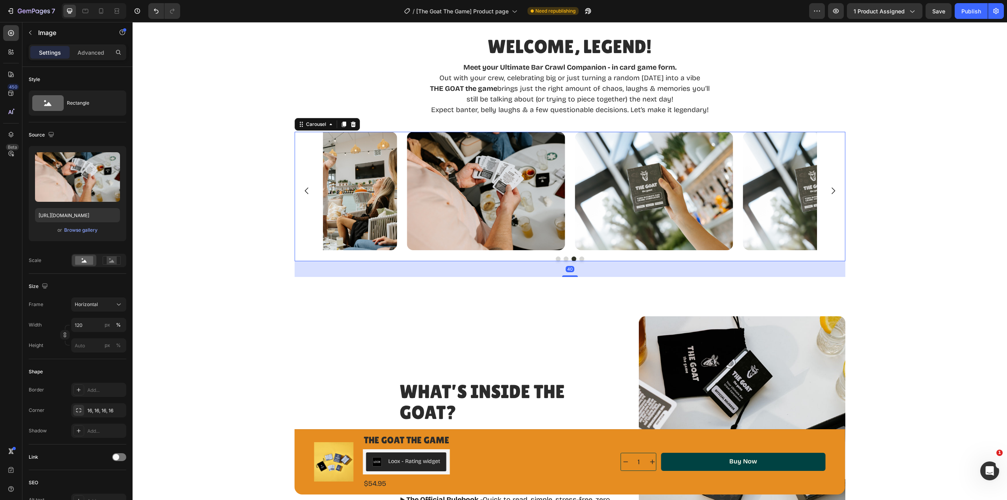
click at [830, 193] on icon "Carousel Next Arrow" at bounding box center [832, 190] width 9 height 9
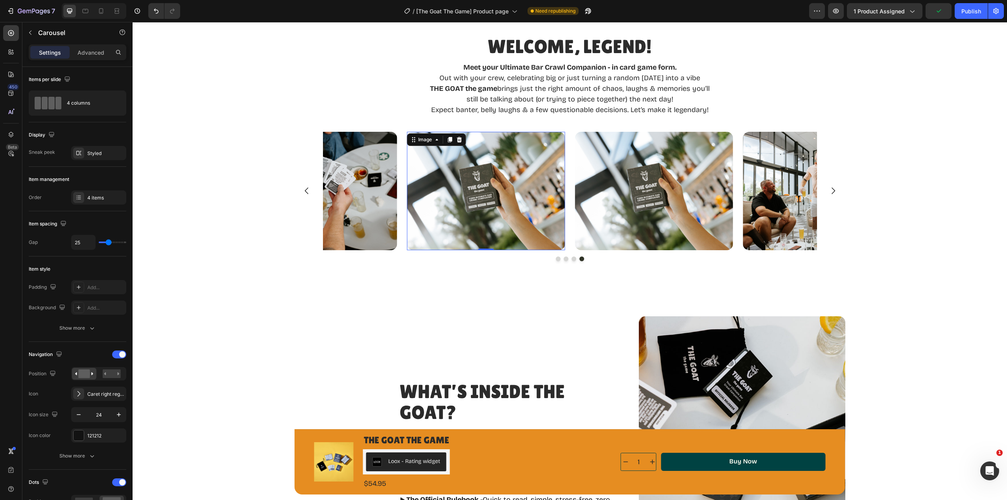
click at [488, 214] on img at bounding box center [486, 191] width 158 height 119
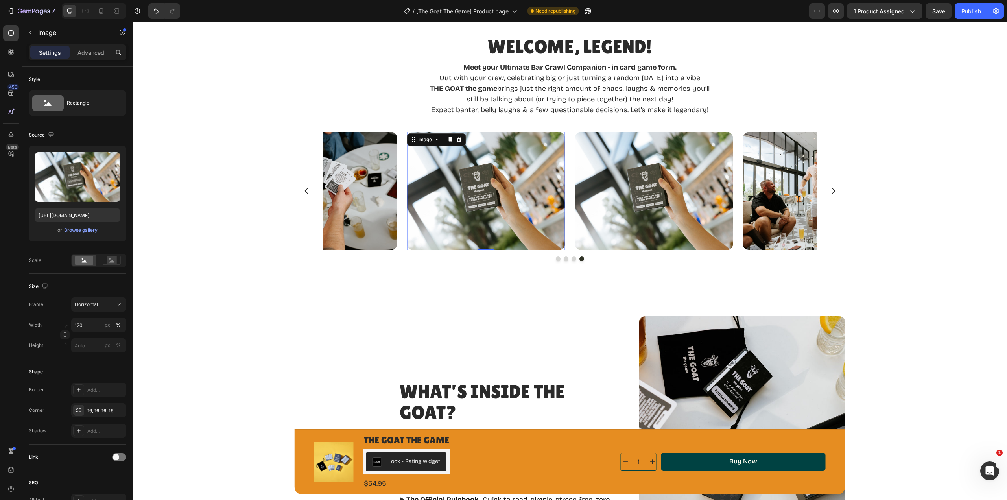
click at [77, 229] on div "Browse gallery" at bounding box center [80, 230] width 33 height 7
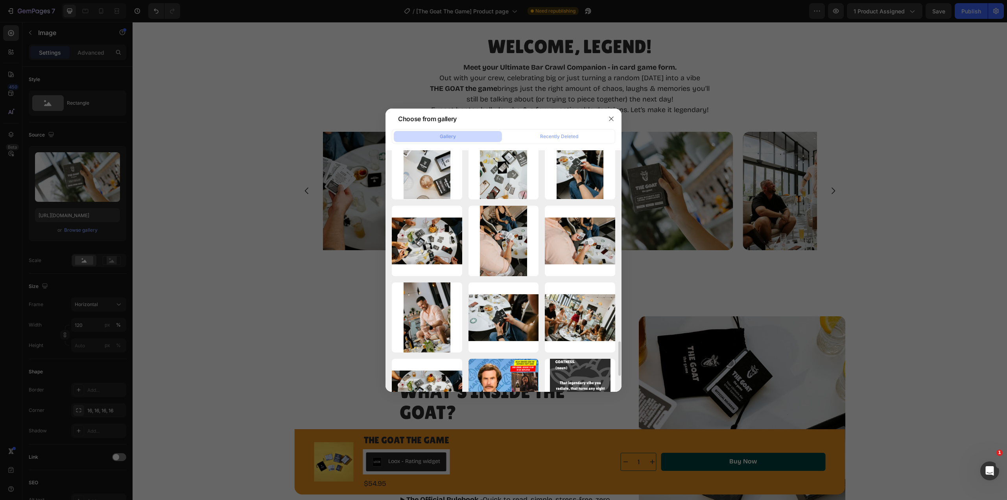
scroll to position [1062, 0]
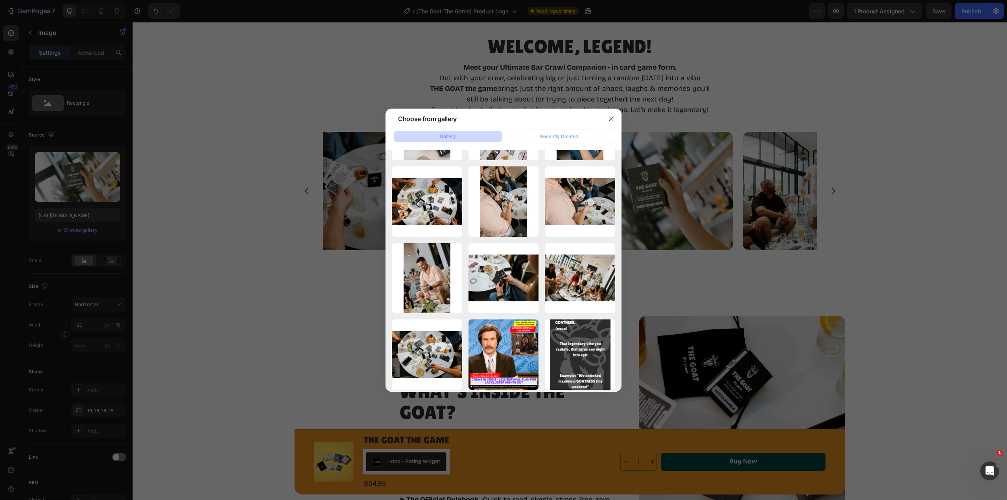
click at [0, 0] on div "TheGoatTheGame-76.jpg 625.04 kb" at bounding box center [0, 0] width 0 height 0
type input "[URL][DOMAIN_NAME]"
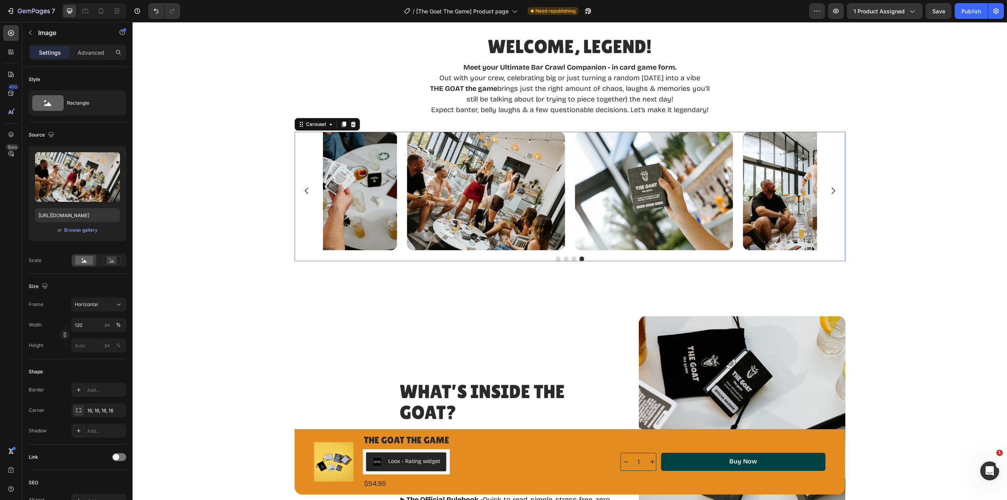
click at [832, 190] on icon "Carousel Next Arrow" at bounding box center [832, 190] width 9 height 9
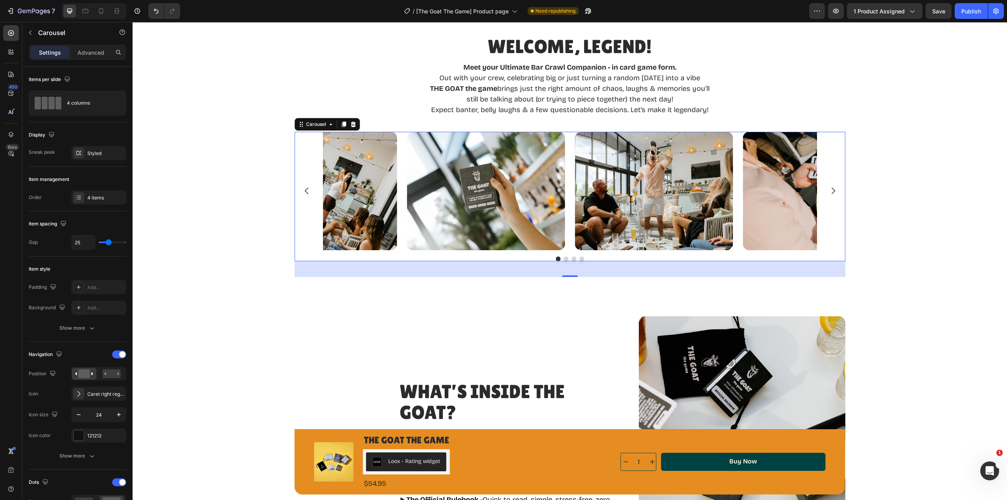
click at [831, 189] on icon "Carousel Next Arrow" at bounding box center [833, 191] width 4 height 7
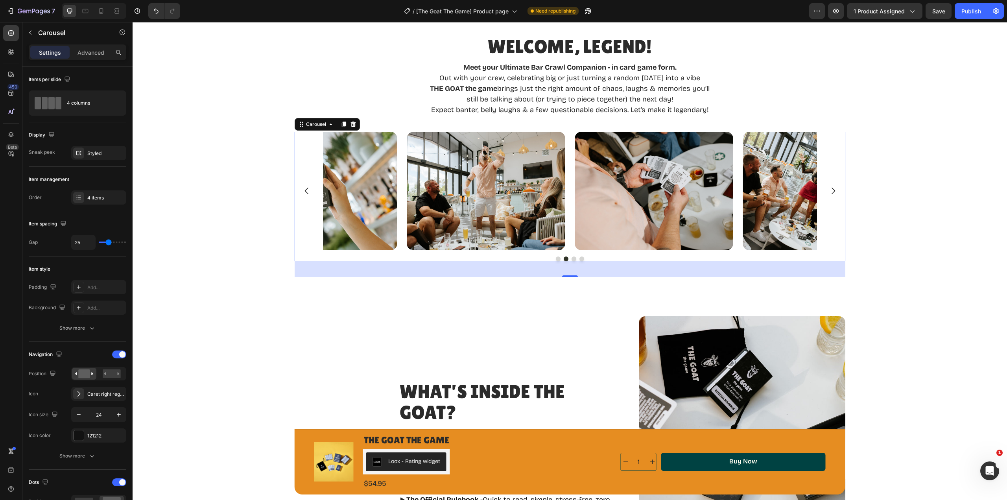
click at [831, 192] on icon "Carousel Next Arrow" at bounding box center [832, 190] width 9 height 9
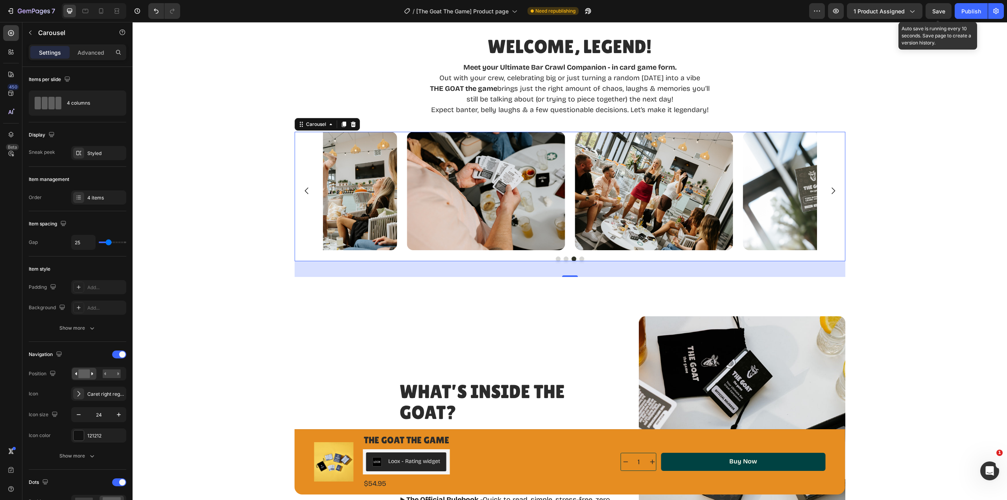
click at [935, 11] on span "Save" at bounding box center [938, 11] width 13 height 7
click at [970, 15] on div "Publish" at bounding box center [971, 11] width 20 height 8
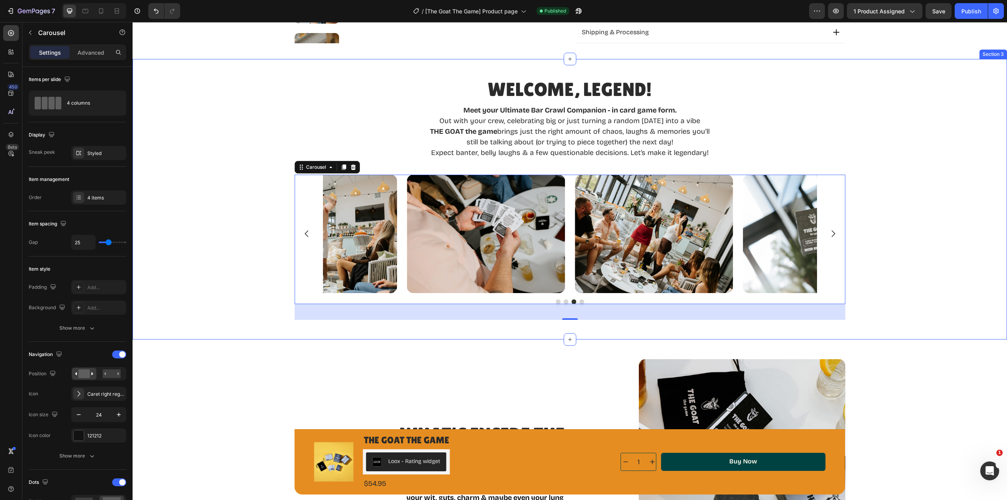
scroll to position [393, 0]
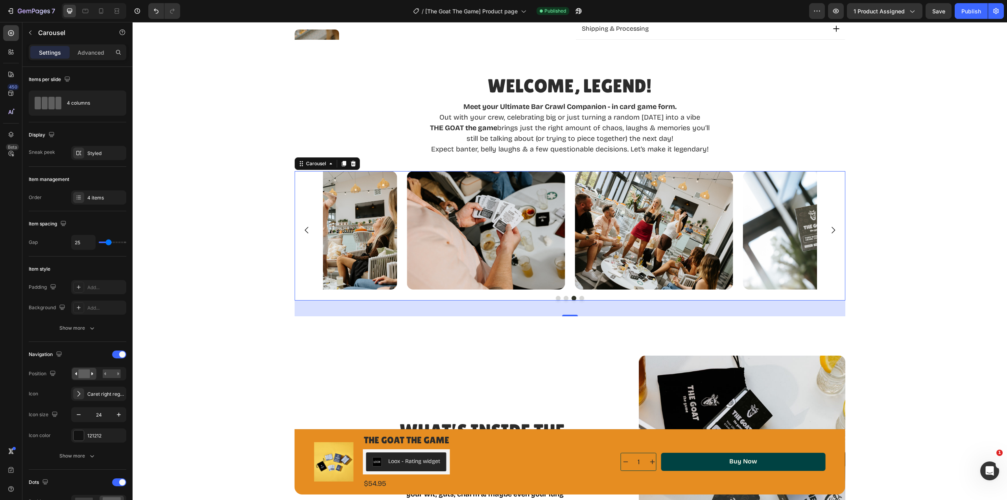
click at [833, 230] on icon "Carousel Next Arrow" at bounding box center [832, 229] width 9 height 9
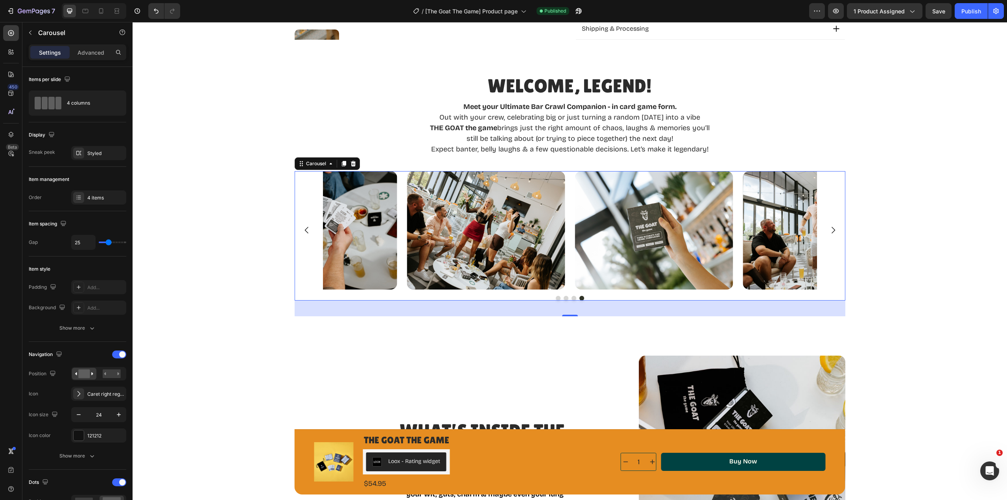
click at [833, 230] on icon "Carousel Next Arrow" at bounding box center [832, 229] width 9 height 9
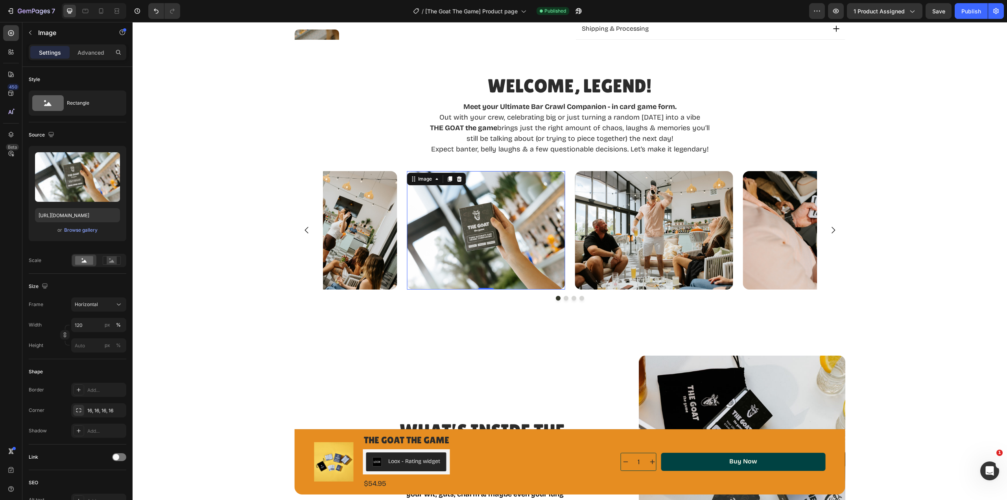
click at [510, 231] on img at bounding box center [486, 230] width 158 height 119
click at [78, 231] on div "Browse gallery" at bounding box center [80, 230] width 33 height 7
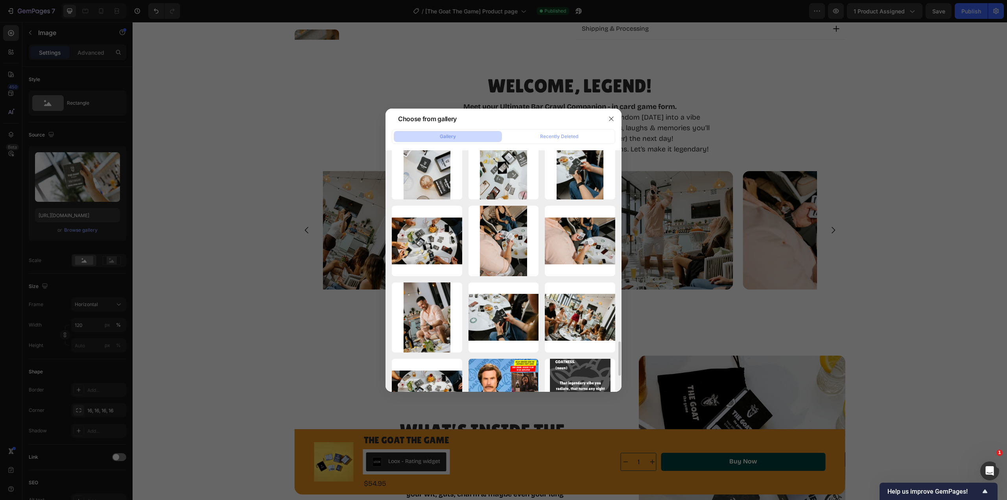
scroll to position [1062, 0]
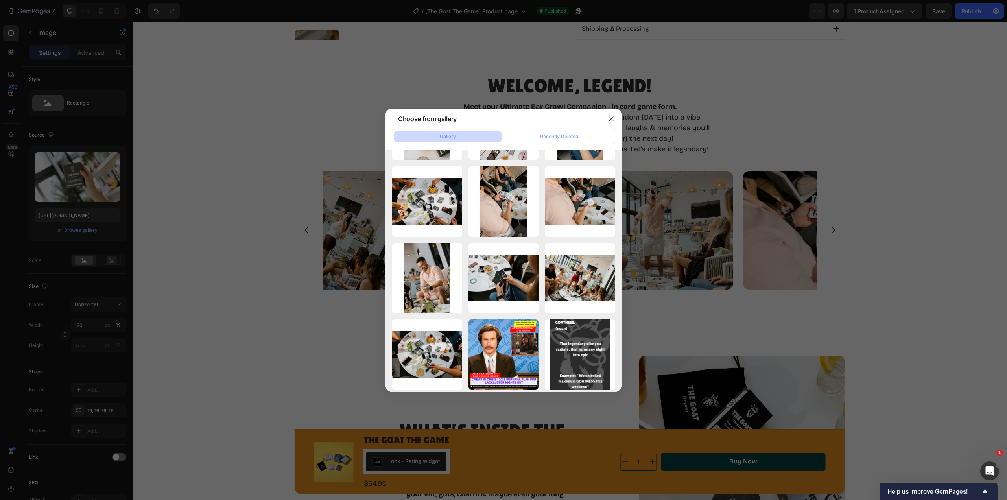
click at [0, 0] on div "TheGoatTheGame-45 (1).jpg 510.34 kb" at bounding box center [0, 0] width 0 height 0
type input "https://cdn.shopify.com/s/files/1/0700/5156/1638/files/gempages_576833835258348…"
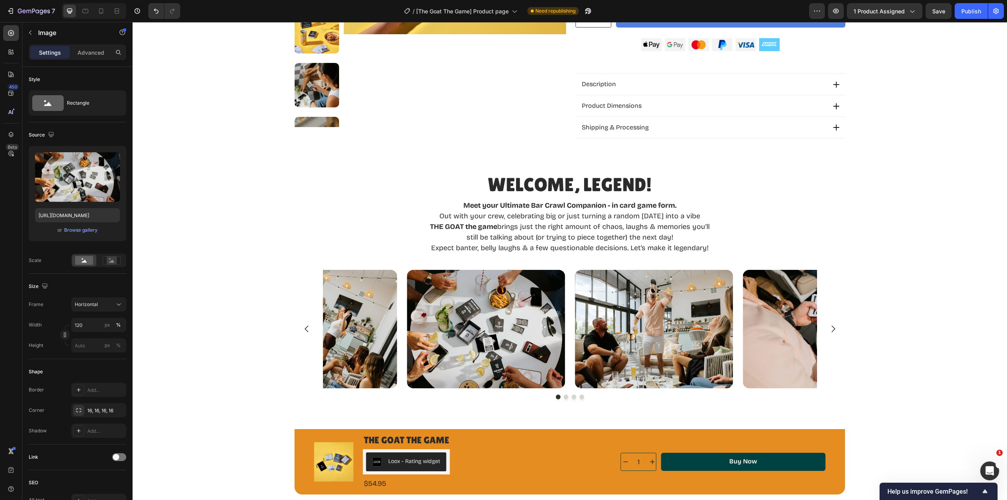
scroll to position [411, 0]
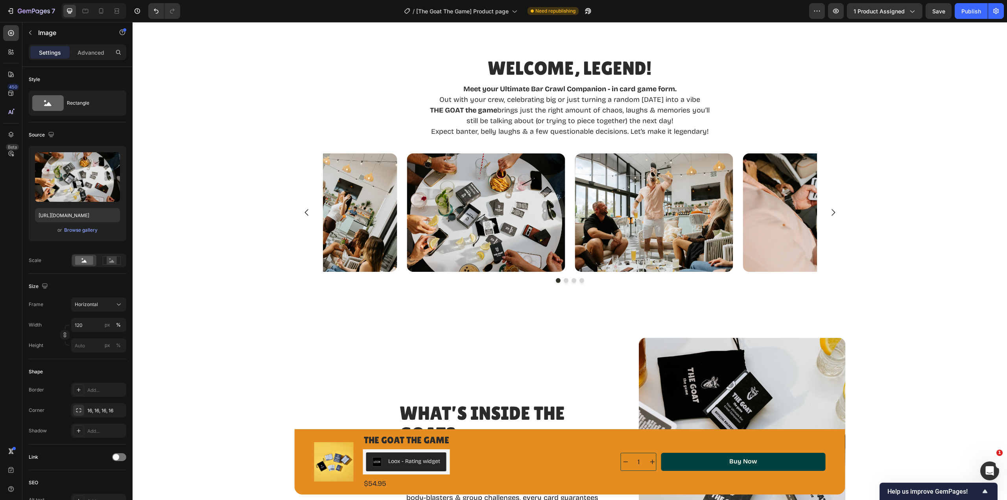
click at [86, 229] on div "Browse gallery" at bounding box center [80, 230] width 33 height 7
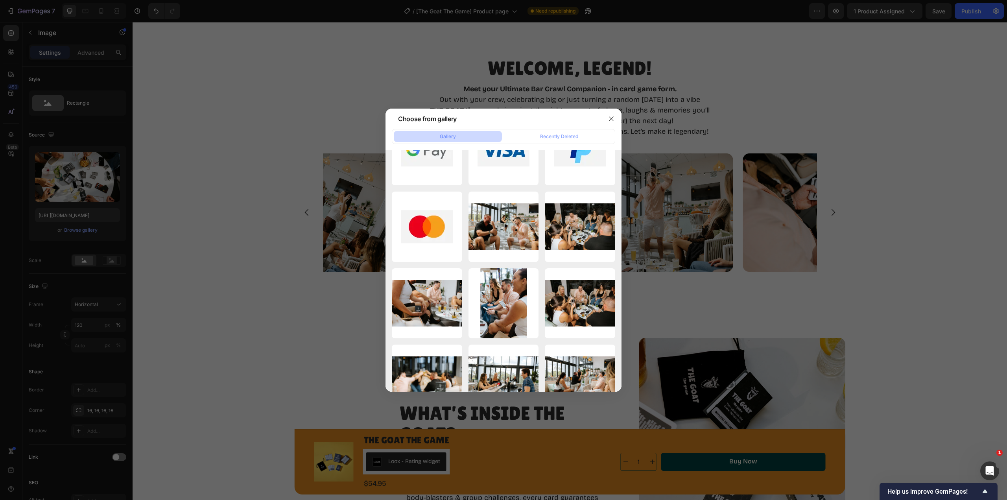
scroll to position [0, 0]
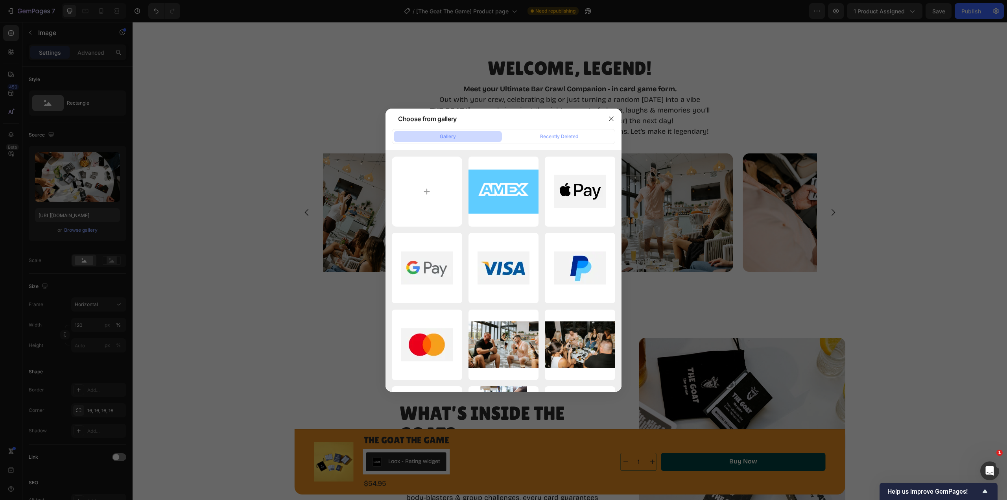
click at [439, 177] on input "file" at bounding box center [427, 192] width 70 height 70
type input "C:\fakepath\TheGoatTheGame-122 (1).jpg"
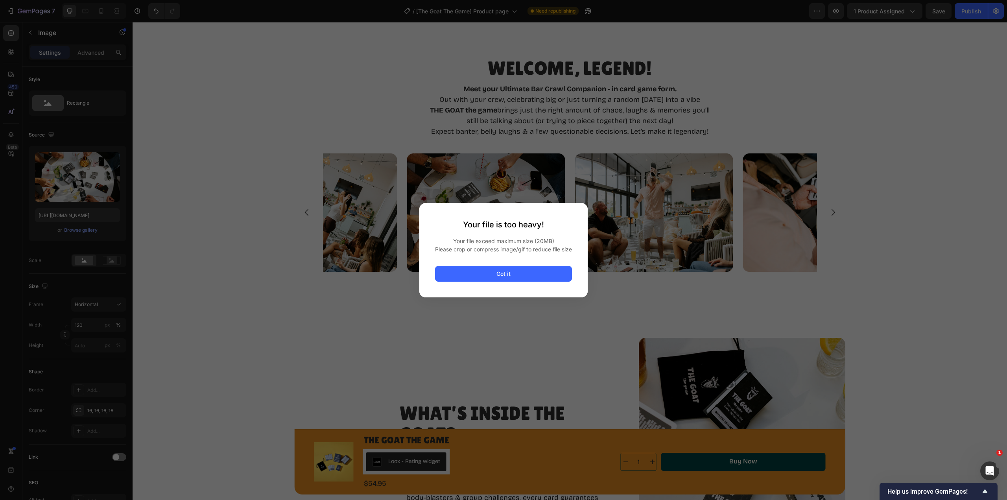
click at [520, 278] on button "Got it" at bounding box center [503, 274] width 137 height 16
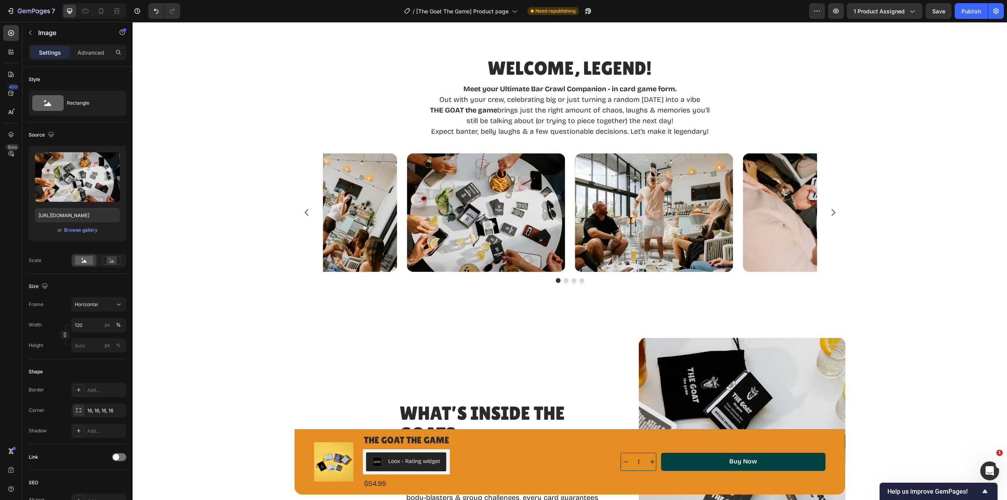
click at [496, 211] on img at bounding box center [486, 212] width 158 height 119
click at [68, 188] on input "file" at bounding box center [77, 189] width 54 height 13
type input "https://cdn.shopify.com/s/files/1/0700/5156/1638/files/gempages_576833835258348…"
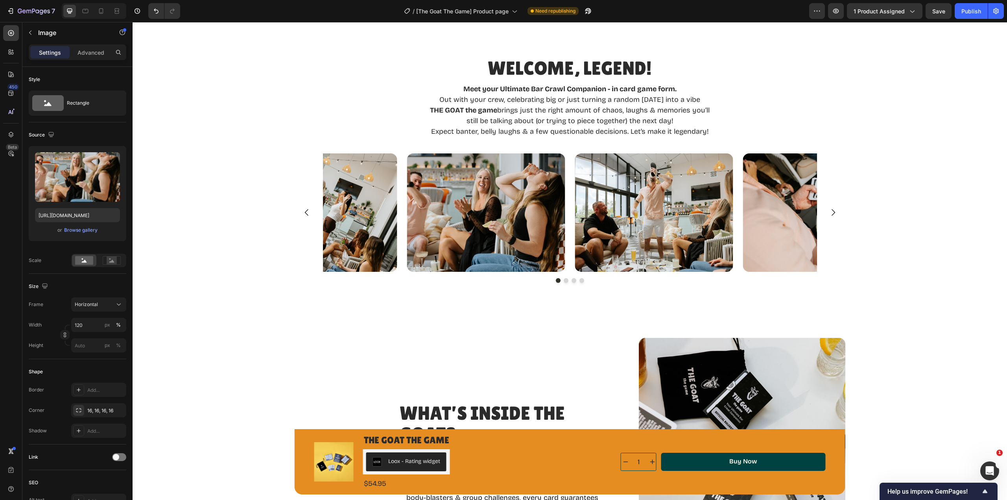
click at [79, 228] on div "Browse gallery" at bounding box center [80, 230] width 33 height 7
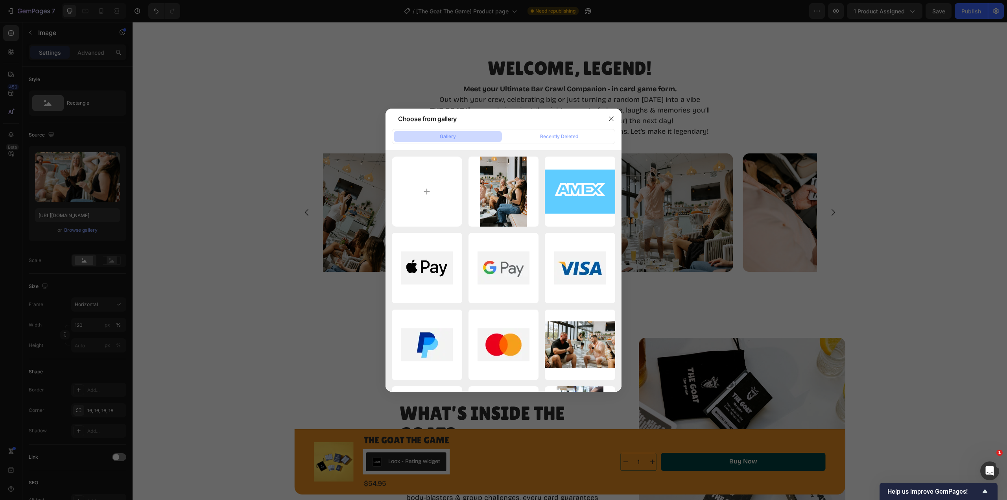
click at [426, 189] on input "file" at bounding box center [427, 192] width 70 height 70
type input "C:\fakepath\TheGoatTheGame-42 (1).jpg"
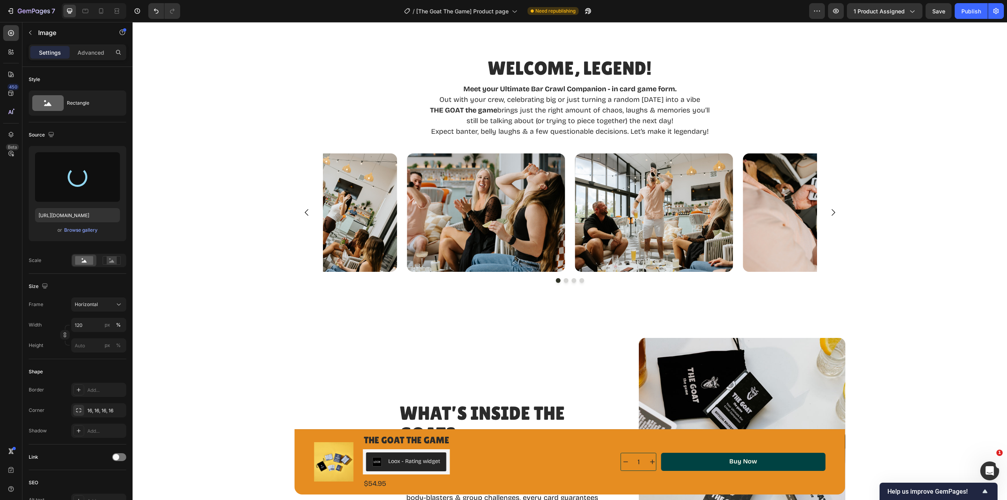
type input "https://cdn.shopify.com/s/files/1/0700/5156/1638/files/gempages_576833835258348…"
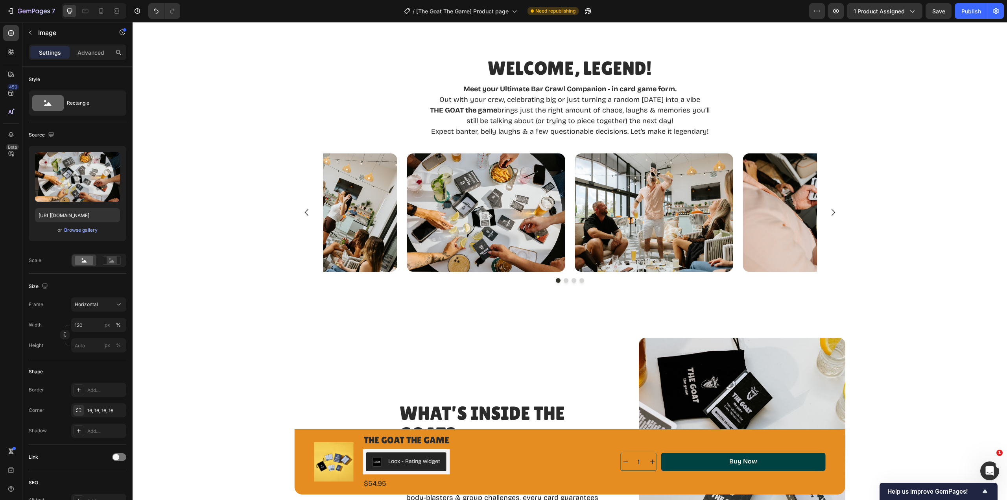
click at [79, 229] on div "Browse gallery" at bounding box center [80, 230] width 33 height 7
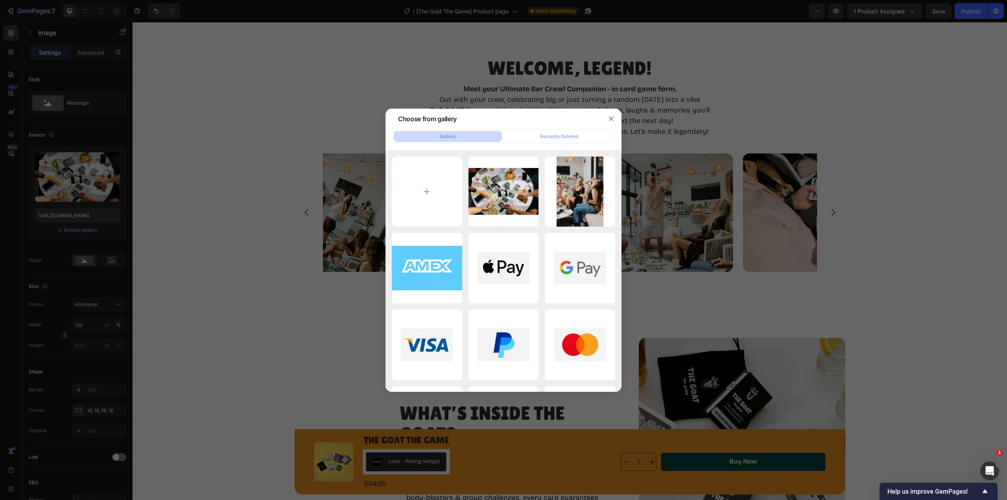
click at [434, 207] on input "file" at bounding box center [427, 192] width 70 height 70
type input "C:\fakepath\TheGoatTheGame-41 (1).jpg"
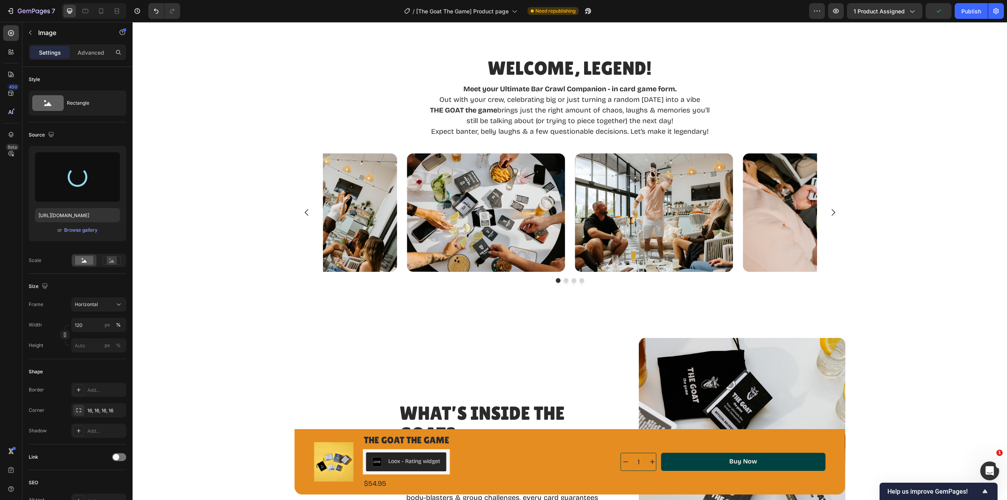
type input "https://cdn.shopify.com/s/files/1/0700/5156/1638/files/gempages_576833835258348…"
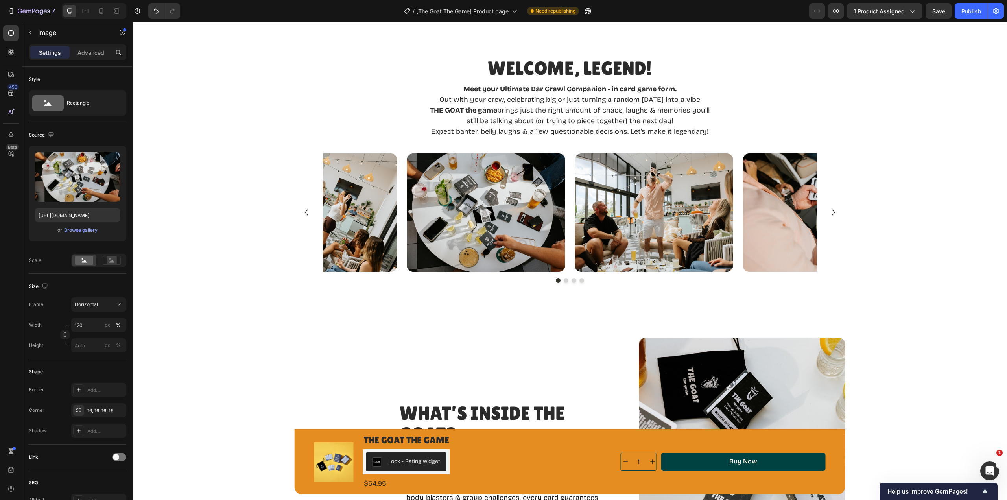
click at [92, 228] on div "Browse gallery" at bounding box center [80, 230] width 33 height 7
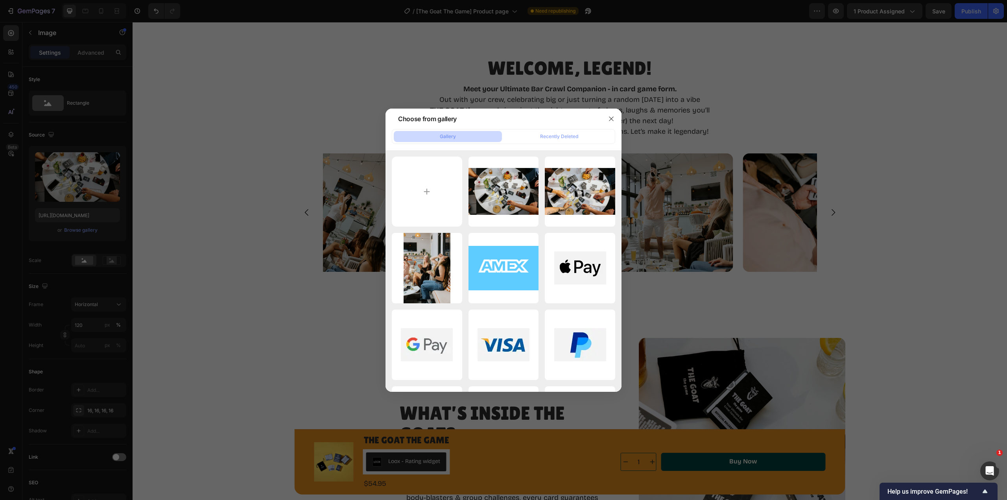
click at [450, 185] on input "file" at bounding box center [427, 192] width 70 height 70
type input "C:\fakepath\TheGoatTheGame-38 (1).jpg"
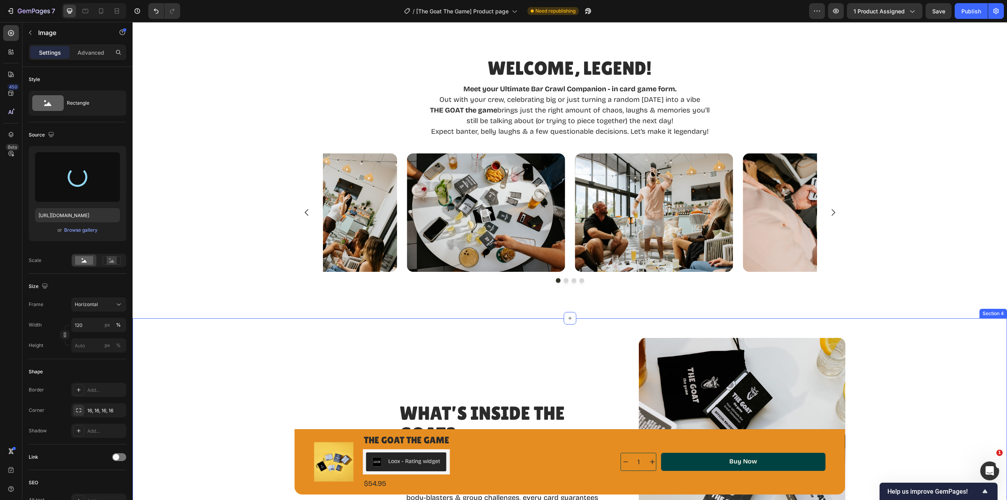
type input "https://cdn.shopify.com/s/files/1/0700/5156/1638/files/gempages_576833835258348…"
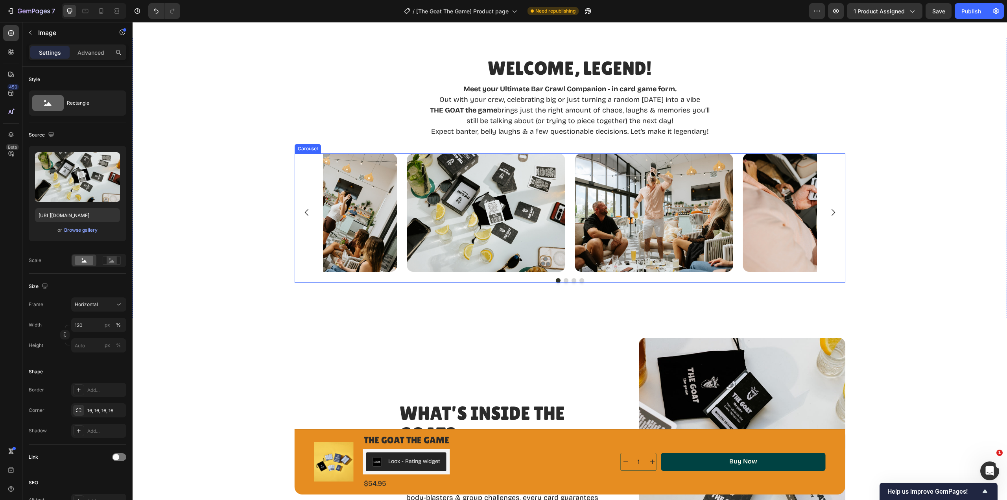
click at [831, 214] on icon "Carousel Next Arrow" at bounding box center [833, 212] width 4 height 7
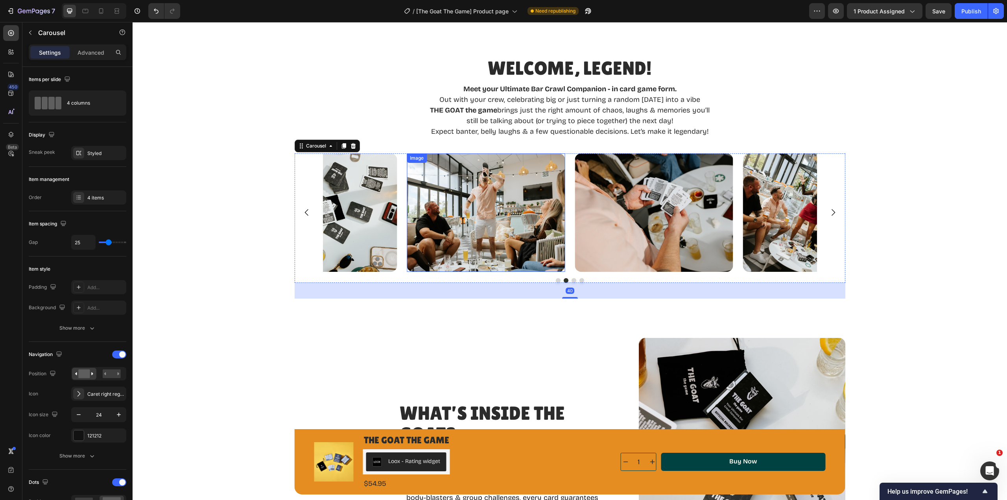
click at [463, 220] on img at bounding box center [486, 212] width 158 height 119
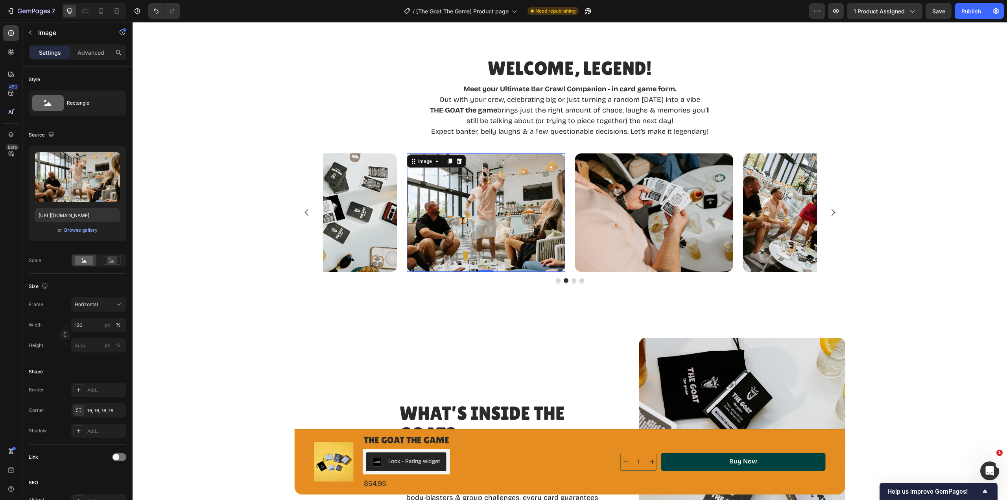
click at [81, 231] on div "Browse gallery" at bounding box center [80, 230] width 33 height 7
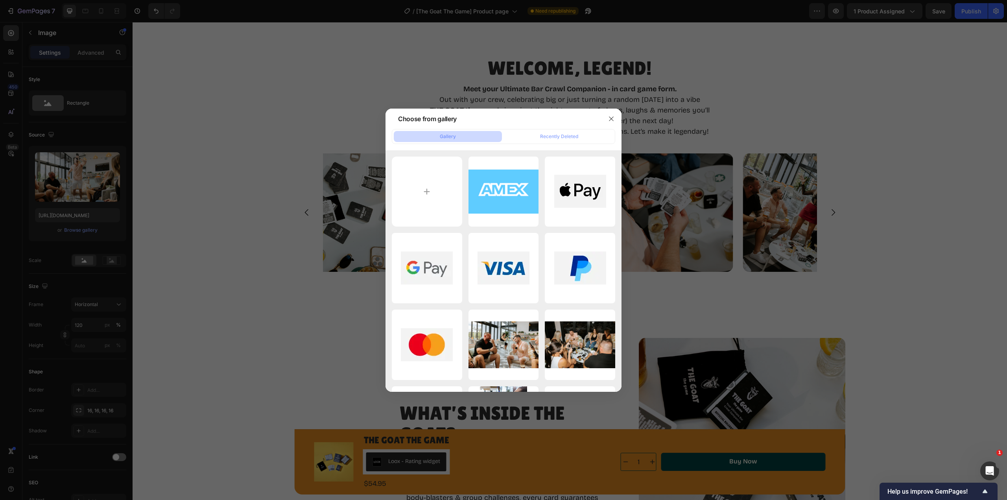
click at [432, 191] on input "file" at bounding box center [427, 192] width 70 height 70
type input "C:\fakepath\TheGoatTheGame-122 (1).jpg"
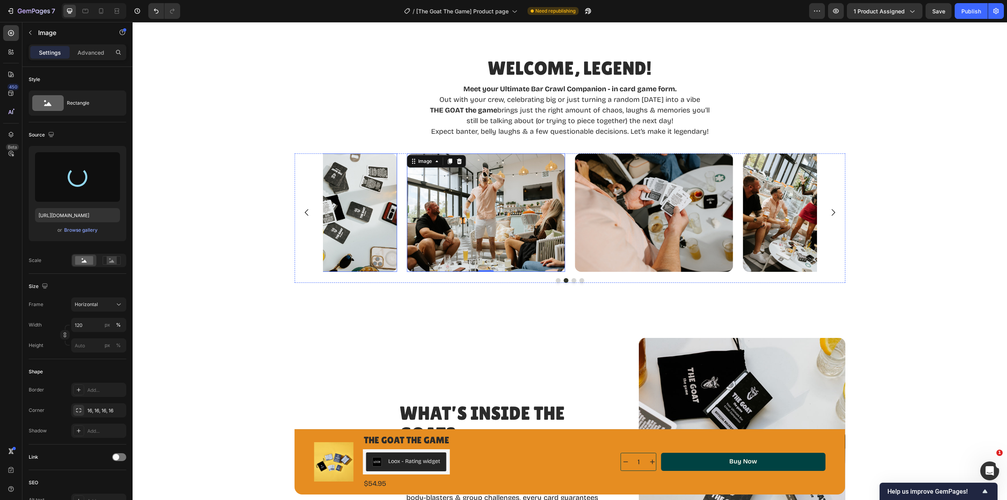
type input "https://cdn.shopify.com/s/files/1/0700/5156/1638/files/gempages_576833835258348…"
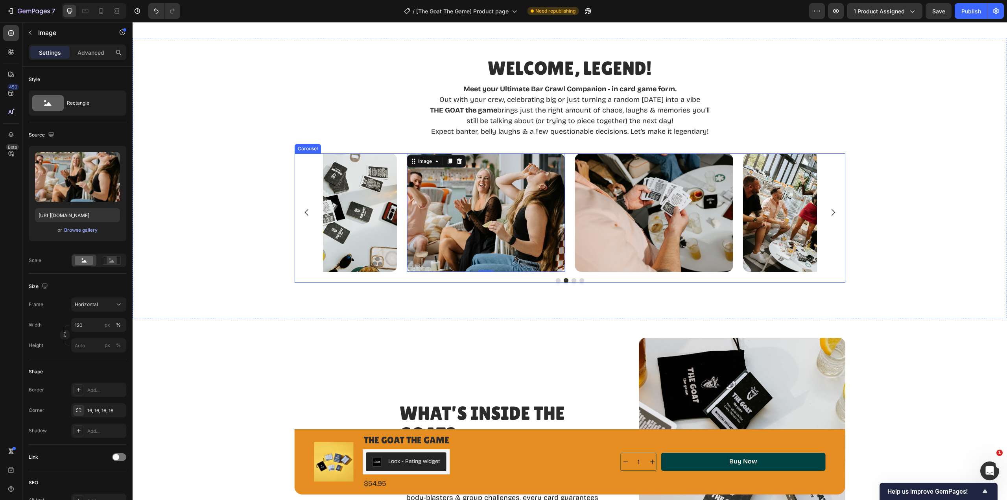
click at [829, 213] on icon "Carousel Next Arrow" at bounding box center [832, 212] width 9 height 9
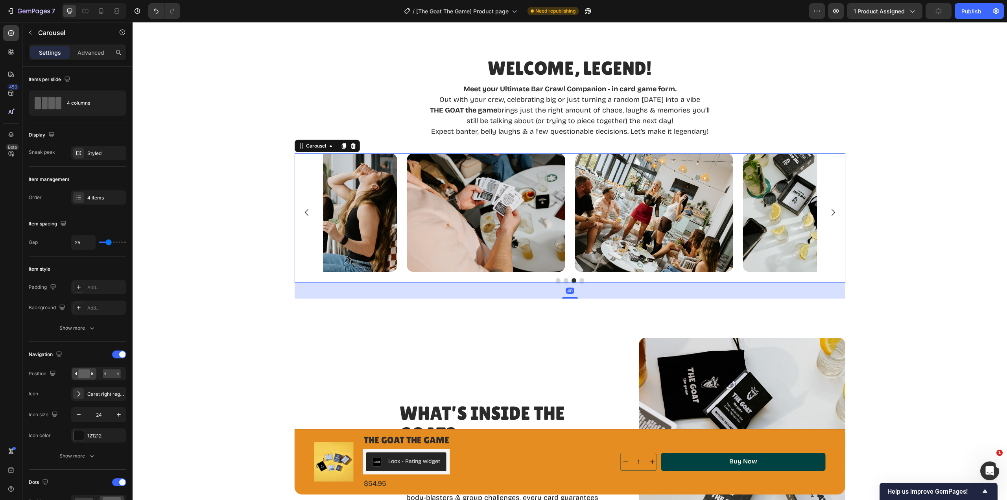
click at [829, 213] on icon "Carousel Next Arrow" at bounding box center [832, 212] width 9 height 9
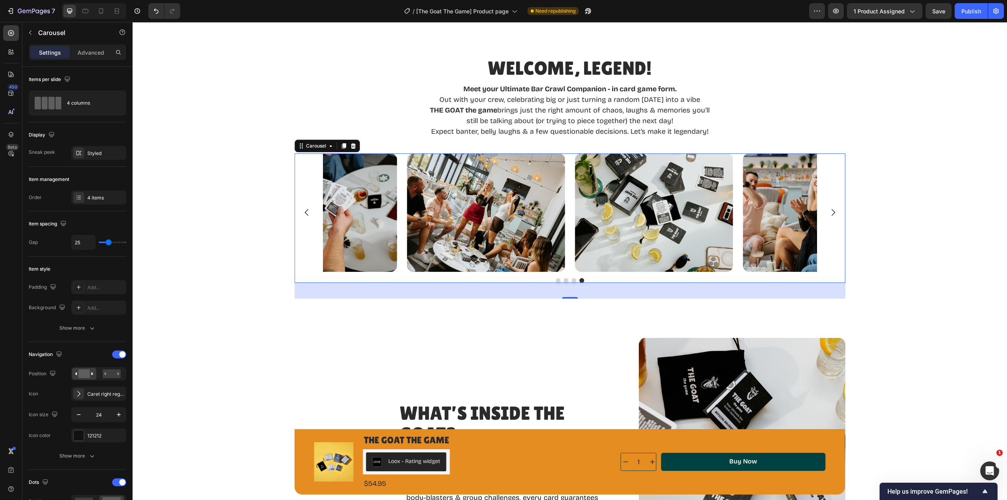
click at [828, 217] on icon "Carousel Next Arrow" at bounding box center [832, 212] width 9 height 9
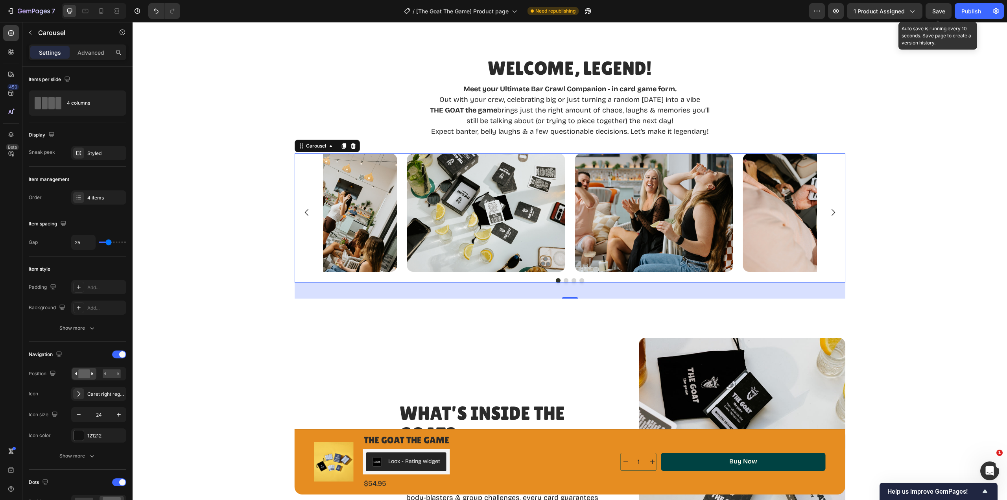
click at [940, 15] on button "Save" at bounding box center [938, 11] width 26 height 16
click at [972, 12] on div "Publish" at bounding box center [971, 11] width 20 height 8
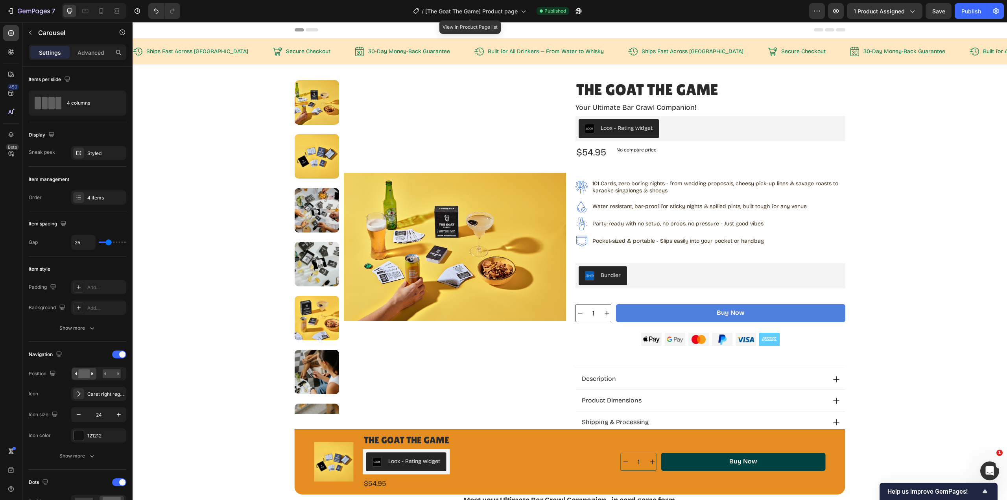
click at [462, 14] on span "[The Goat The Game] Product page" at bounding box center [471, 11] width 92 height 8
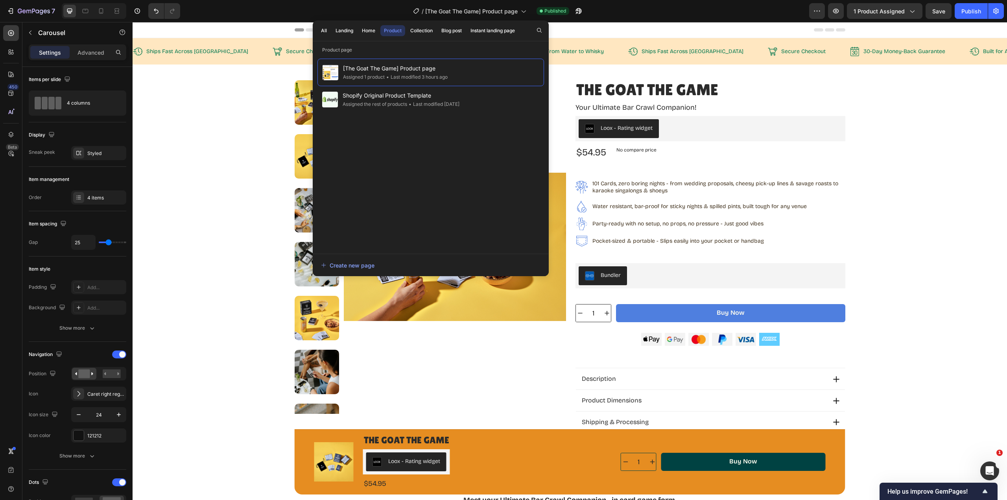
click at [368, 32] on div "Home" at bounding box center [368, 30] width 13 height 7
click at [365, 70] on span "[The Goat The Game] Homepage" at bounding box center [385, 67] width 85 height 9
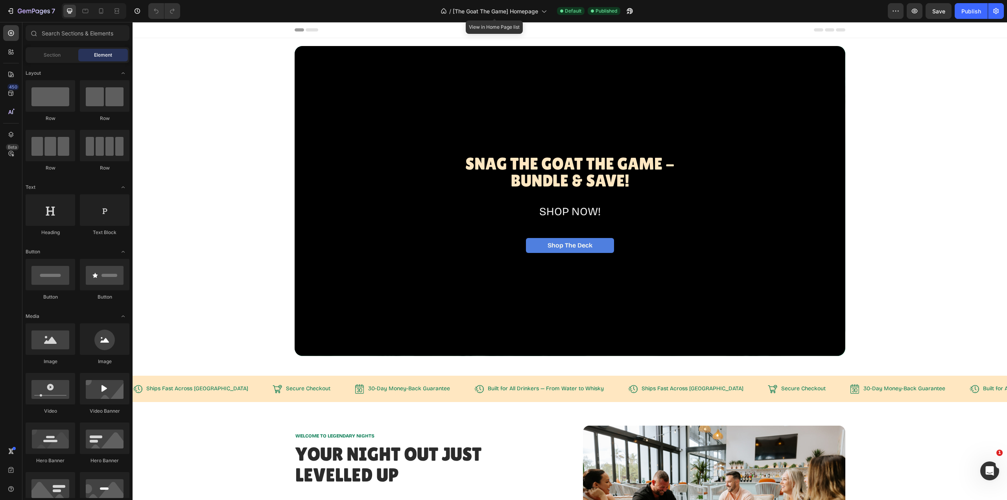
click at [504, 11] on span "[The Goat The Game] Homepage" at bounding box center [495, 11] width 85 height 8
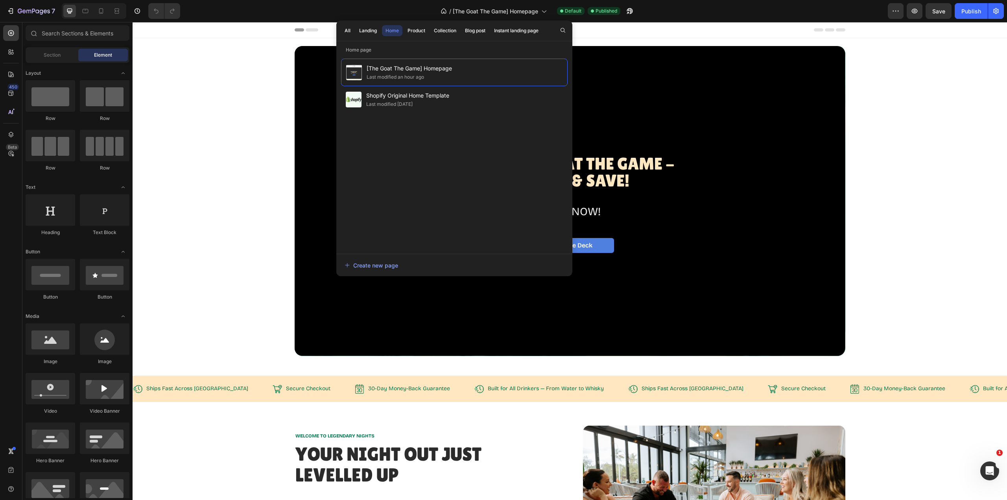
click at [412, 28] on div "Product" at bounding box center [416, 30] width 18 height 7
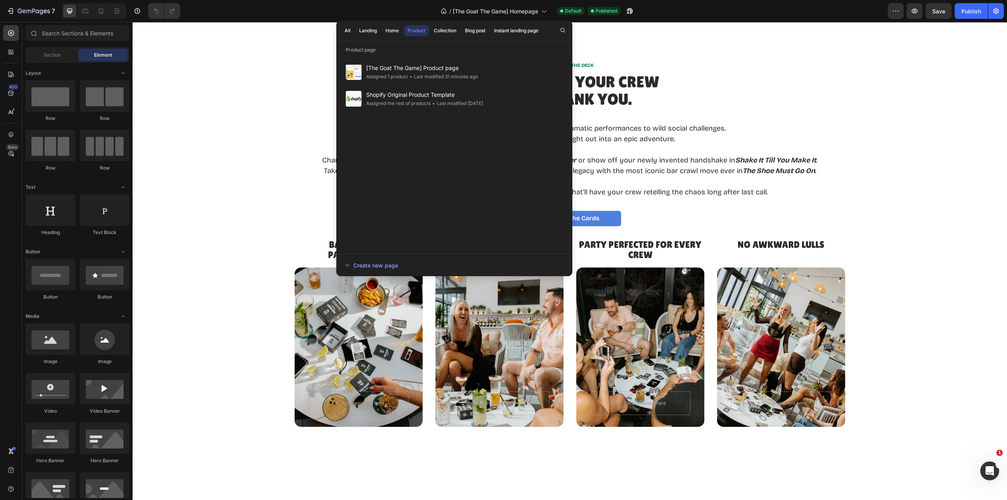
scroll to position [1337, 0]
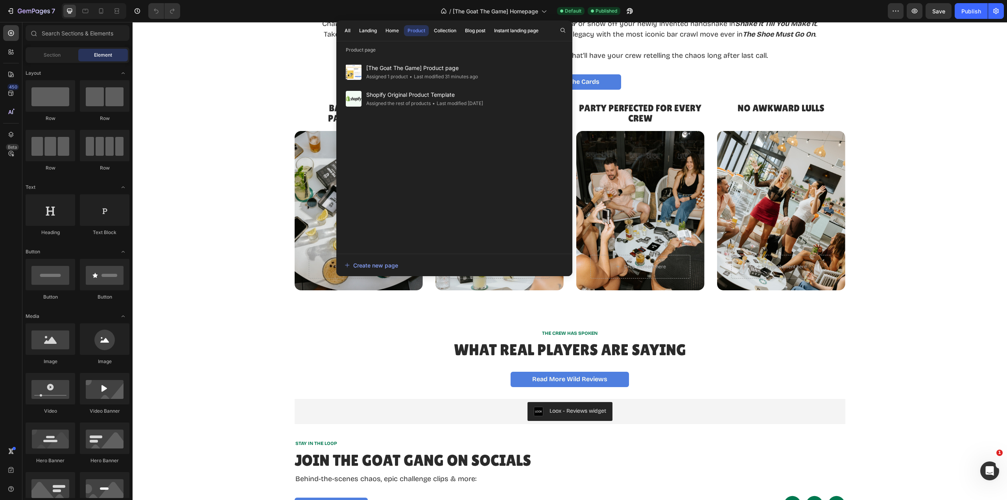
click at [380, 72] on span "[The Goat The Game] Product page" at bounding box center [422, 67] width 112 height 9
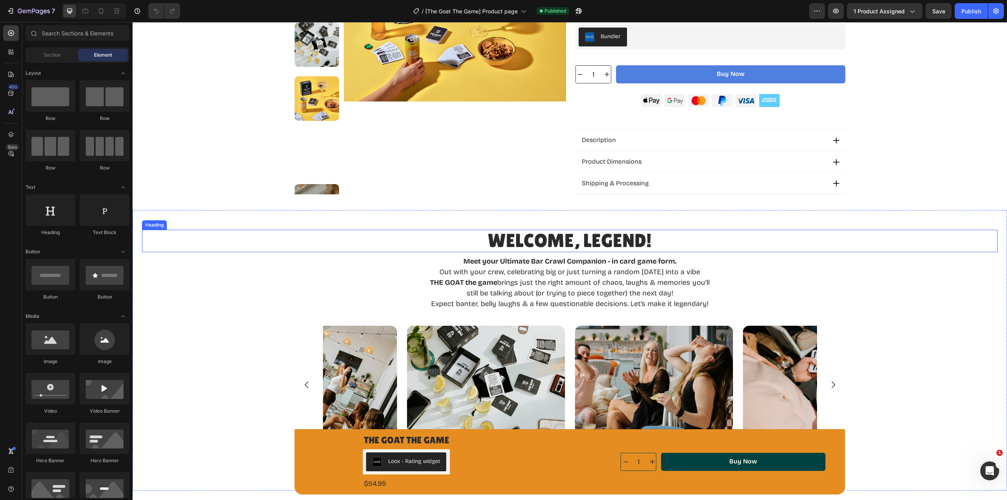
scroll to position [393, 0]
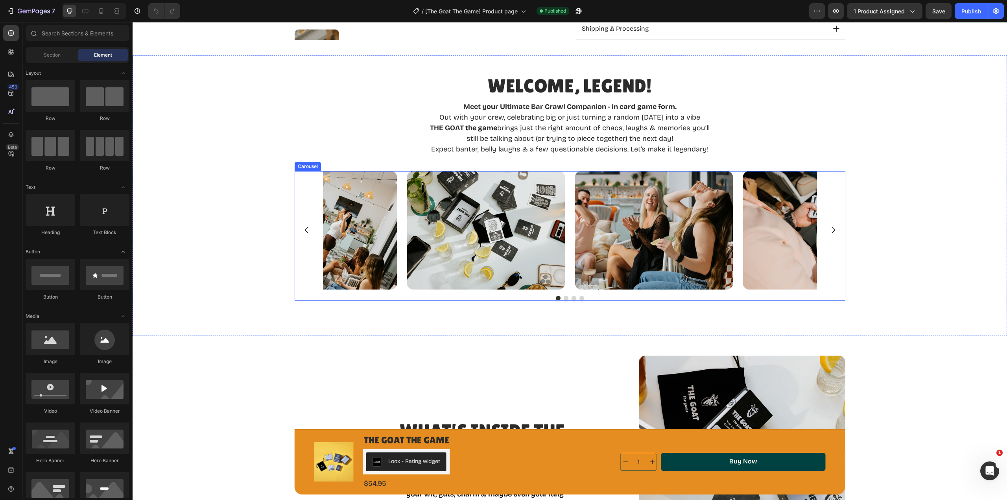
click at [829, 231] on icon "Carousel Next Arrow" at bounding box center [832, 229] width 9 height 9
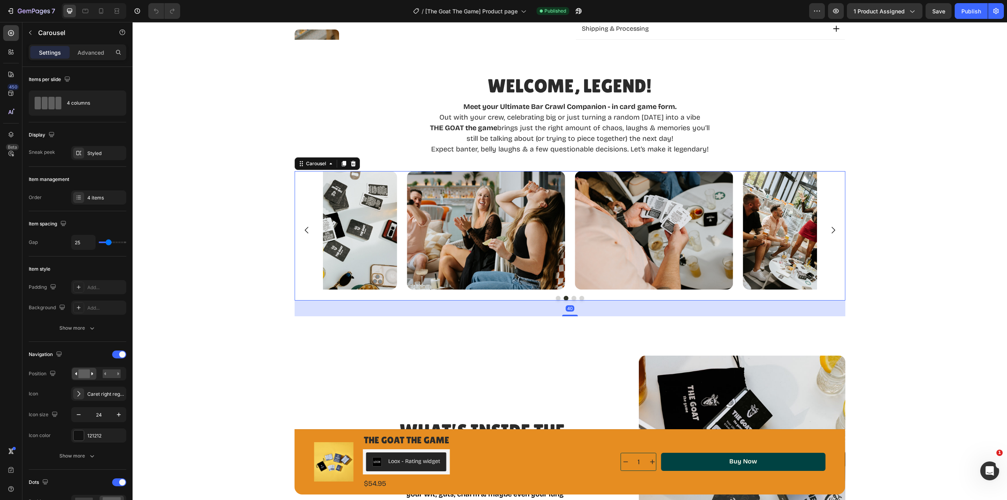
click at [829, 231] on icon "Carousel Next Arrow" at bounding box center [832, 229] width 9 height 9
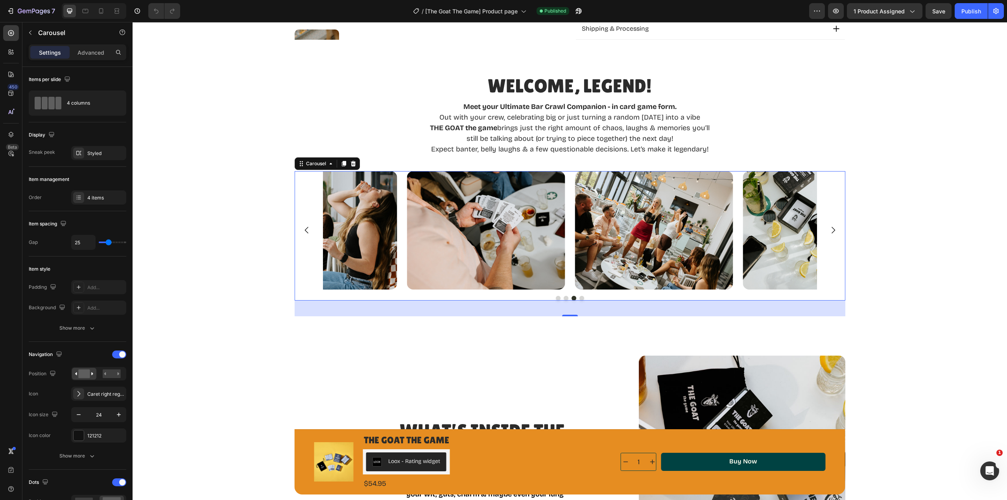
click at [829, 231] on icon "Carousel Next Arrow" at bounding box center [832, 229] width 9 height 9
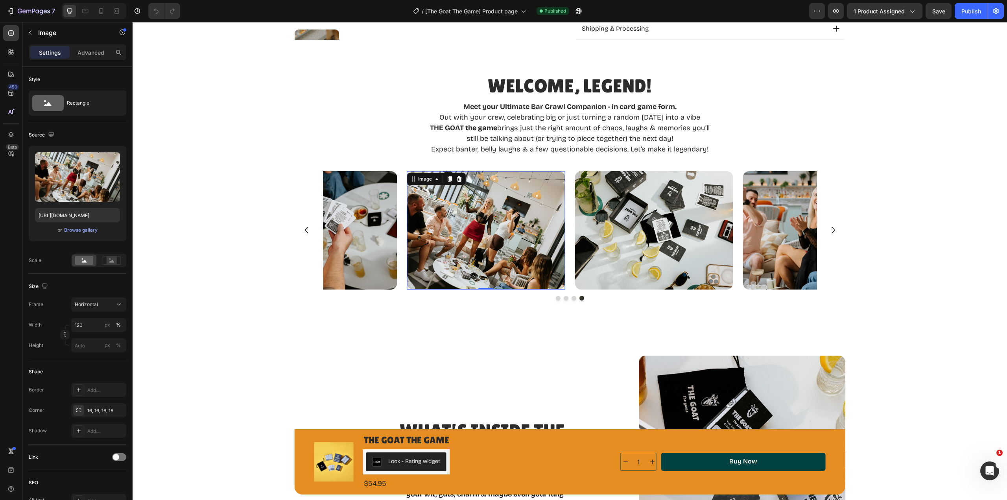
click at [464, 226] on img at bounding box center [486, 230] width 158 height 119
click at [78, 229] on div "Browse gallery" at bounding box center [80, 230] width 33 height 7
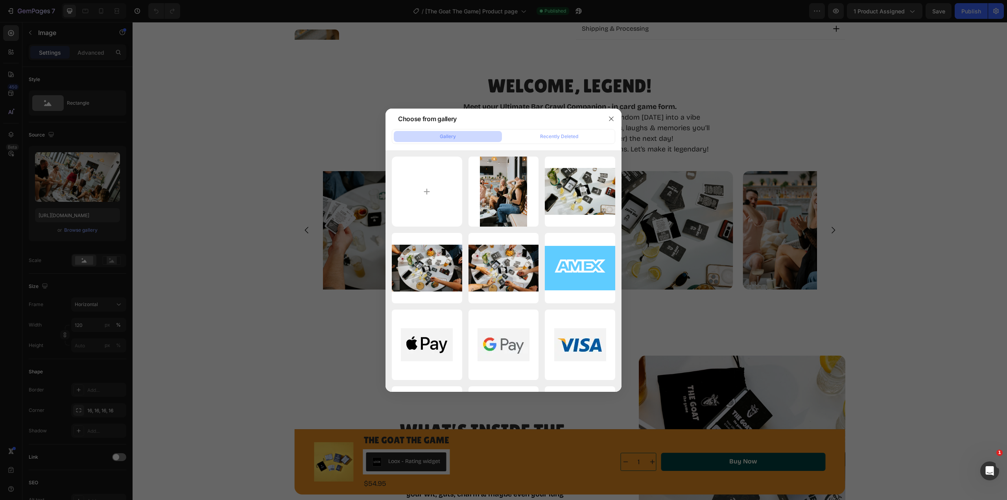
click at [429, 193] on input "file" at bounding box center [427, 192] width 70 height 70
type input "C:\fakepath\TheGoatTheGame-75 (1).jpg"
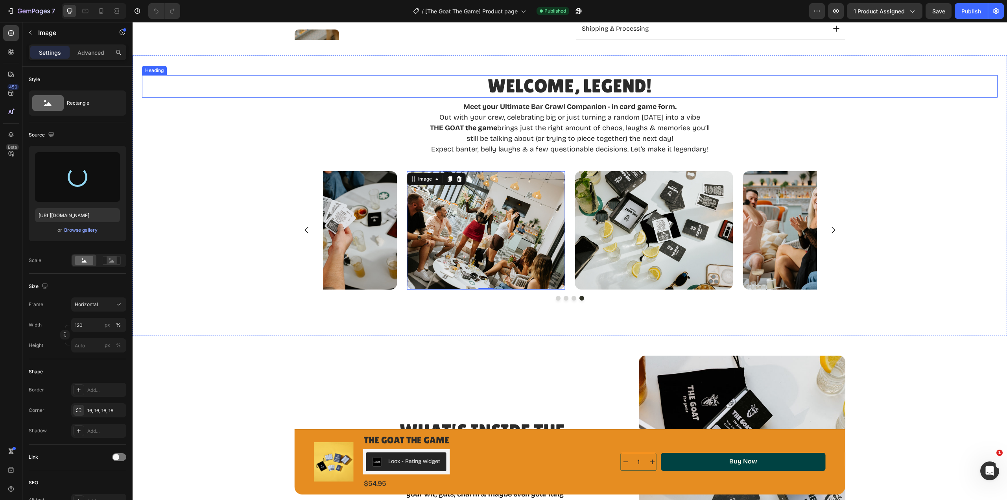
type input "[URL][DOMAIN_NAME]"
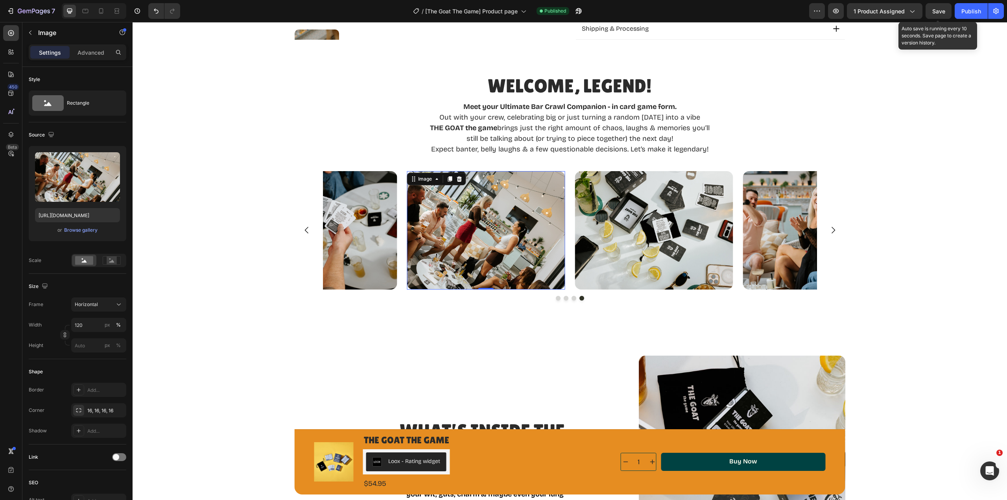
click at [938, 11] on span "Save" at bounding box center [938, 11] width 13 height 7
click at [965, 13] on div "Publish" at bounding box center [971, 11] width 20 height 8
click at [830, 234] on icon "Carousel Next Arrow" at bounding box center [832, 229] width 9 height 9
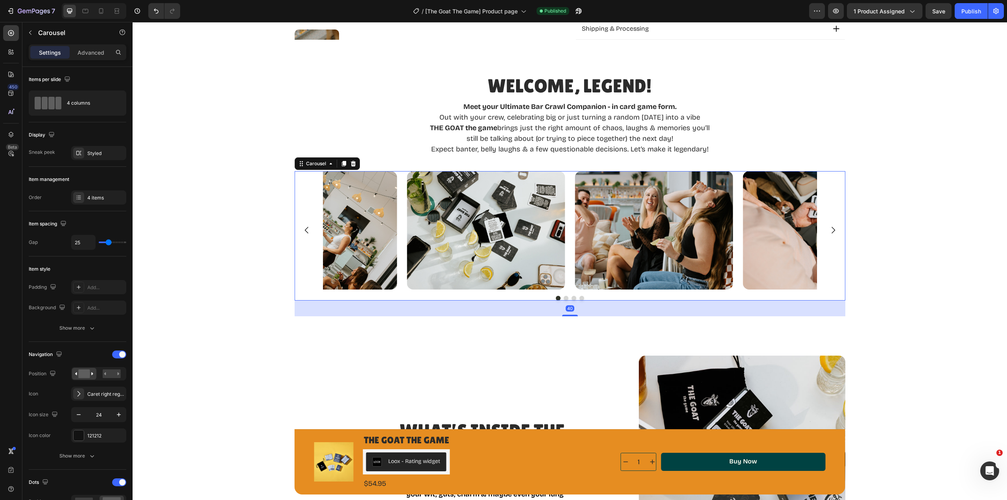
click at [830, 234] on icon "Carousel Next Arrow" at bounding box center [832, 229] width 9 height 9
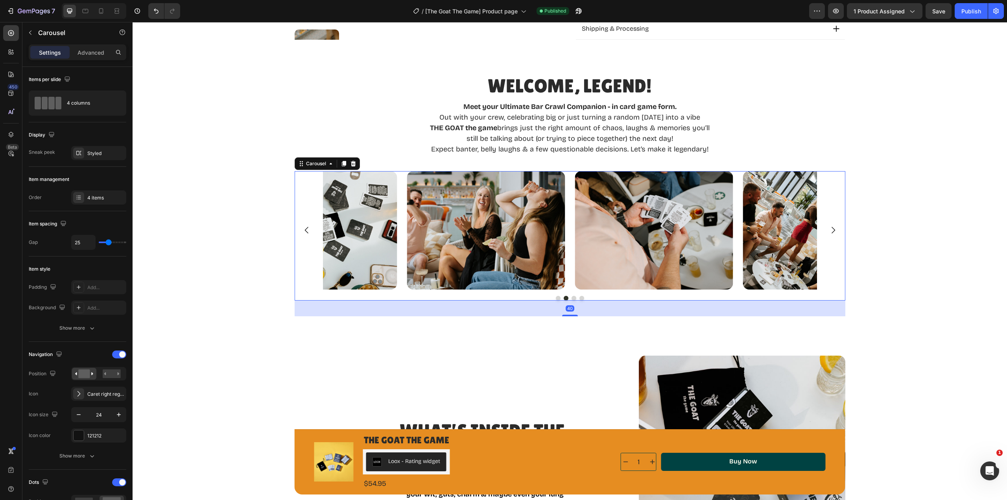
click at [830, 234] on icon "Carousel Next Arrow" at bounding box center [832, 229] width 9 height 9
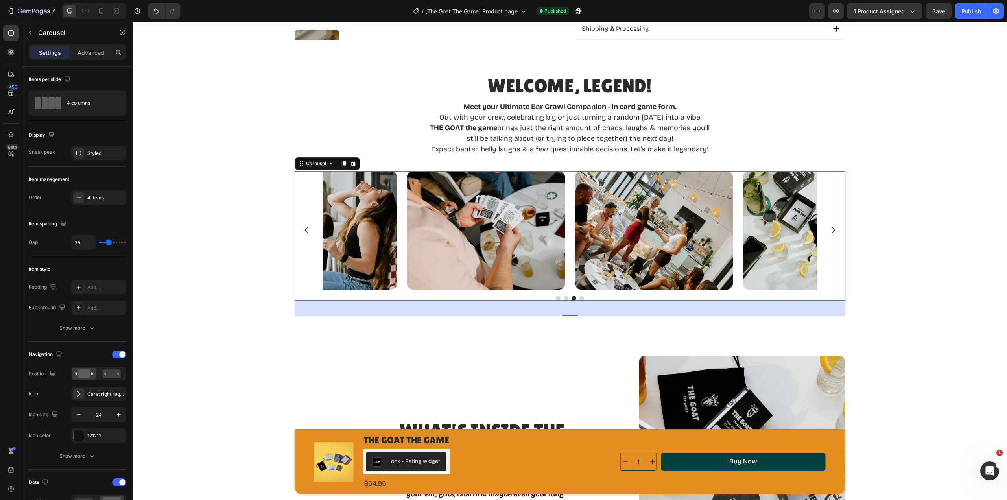
click at [830, 234] on icon "Carousel Next Arrow" at bounding box center [832, 229] width 9 height 9
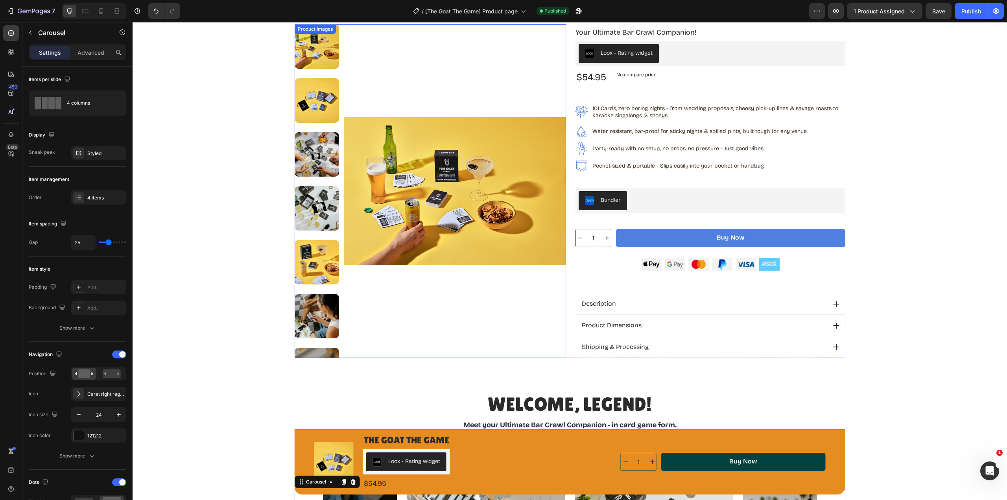
scroll to position [0, 0]
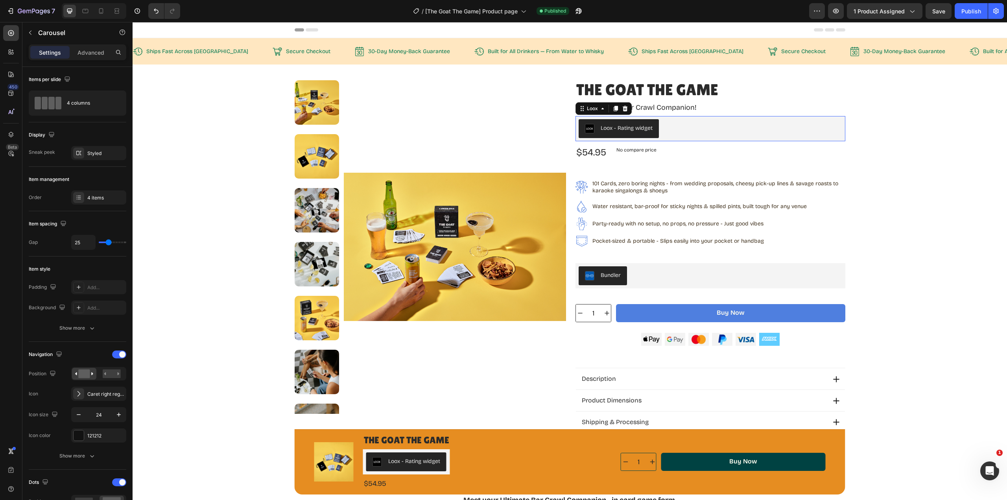
click at [627, 128] on div "Loox - Rating widget" at bounding box center [627, 128] width 52 height 8
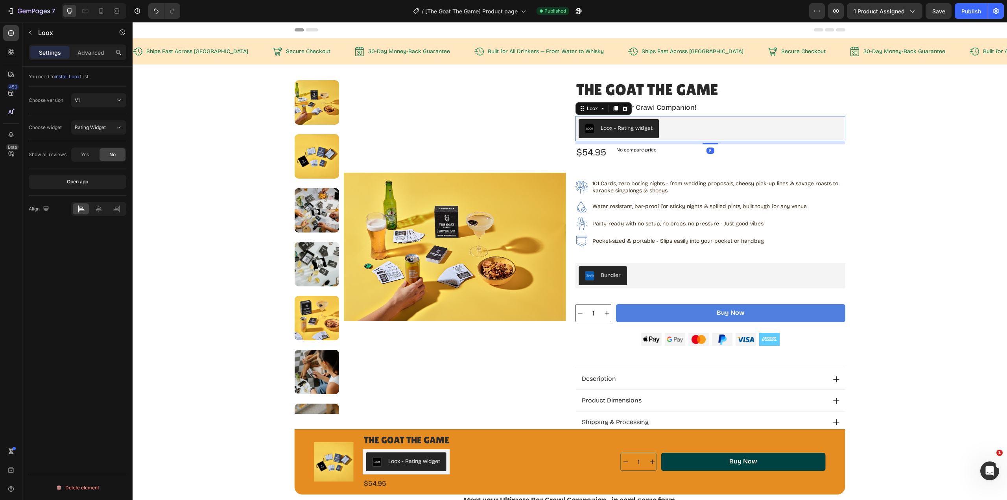
click at [627, 128] on div "Loox - Rating widget" at bounding box center [627, 128] width 52 height 8
click at [585, 128] on img "Loox - Rating widget" at bounding box center [589, 128] width 9 height 9
click at [77, 184] on div "Open app" at bounding box center [77, 181] width 21 height 7
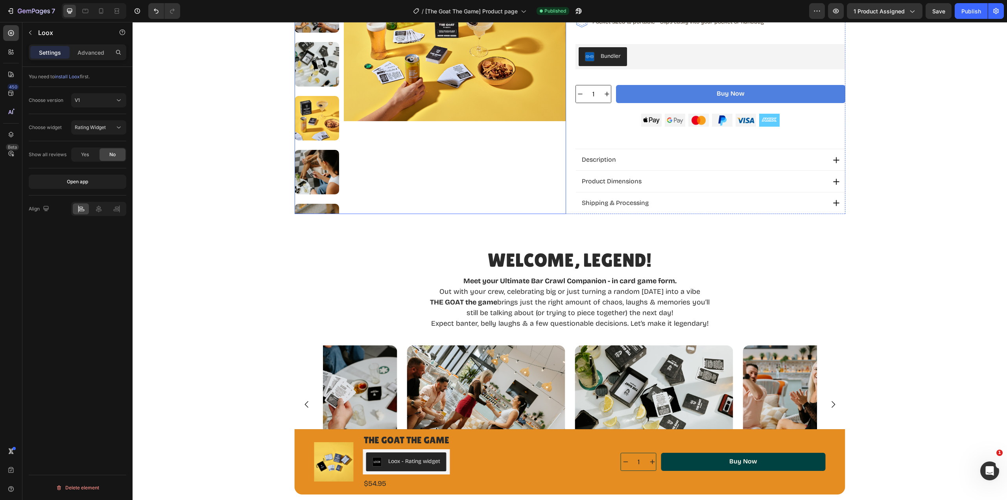
scroll to position [197, 0]
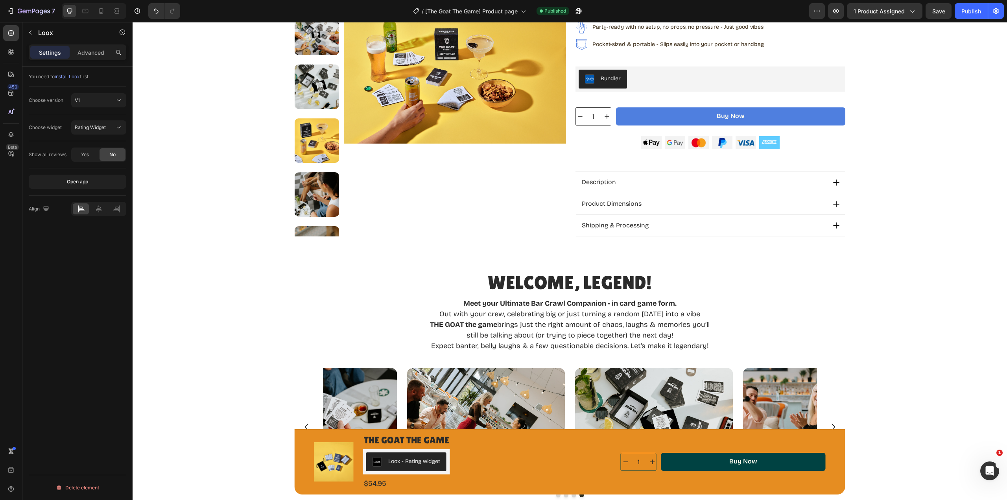
click at [108, 127] on div "Rating Widget" at bounding box center [95, 127] width 40 height 7
click at [103, 147] on span "Reviews Widget" at bounding box center [93, 146] width 36 height 7
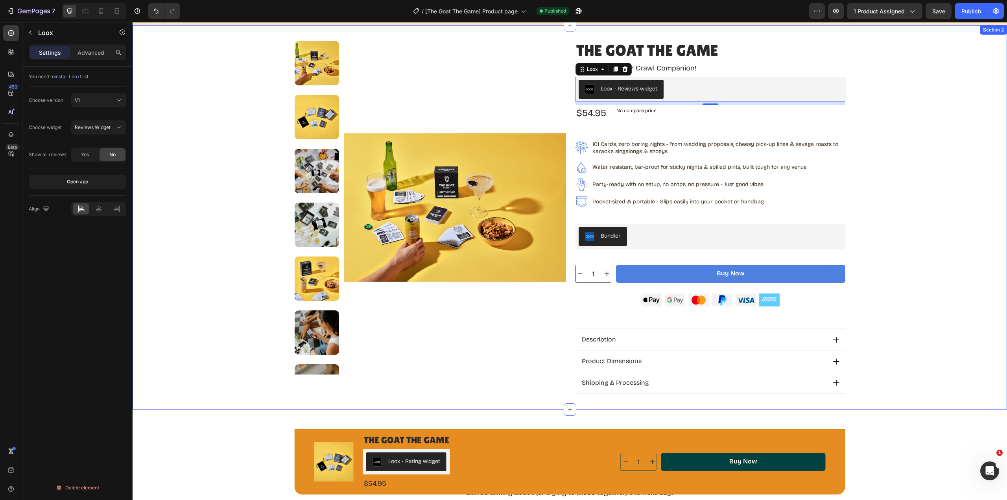
scroll to position [0, 0]
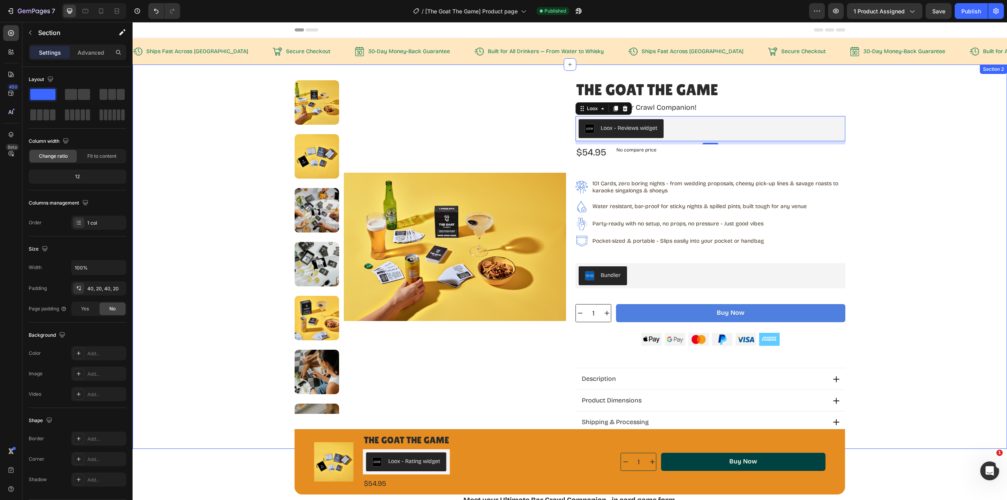
click at [903, 180] on div "Product Images THE GOAT the game Product Title Your Ultimate Bar Crawl Companio…" at bounding box center [569, 256] width 858 height 353
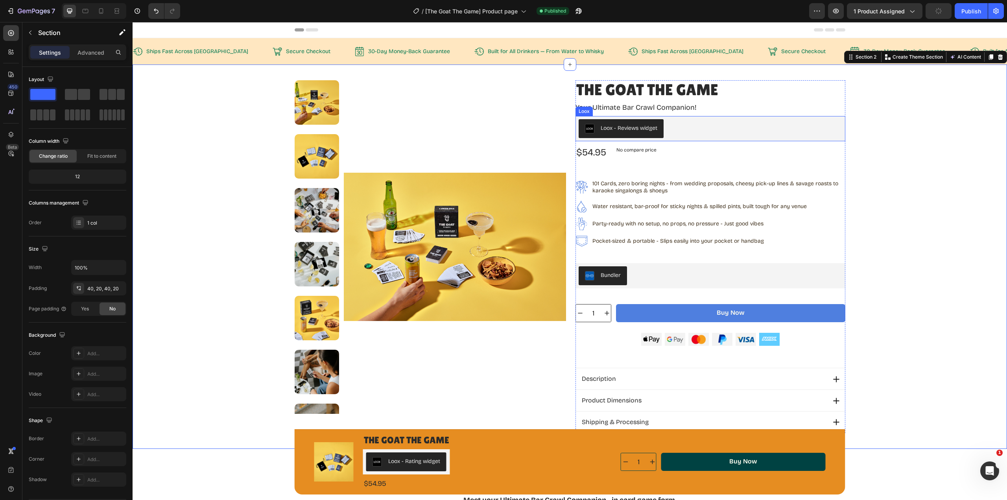
click at [627, 129] on div "Loox - Reviews widget" at bounding box center [629, 128] width 57 height 8
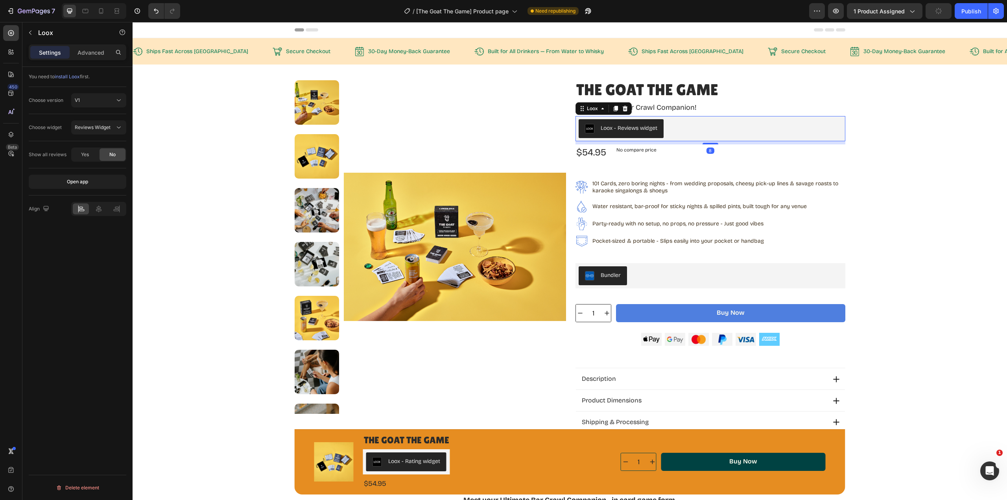
click at [102, 129] on span "Reviews Widget" at bounding box center [93, 127] width 36 height 6
click at [98, 158] on div "Rating Widget" at bounding box center [91, 161] width 64 height 15
click at [96, 132] on button "Rating Widget" at bounding box center [98, 127] width 55 height 14
click at [95, 145] on span "Reviews Widget" at bounding box center [93, 146] width 36 height 7
click at [92, 127] on span "Reviews Widget" at bounding box center [93, 127] width 36 height 6
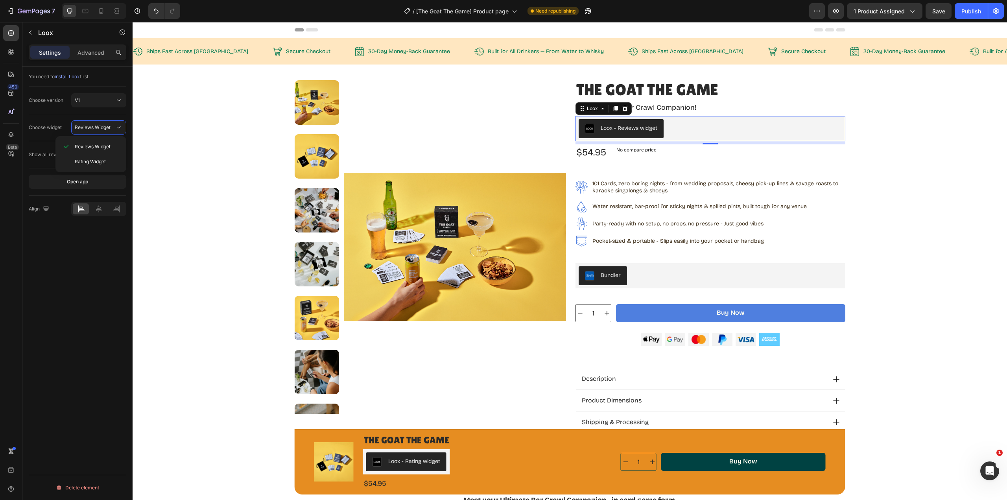
click at [90, 160] on span "Rating Widget" at bounding box center [90, 161] width 31 height 7
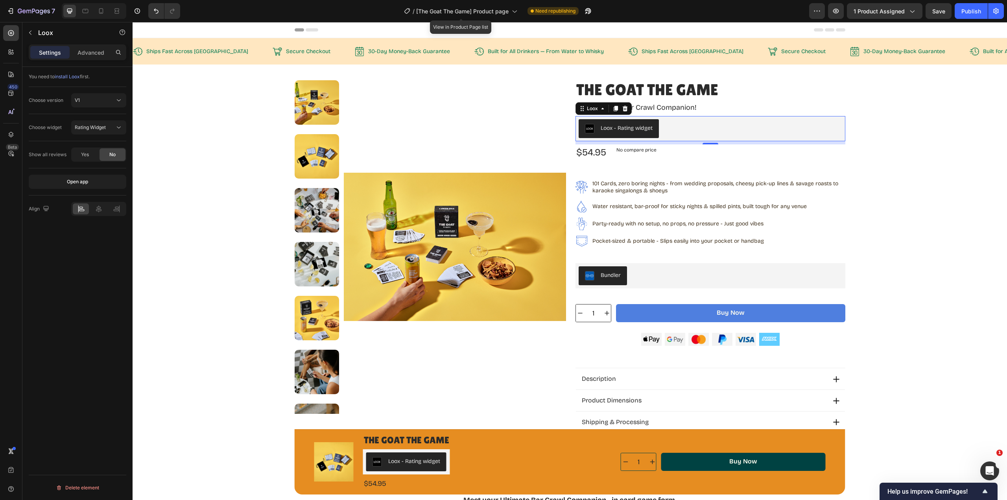
click at [425, 13] on span "[The Goat The Game] Product page" at bounding box center [462, 11] width 92 height 8
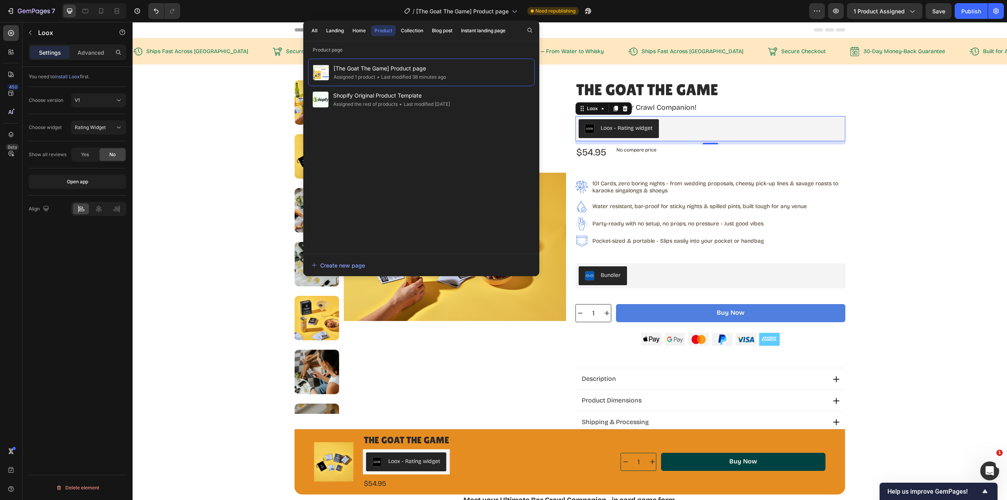
click at [328, 31] on div "Landing" at bounding box center [335, 30] width 18 height 7
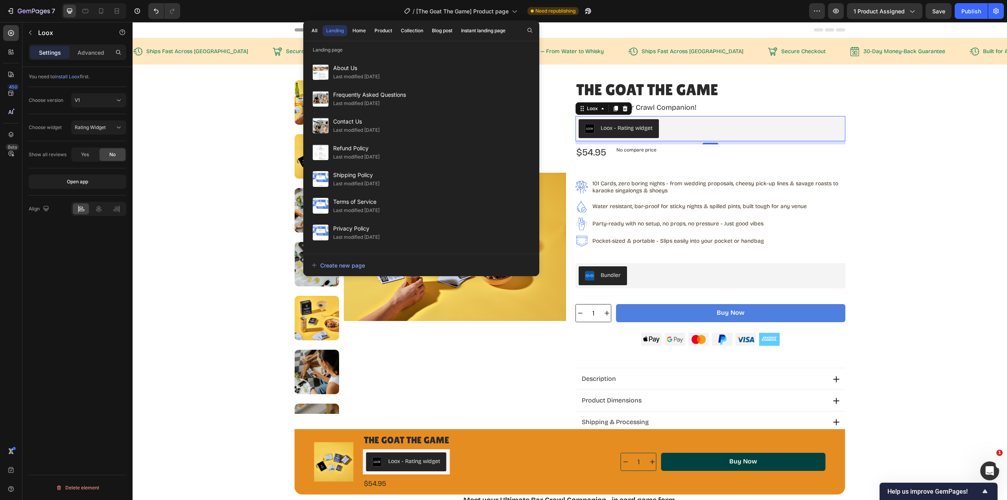
click at [363, 154] on div "Last modified [DATE]" at bounding box center [356, 157] width 46 height 8
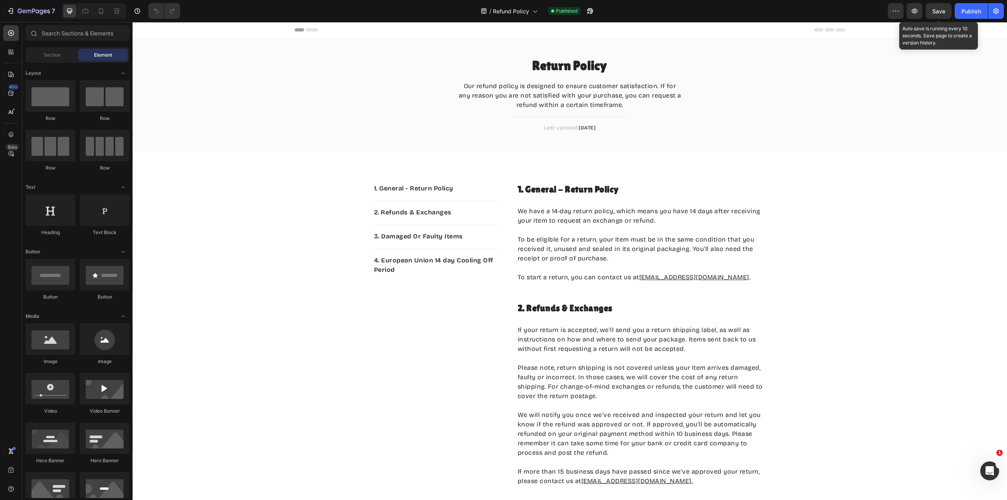
click at [938, 12] on span "Save" at bounding box center [938, 11] width 13 height 7
click at [972, 13] on div "Publish" at bounding box center [971, 11] width 20 height 8
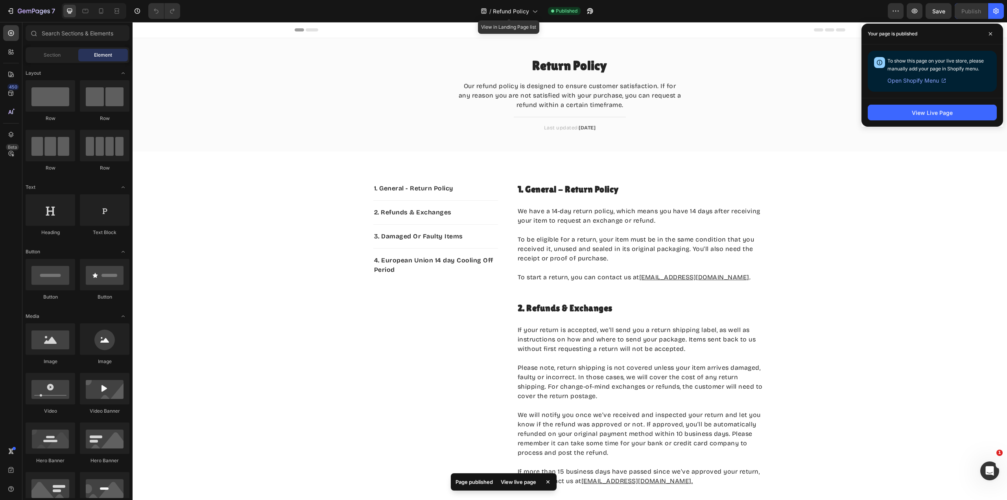
click at [508, 14] on span "Refund Policy" at bounding box center [511, 11] width 36 height 8
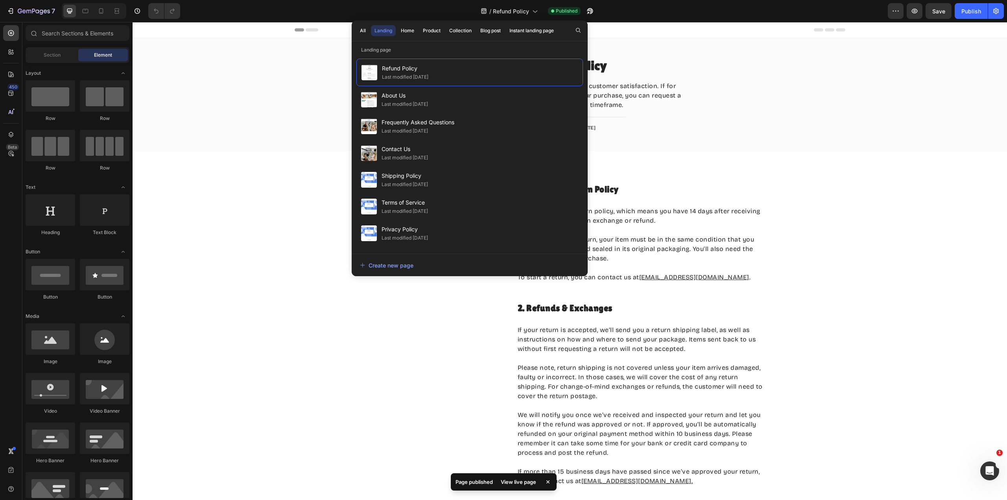
click at [392, 178] on span "Shipping Policy" at bounding box center [404, 175] width 46 height 9
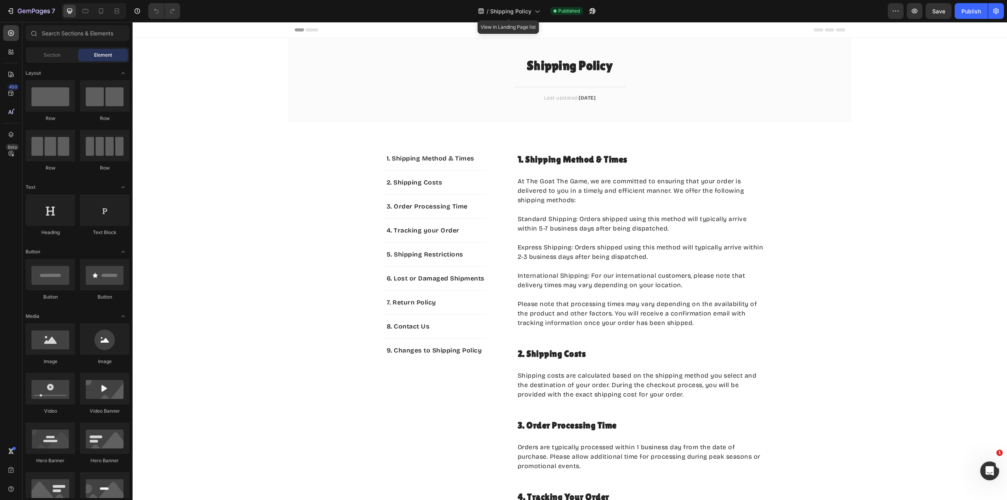
click at [520, 12] on span "Shipping Policy" at bounding box center [510, 11] width 41 height 8
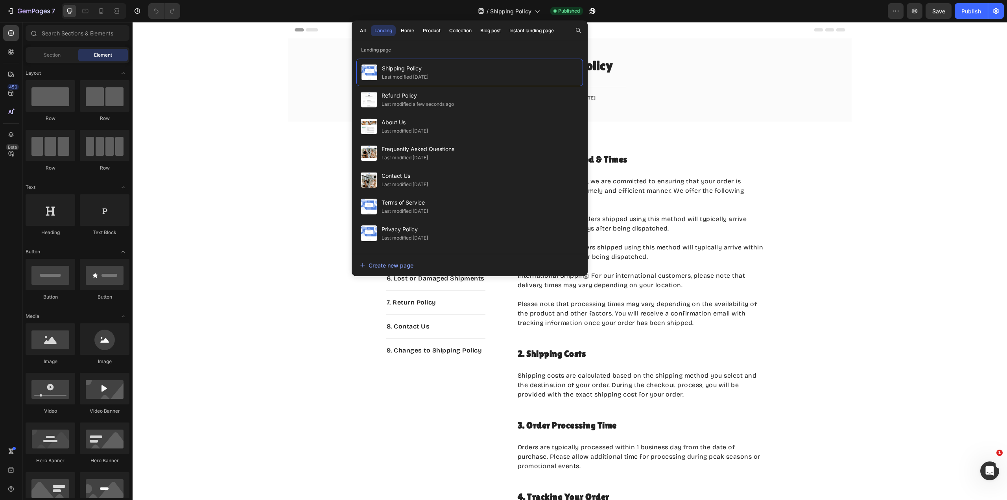
click at [403, 206] on span "Terms of Service" at bounding box center [404, 202] width 46 height 9
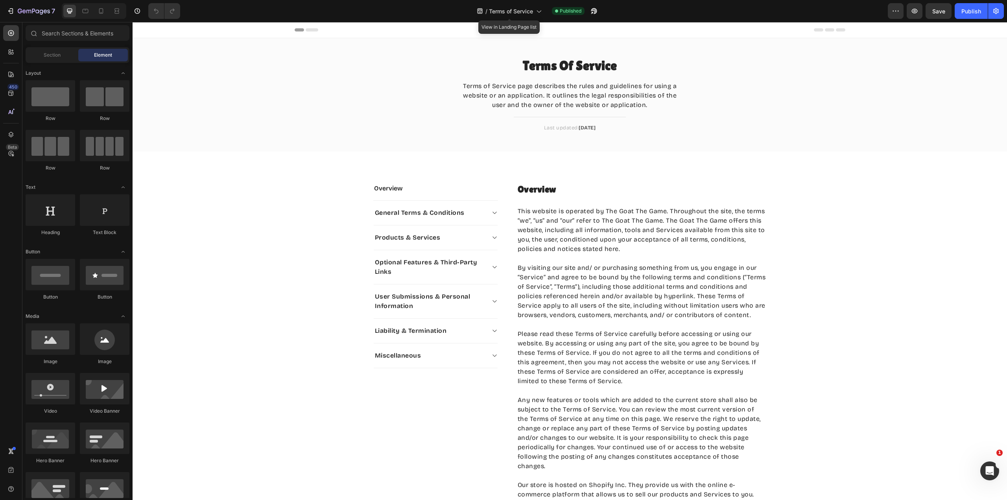
click at [505, 10] on span "Terms of Service" at bounding box center [511, 11] width 44 height 8
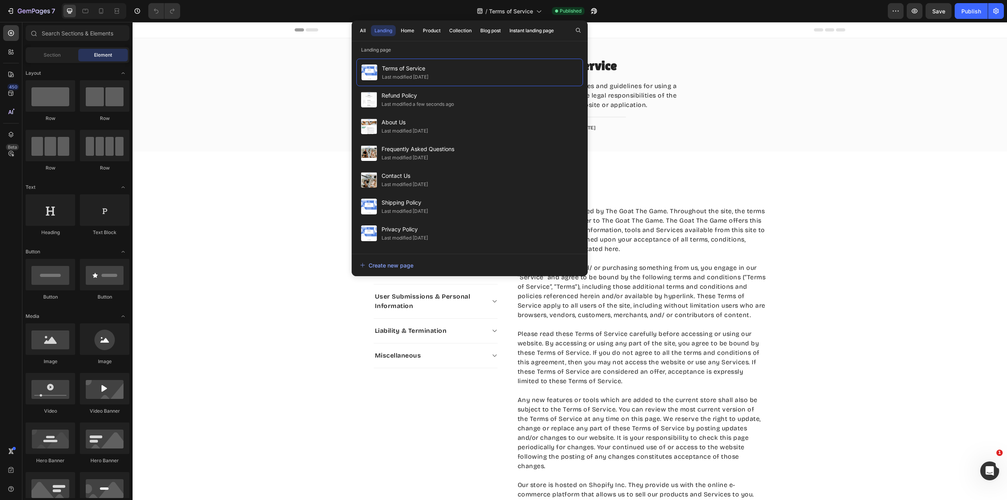
click at [428, 234] on span "Privacy Policy" at bounding box center [404, 229] width 46 height 9
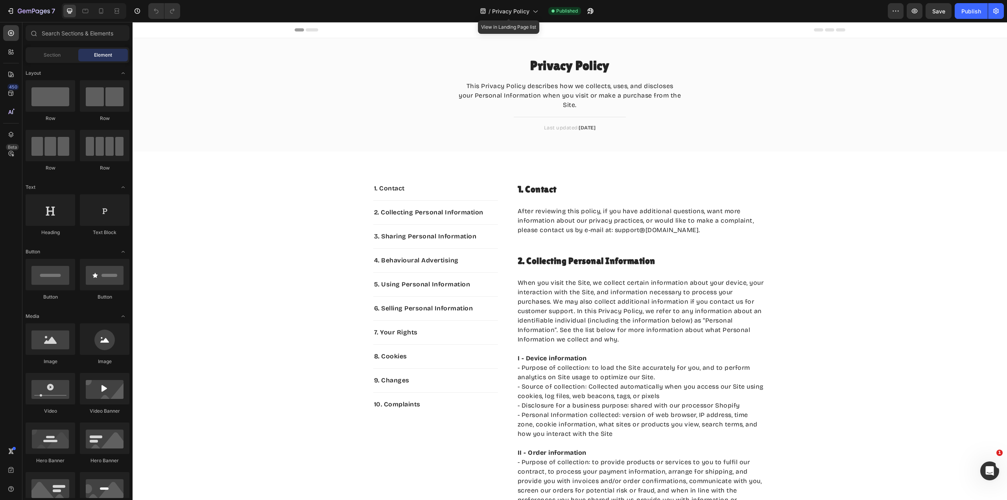
click at [528, 9] on span "Privacy Policy" at bounding box center [510, 11] width 37 height 8
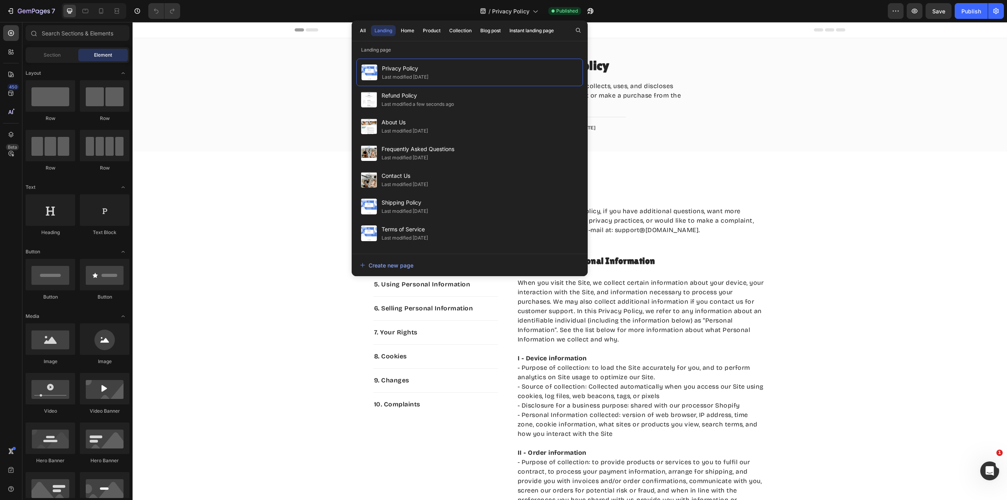
click at [412, 129] on div "Last modified [DATE]" at bounding box center [404, 131] width 46 height 8
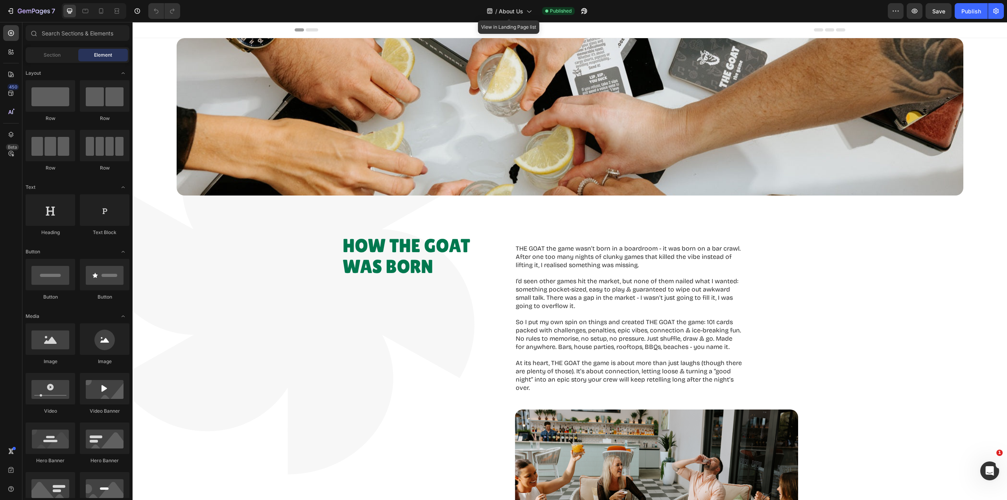
click at [511, 13] on span "About Us" at bounding box center [511, 11] width 24 height 8
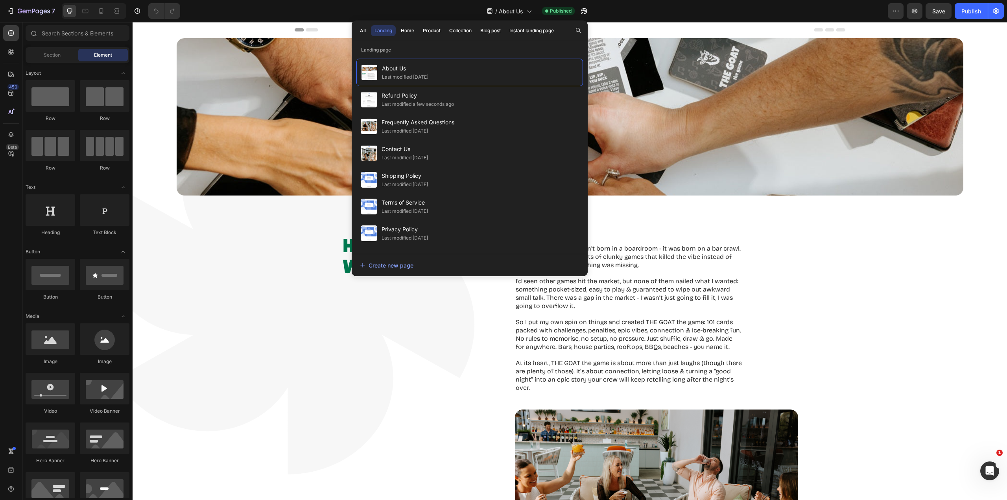
click at [397, 128] on div "Last modified [DATE]" at bounding box center [404, 131] width 46 height 8
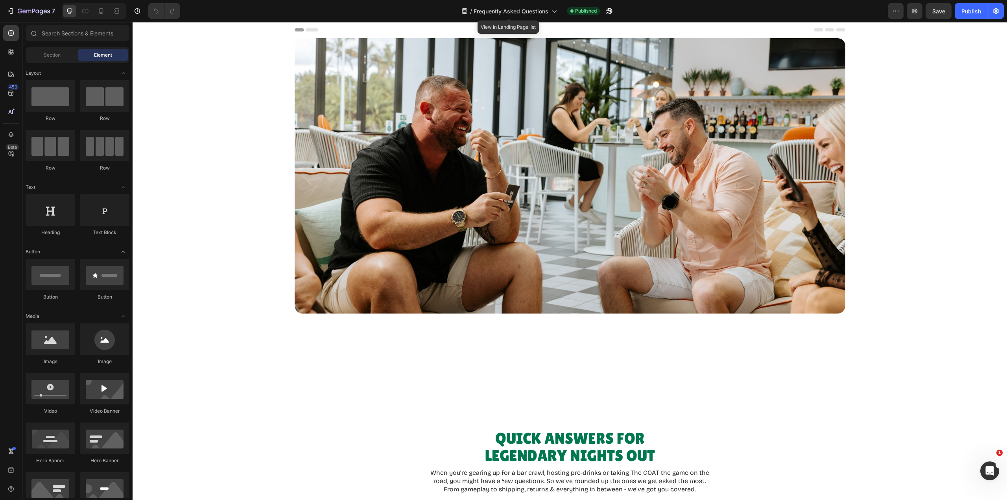
click at [508, 10] on span "Frequently Asked Questions" at bounding box center [510, 11] width 75 height 8
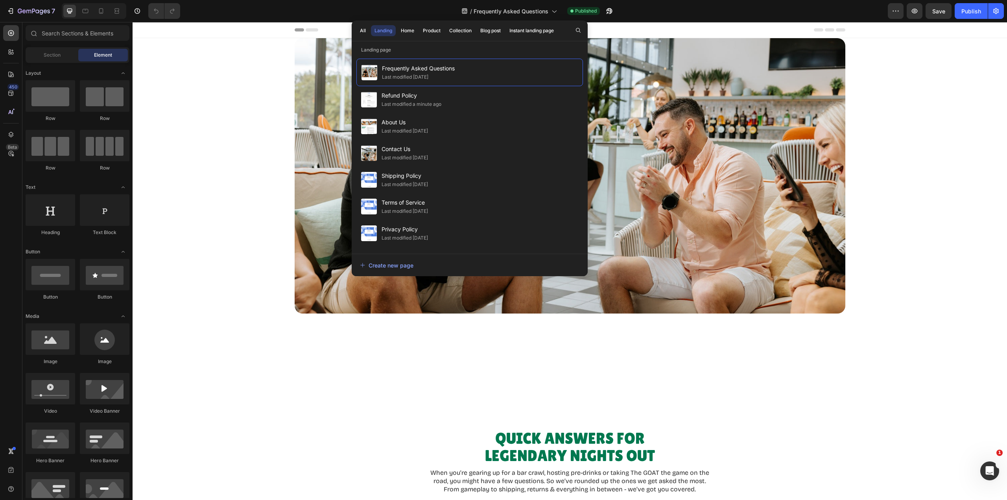
click at [398, 154] on div "Last modified [DATE]" at bounding box center [404, 158] width 46 height 8
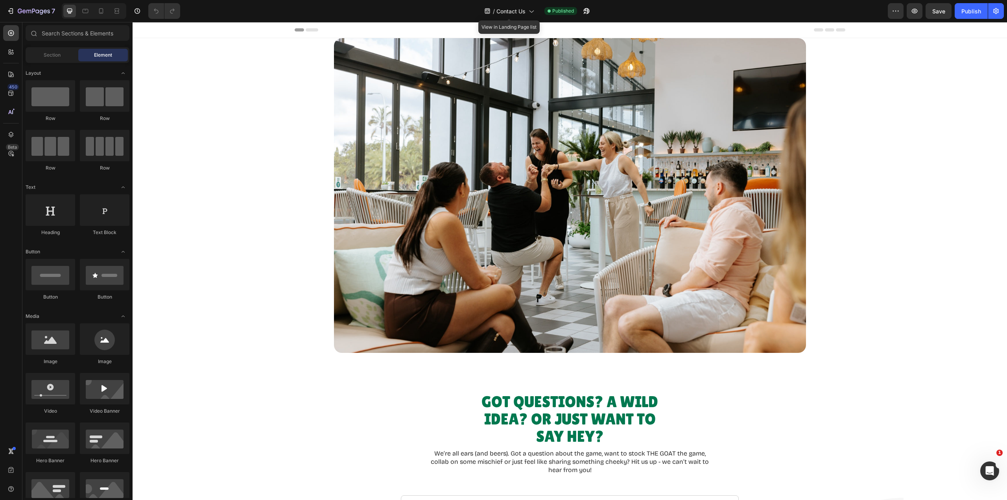
click at [525, 10] on div "/ Contact Us" at bounding box center [509, 11] width 58 height 16
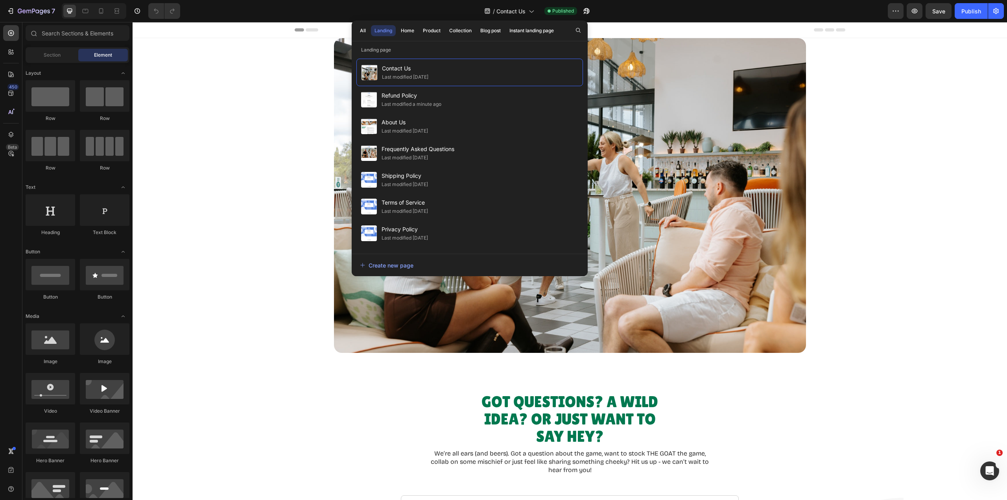
click at [409, 180] on span "Shipping Policy" at bounding box center [404, 175] width 46 height 9
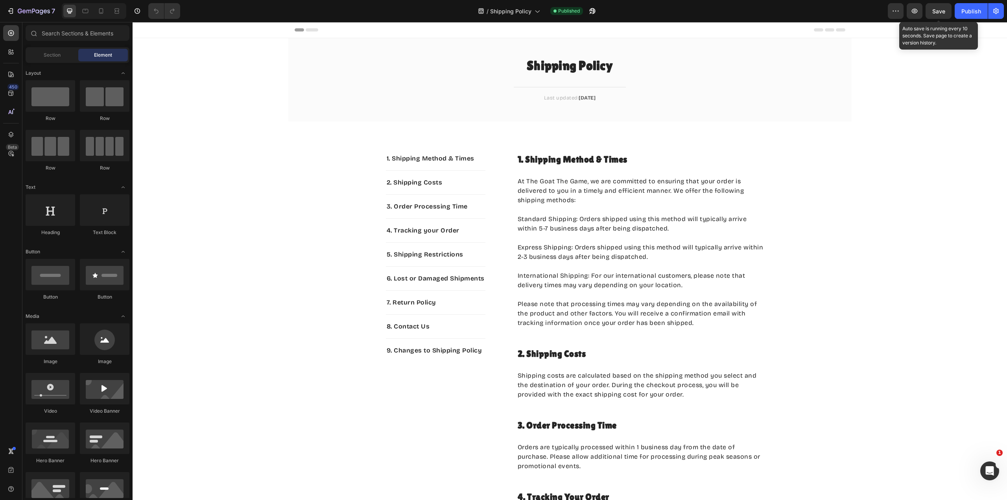
click at [940, 16] on button "Save" at bounding box center [938, 11] width 26 height 16
click at [969, 14] on div "Publish" at bounding box center [971, 11] width 20 height 8
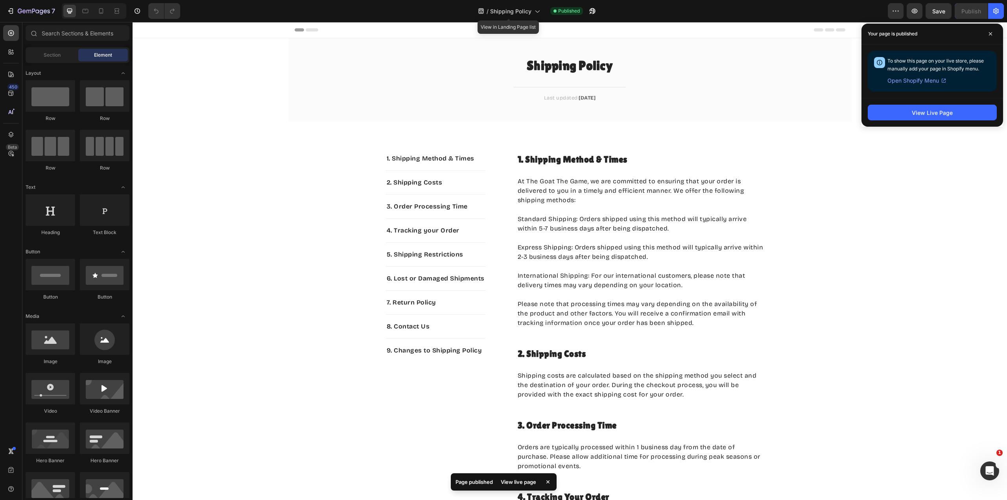
click at [525, 11] on span "Shipping Policy" at bounding box center [510, 11] width 41 height 8
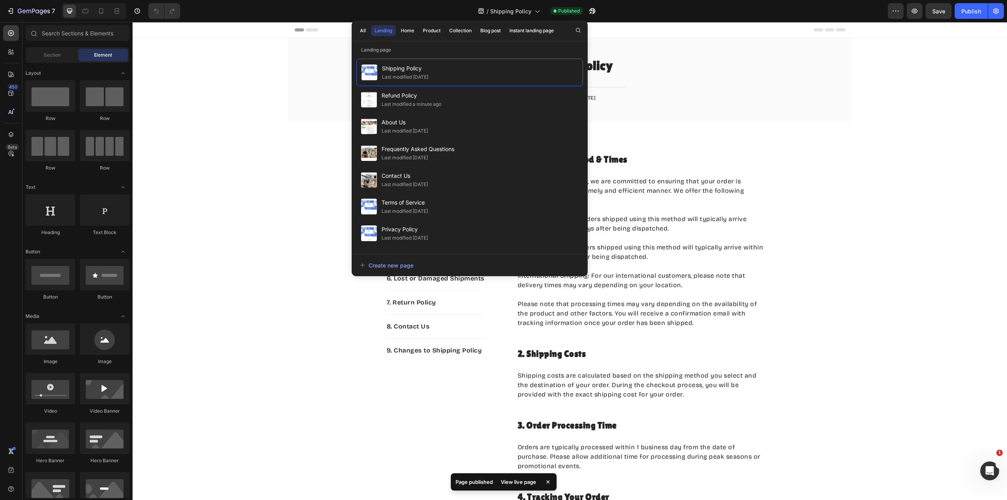
click at [387, 205] on span "Terms of Service" at bounding box center [404, 202] width 46 height 9
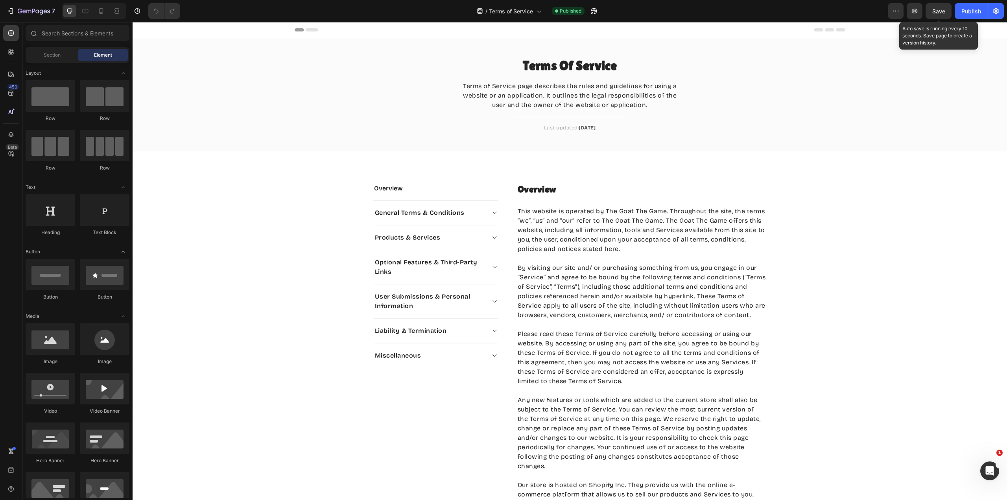
click at [940, 11] on span "Save" at bounding box center [938, 11] width 13 height 7
click at [969, 13] on div "Publish" at bounding box center [971, 11] width 20 height 8
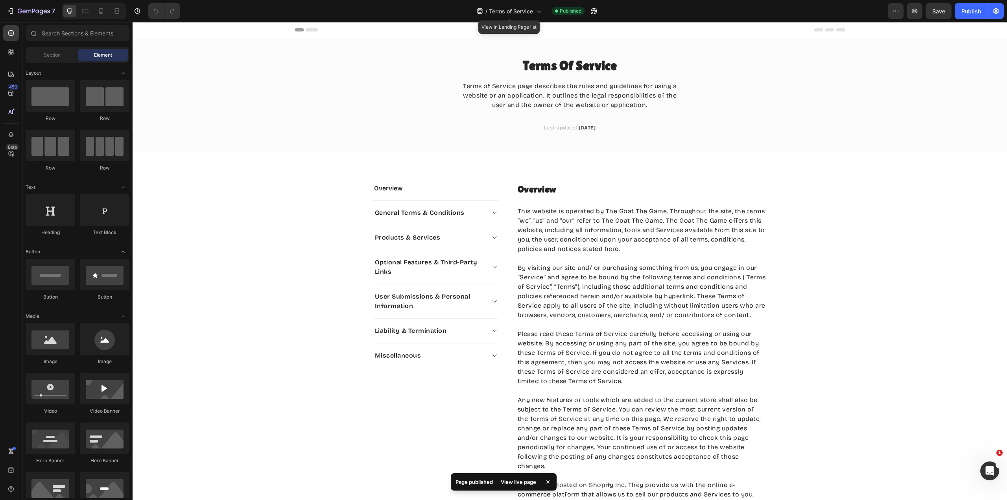
click at [505, 15] on span "Terms of Service" at bounding box center [511, 11] width 44 height 8
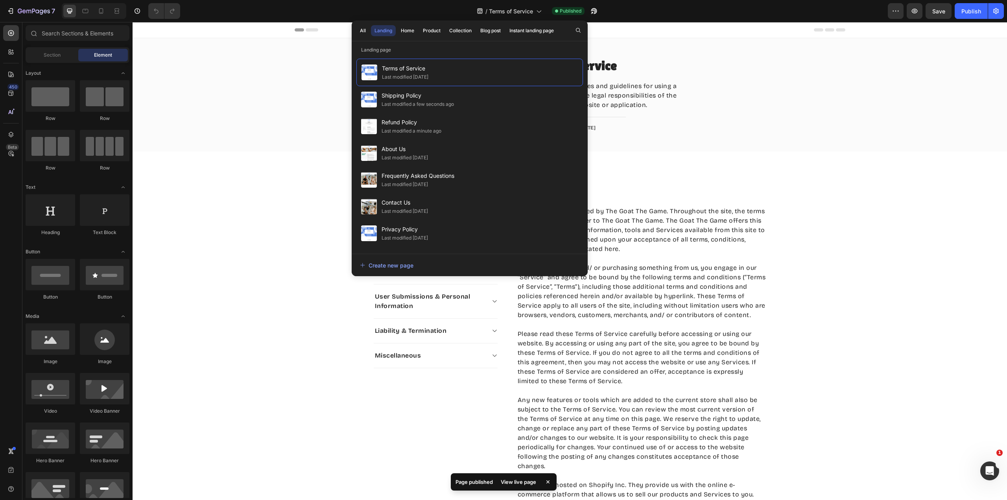
click at [424, 234] on div "Last modified [DATE]" at bounding box center [404, 238] width 46 height 8
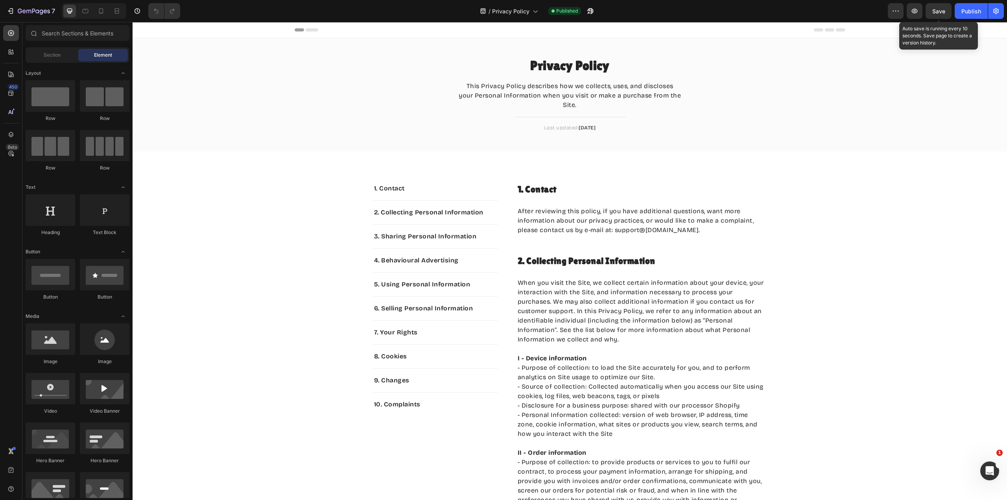
click at [939, 18] on button "Save" at bounding box center [938, 11] width 26 height 16
click at [967, 14] on div "Publish" at bounding box center [971, 11] width 20 height 8
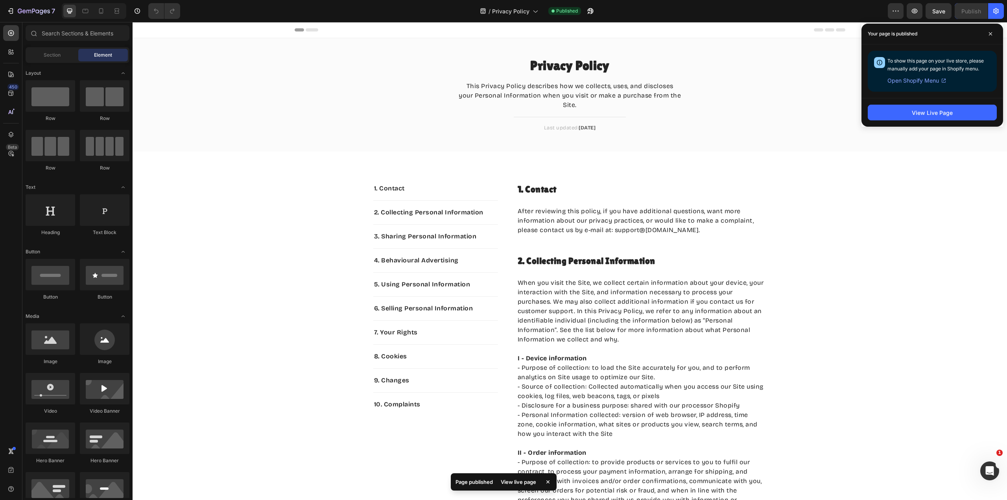
click at [899, 114] on button "View Live Page" at bounding box center [932, 113] width 129 height 16
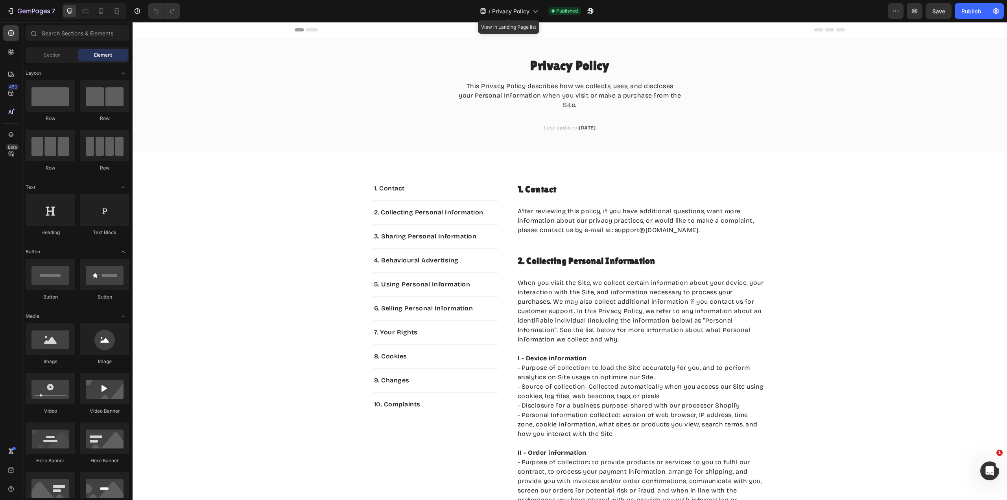
click at [507, 9] on span "Privacy Policy" at bounding box center [510, 11] width 37 height 8
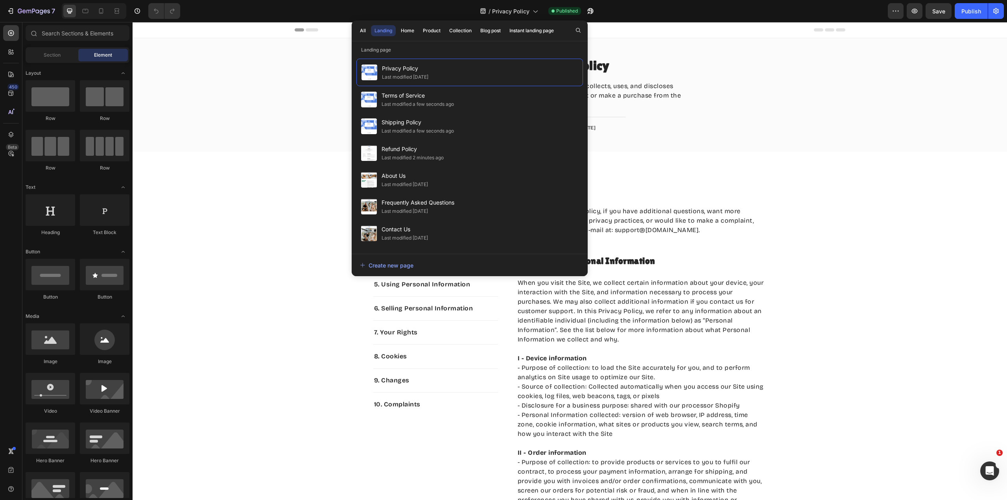
click at [411, 30] on div "Home" at bounding box center [407, 30] width 13 height 7
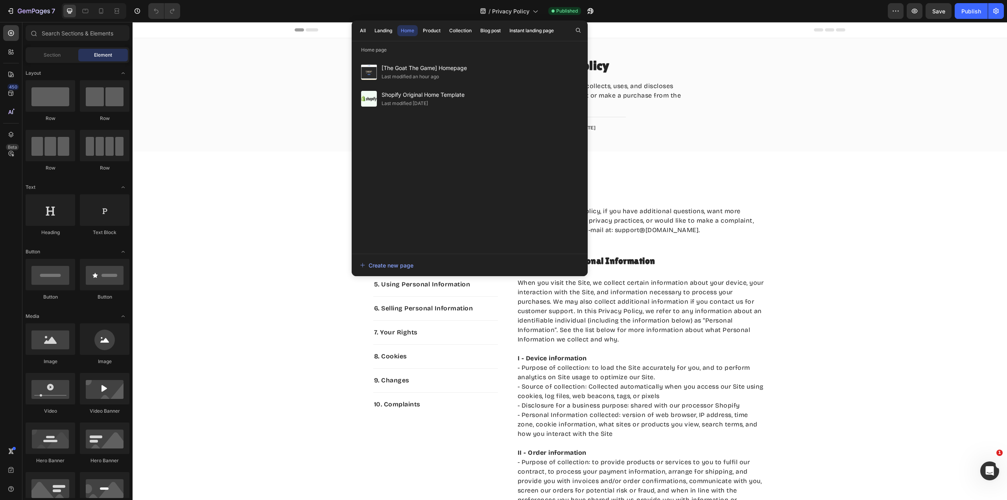
click at [411, 66] on span "[The Goat The Game] Homepage" at bounding box center [423, 67] width 85 height 9
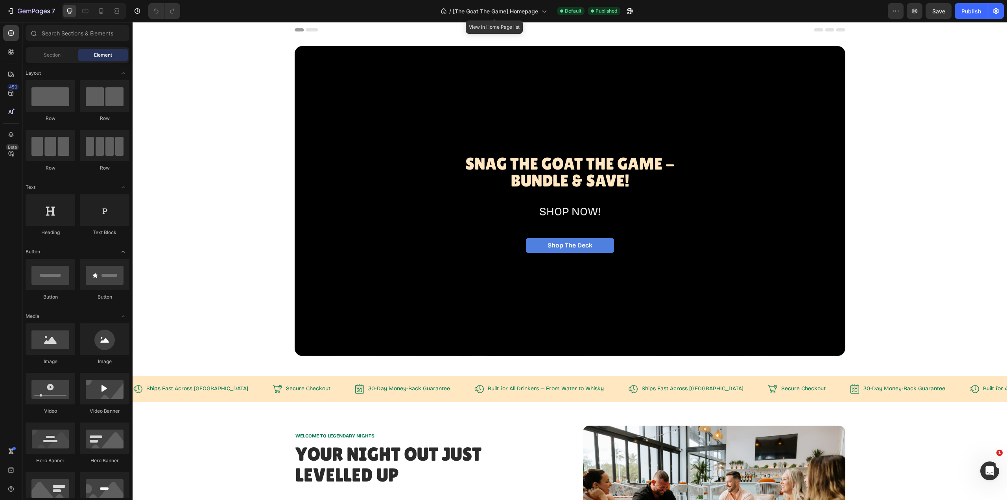
click at [508, 13] on span "[The Goat The Game] Homepage" at bounding box center [495, 11] width 85 height 8
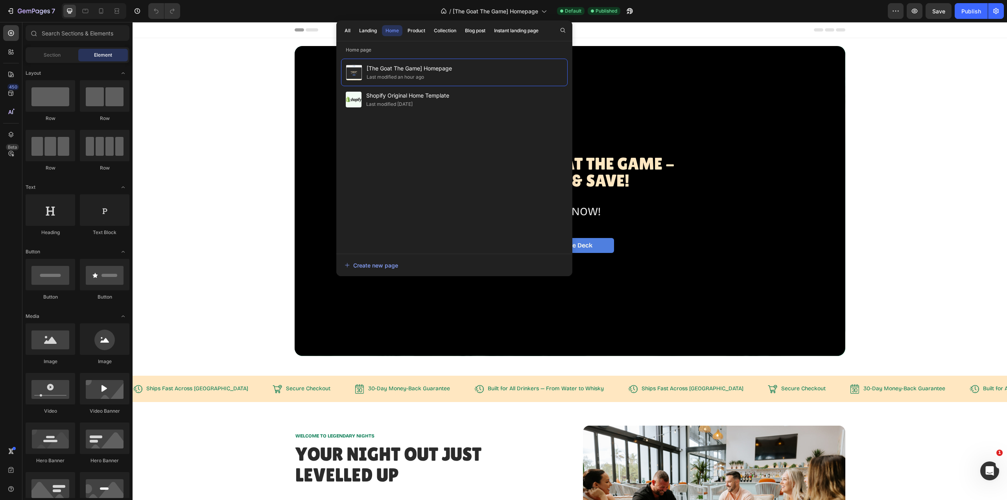
click at [411, 37] on div "All Landing Home Product Collection Blog post Instant landing page" at bounding box center [441, 30] width 210 height 20
click at [411, 34] on div "Product" at bounding box center [416, 30] width 18 height 7
click at [437, 70] on span "[The Goat The Game] Product page" at bounding box center [421, 67] width 110 height 9
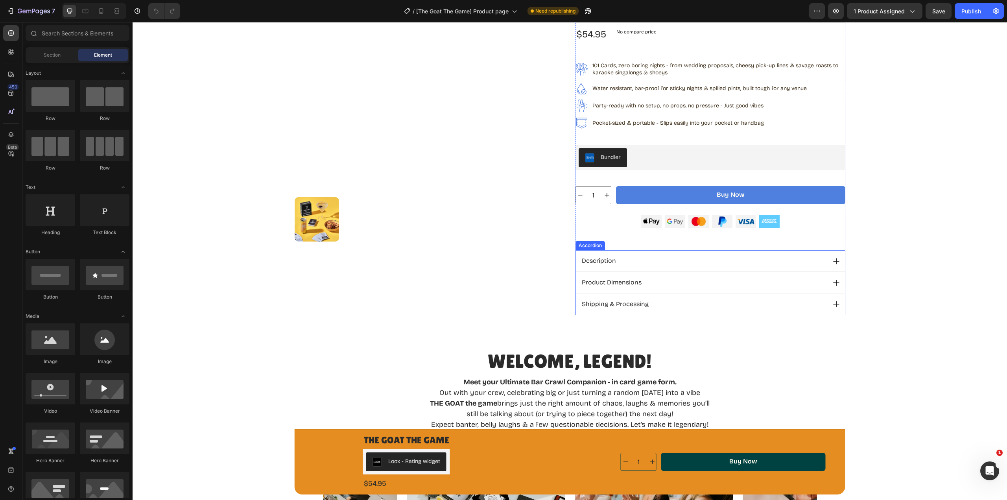
scroll to position [157, 0]
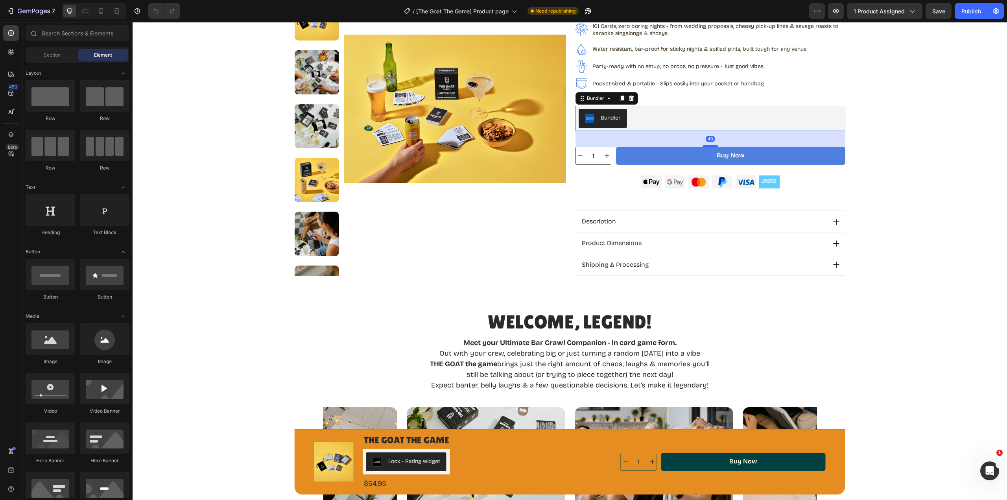
click at [633, 116] on div "Bundler" at bounding box center [709, 118] width 263 height 19
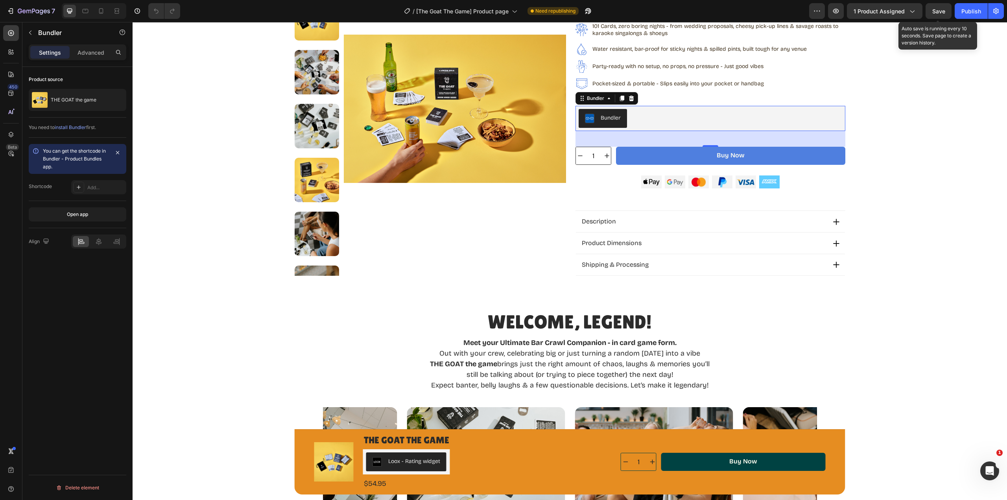
click at [939, 12] on span "Save" at bounding box center [938, 11] width 13 height 7
click at [975, 11] on div "Publish" at bounding box center [971, 11] width 20 height 8
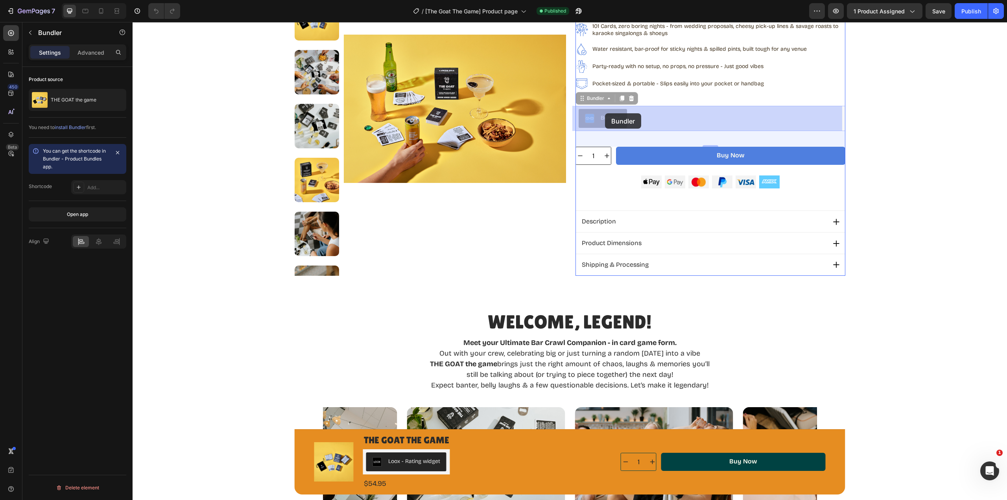
drag, startPoint x: 602, startPoint y: 120, endPoint x: 605, endPoint y: 113, distance: 7.5
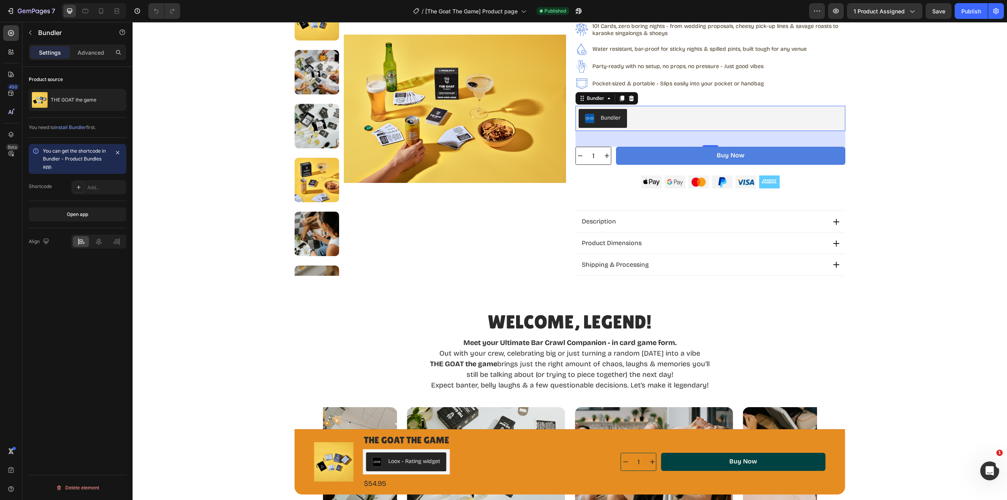
click at [658, 116] on div "Bundler" at bounding box center [709, 118] width 263 height 19
click at [606, 119] on div "Bundler" at bounding box center [611, 118] width 20 height 8
click at [61, 214] on button "Open app" at bounding box center [78, 214] width 98 height 14
